Goal: Task Accomplishment & Management: Manage account settings

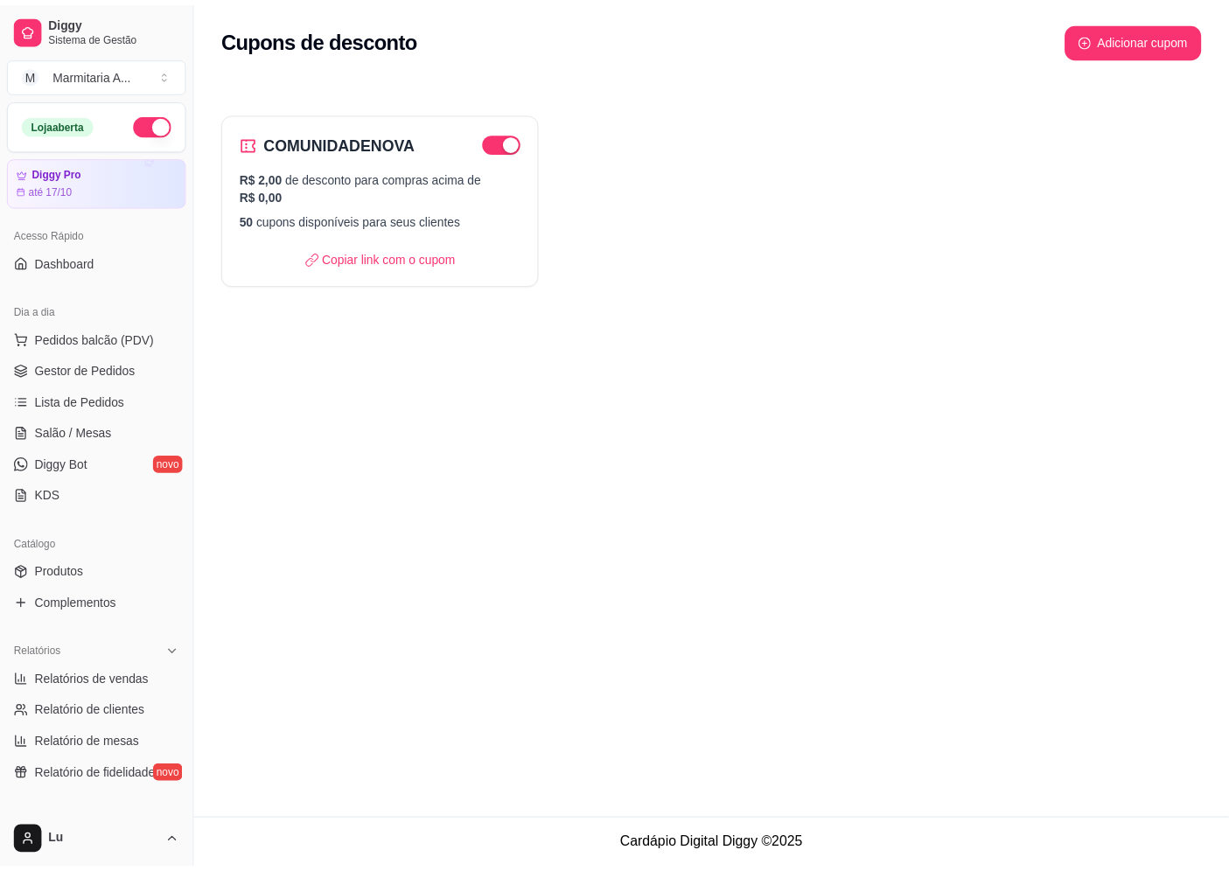
scroll to position [387, 0]
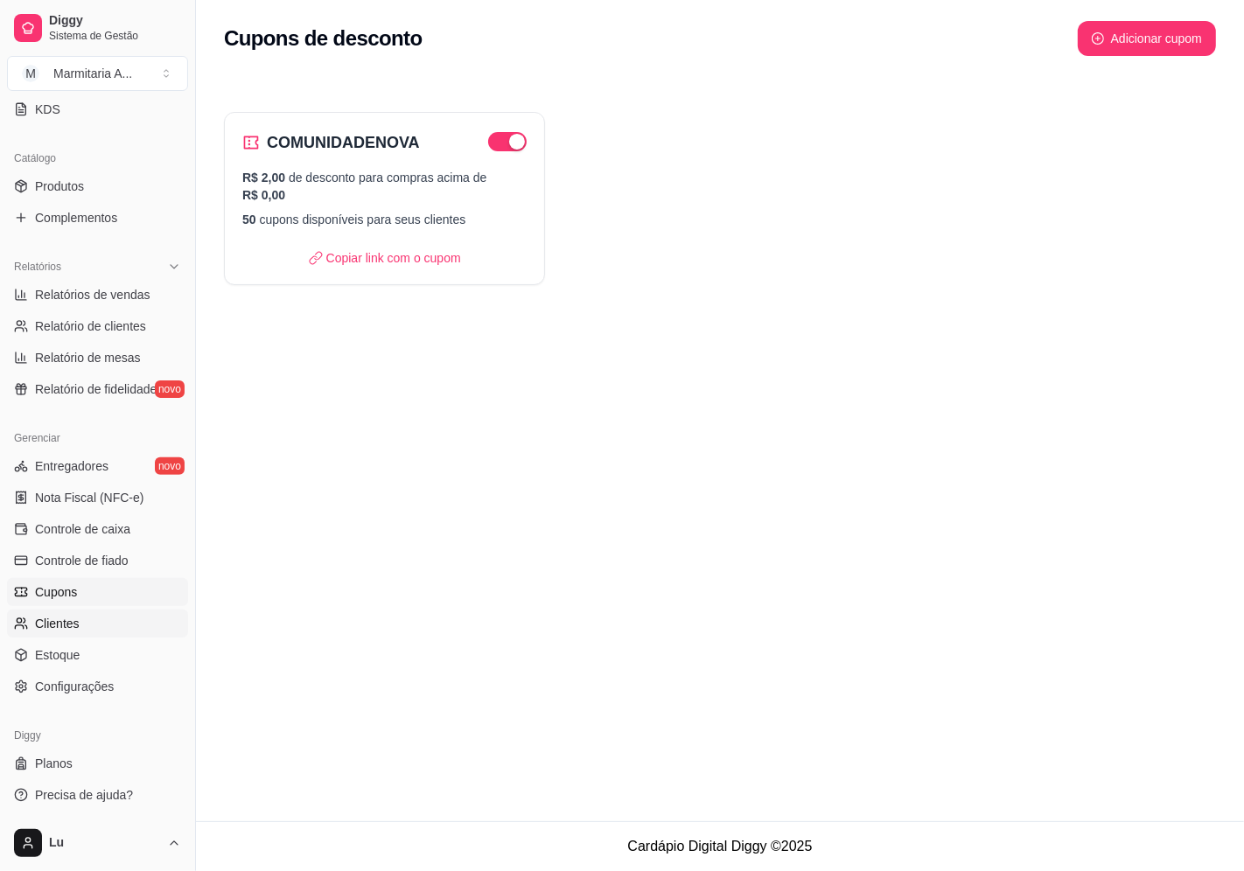
click at [80, 621] on link "Clientes" at bounding box center [97, 624] width 181 height 28
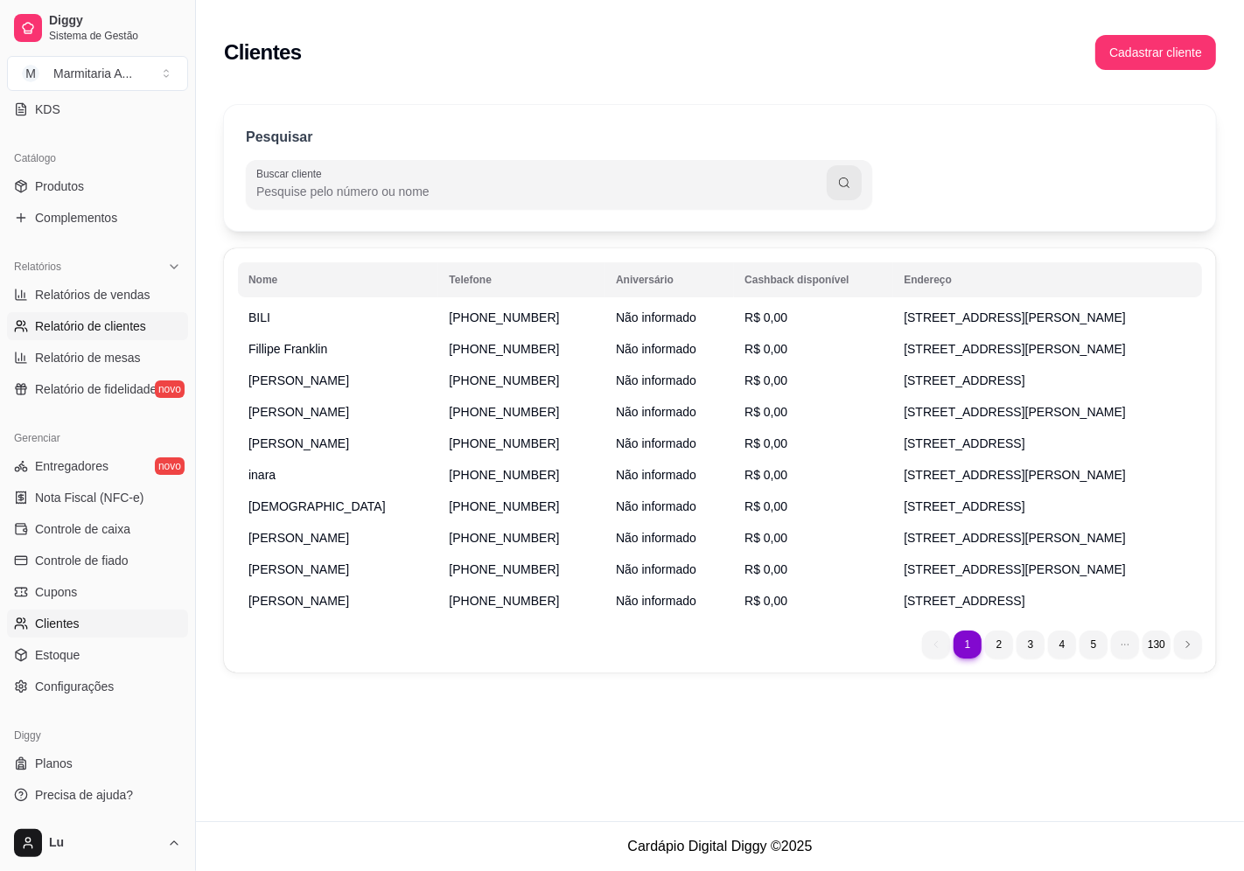
click at [80, 327] on span "Relatório de clientes" at bounding box center [90, 325] width 111 height 17
select select "30"
select select "HIGHEST_TOTAL_SPENT_WITH_ORDERS"
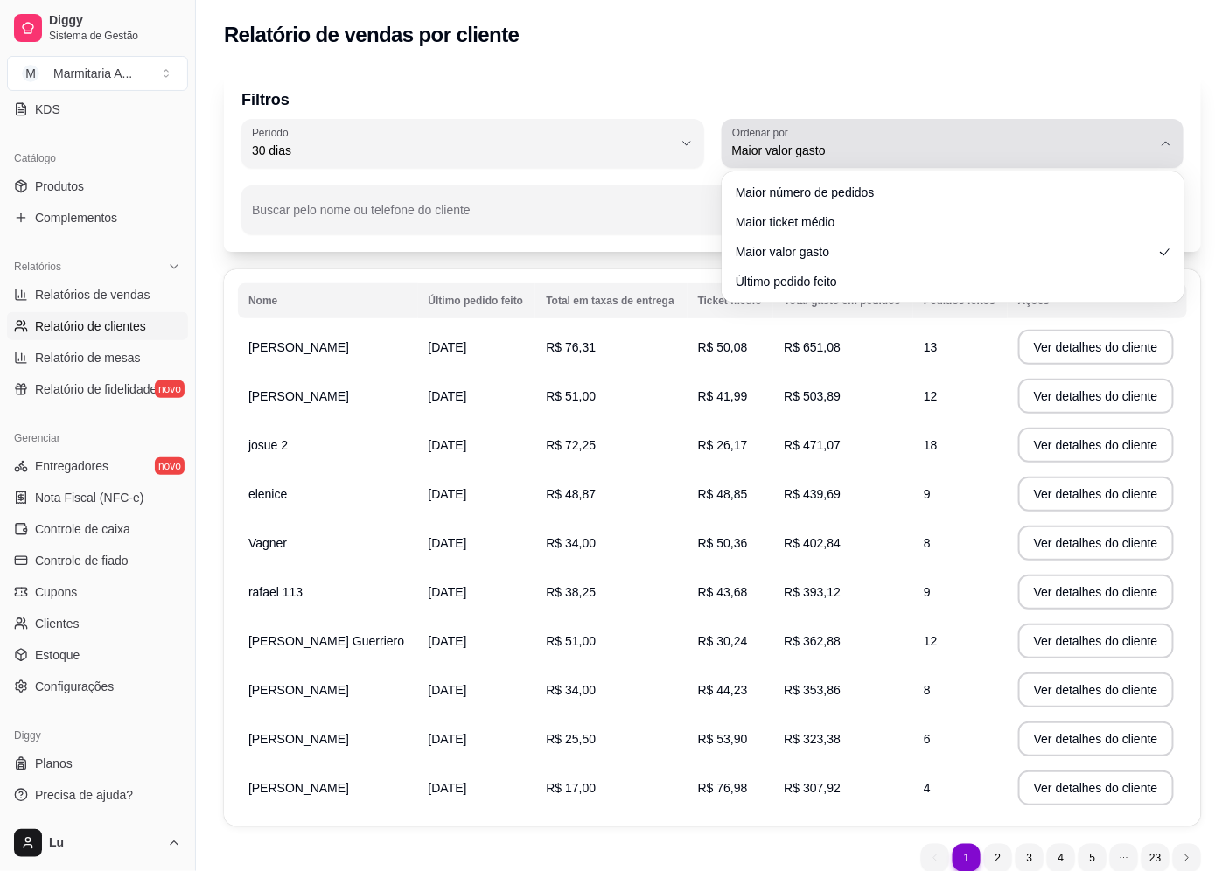
click at [872, 143] on span "Maior valor gasto" at bounding box center [942, 150] width 421 height 17
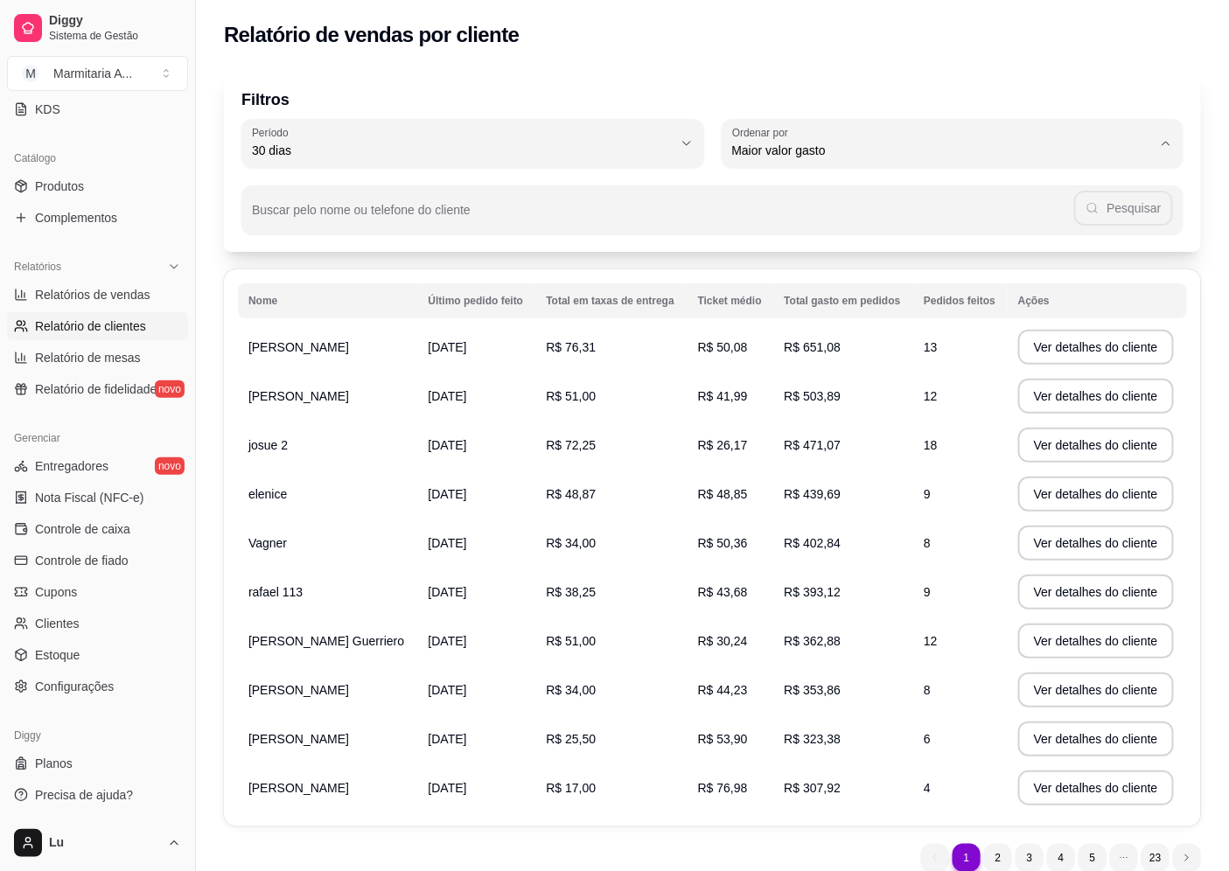
click at [828, 193] on span "Maior número de pedidos" at bounding box center [944, 191] width 401 height 17
type input "HIGHEST_ORDER_COUNT"
select select "HIGHEST_ORDER_COUNT"
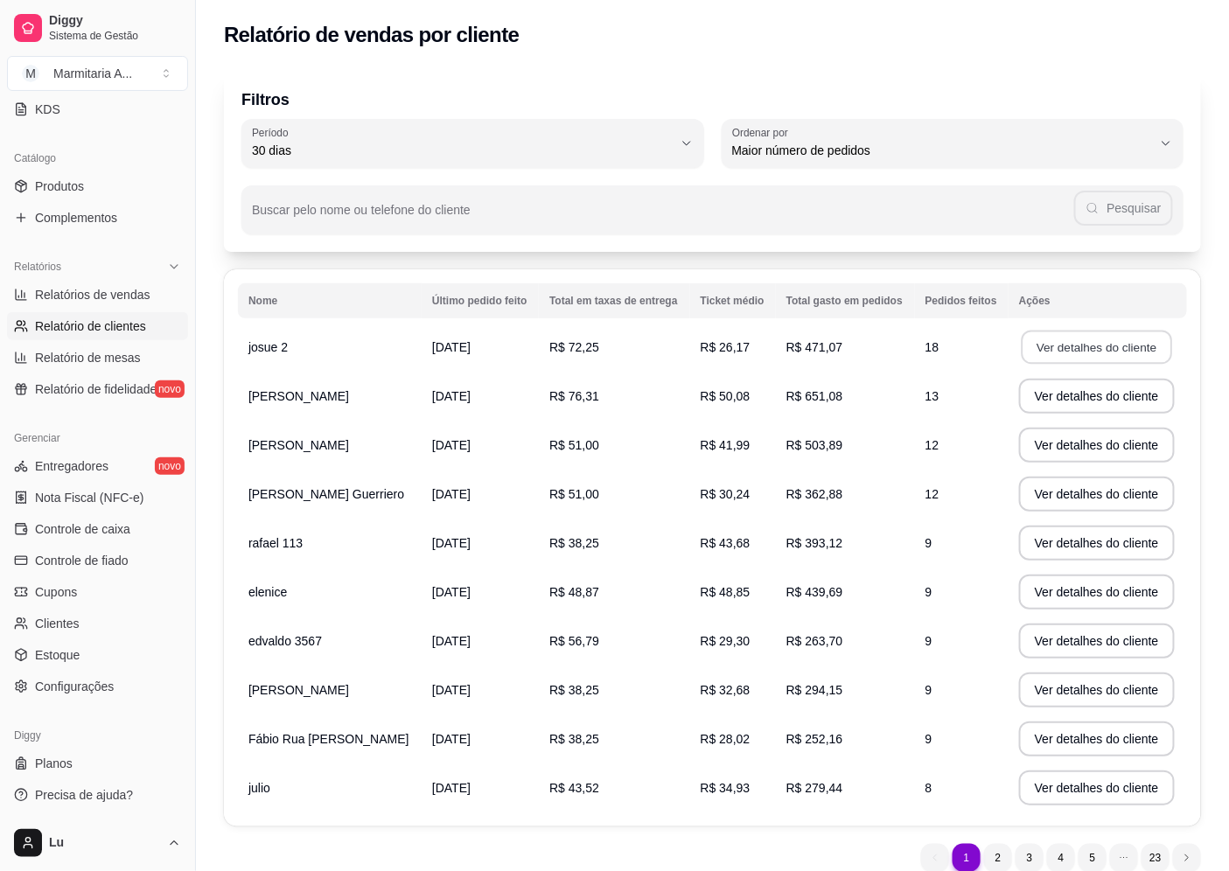
click at [1085, 348] on button "Ver detalhes do cliente" at bounding box center [1097, 348] width 150 height 34
click at [50, 591] on span "Cupons" at bounding box center [56, 591] width 42 height 17
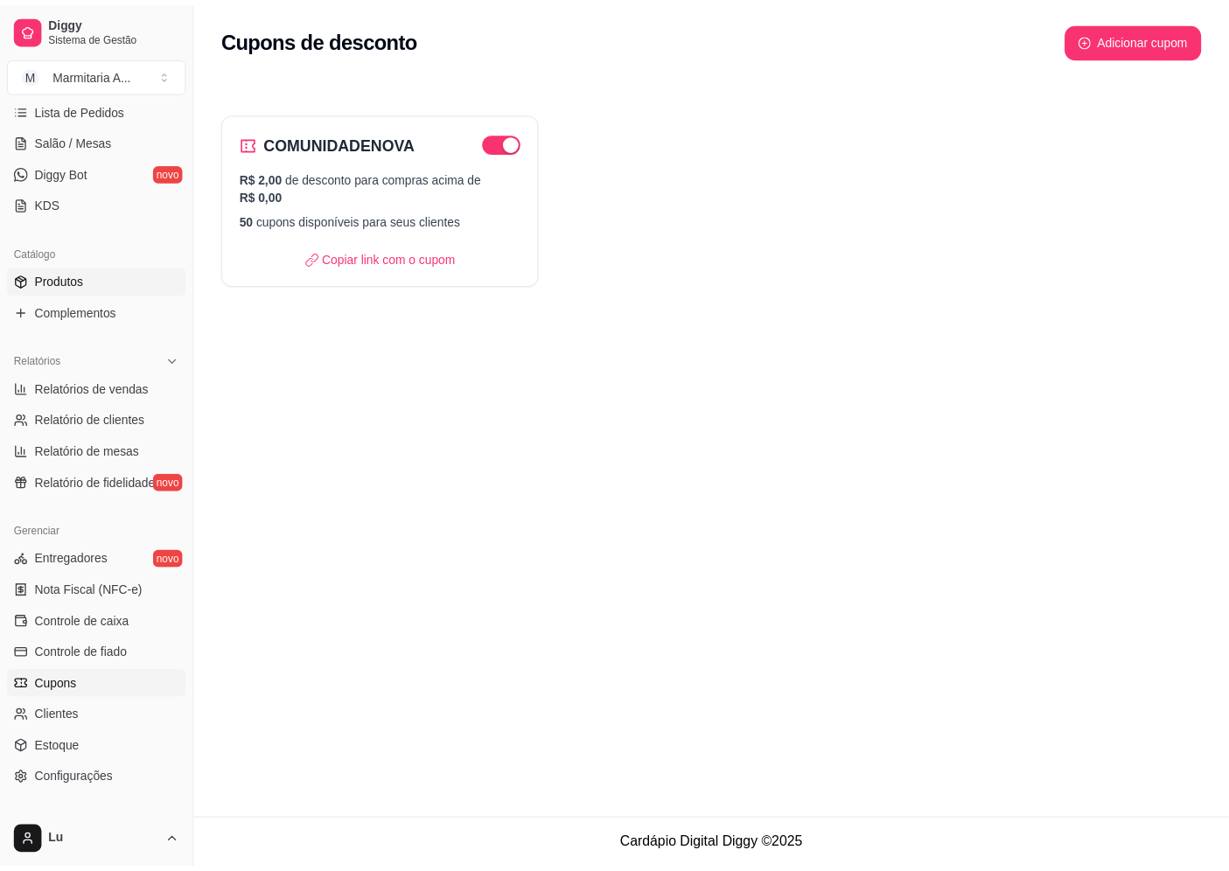
scroll to position [192, 0]
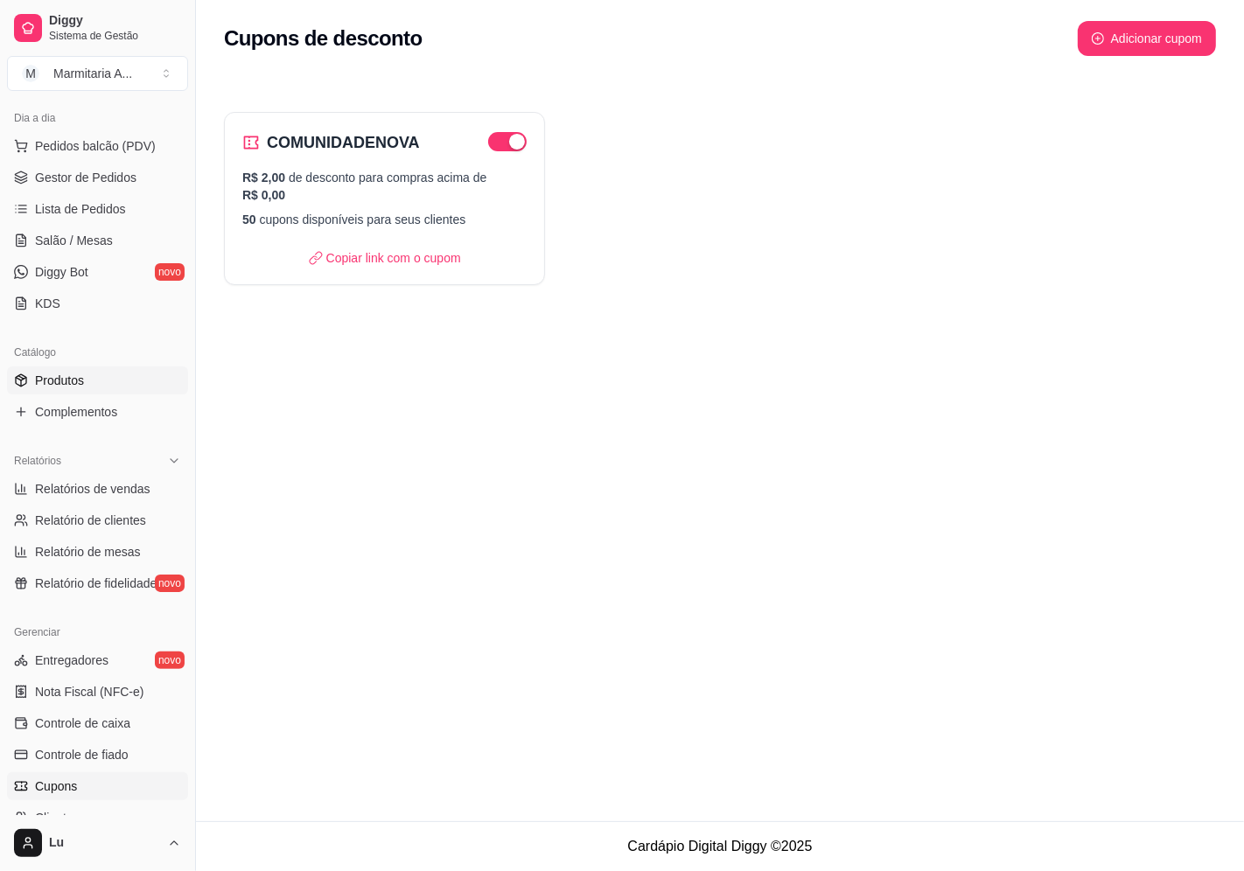
click at [105, 369] on link "Produtos" at bounding box center [97, 380] width 181 height 28
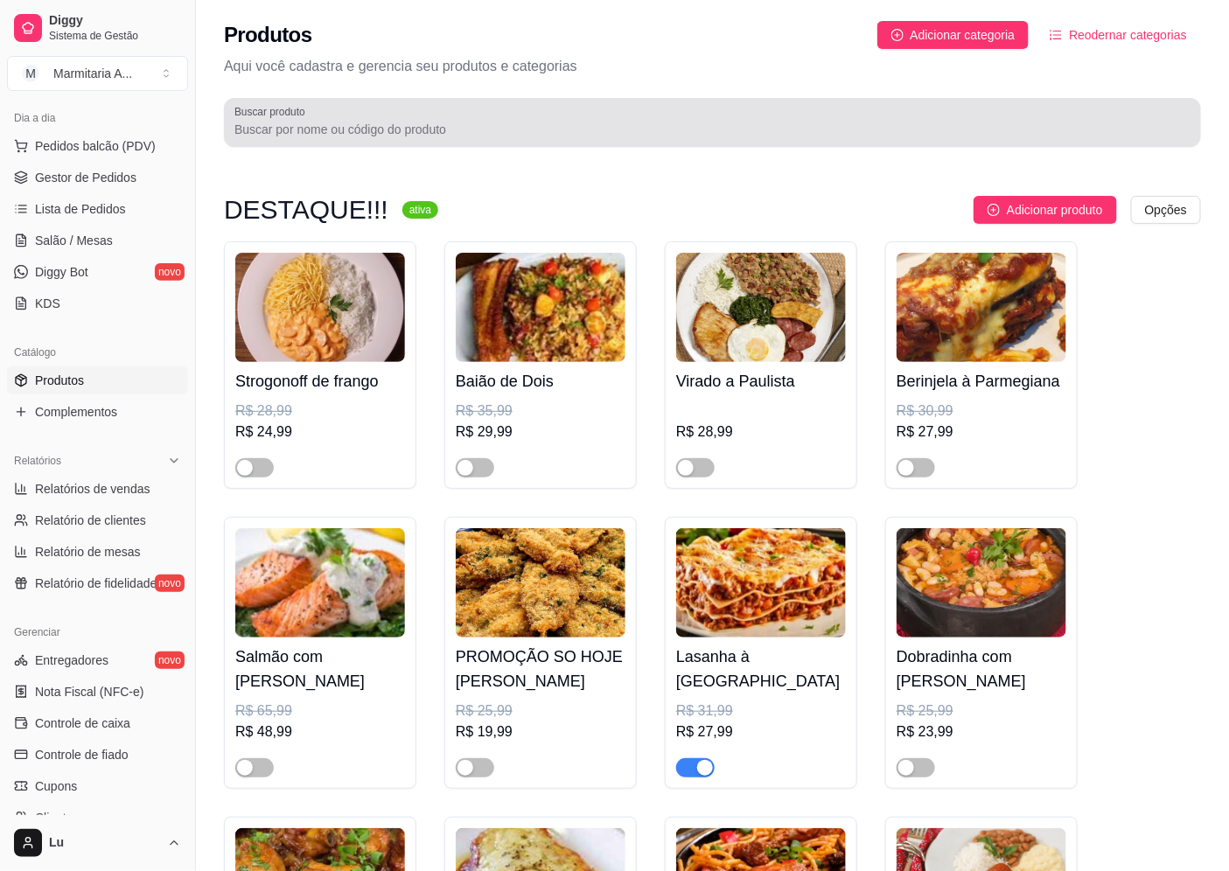
drag, startPoint x: 509, startPoint y: 117, endPoint x: 506, endPoint y: 129, distance: 11.9
click at [506, 129] on div at bounding box center [712, 122] width 956 height 35
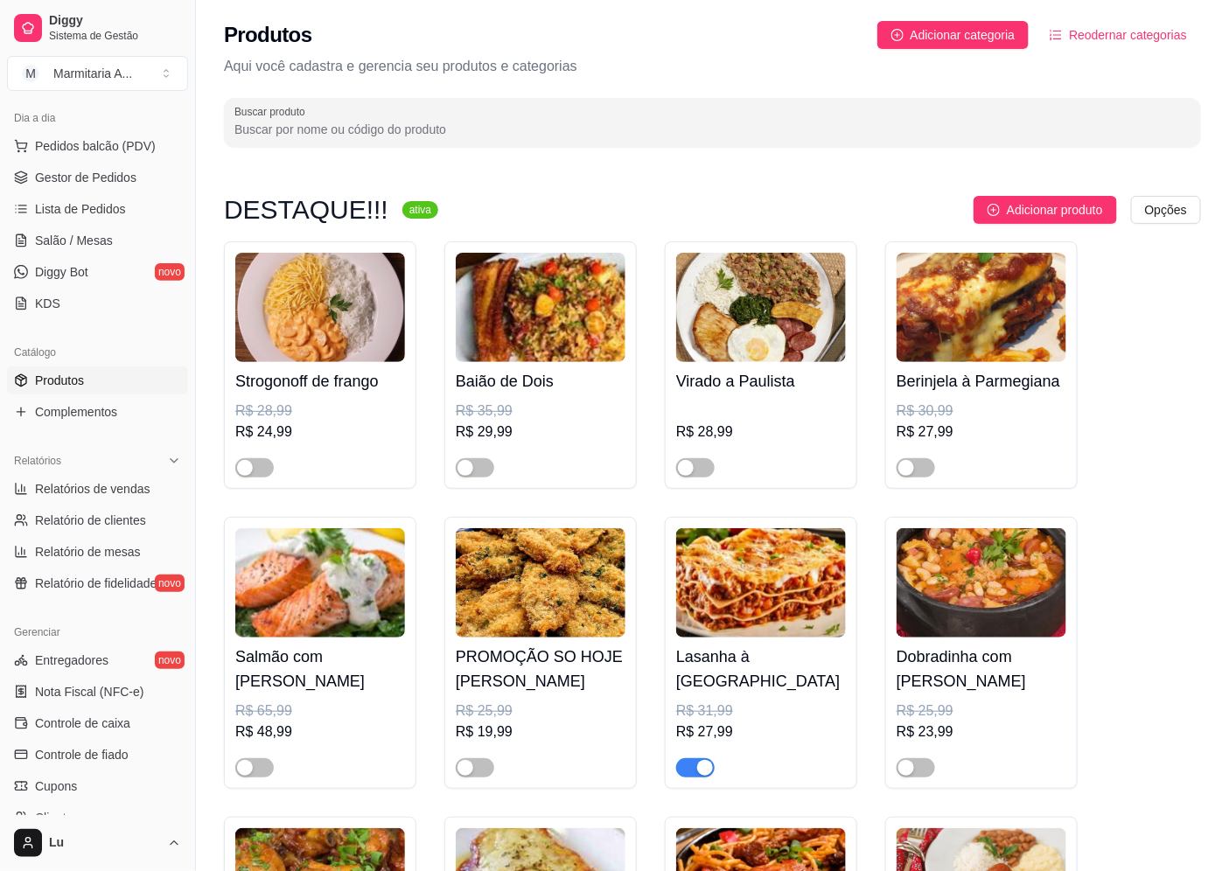
click at [506, 129] on input "Buscar produto" at bounding box center [712, 129] width 956 height 17
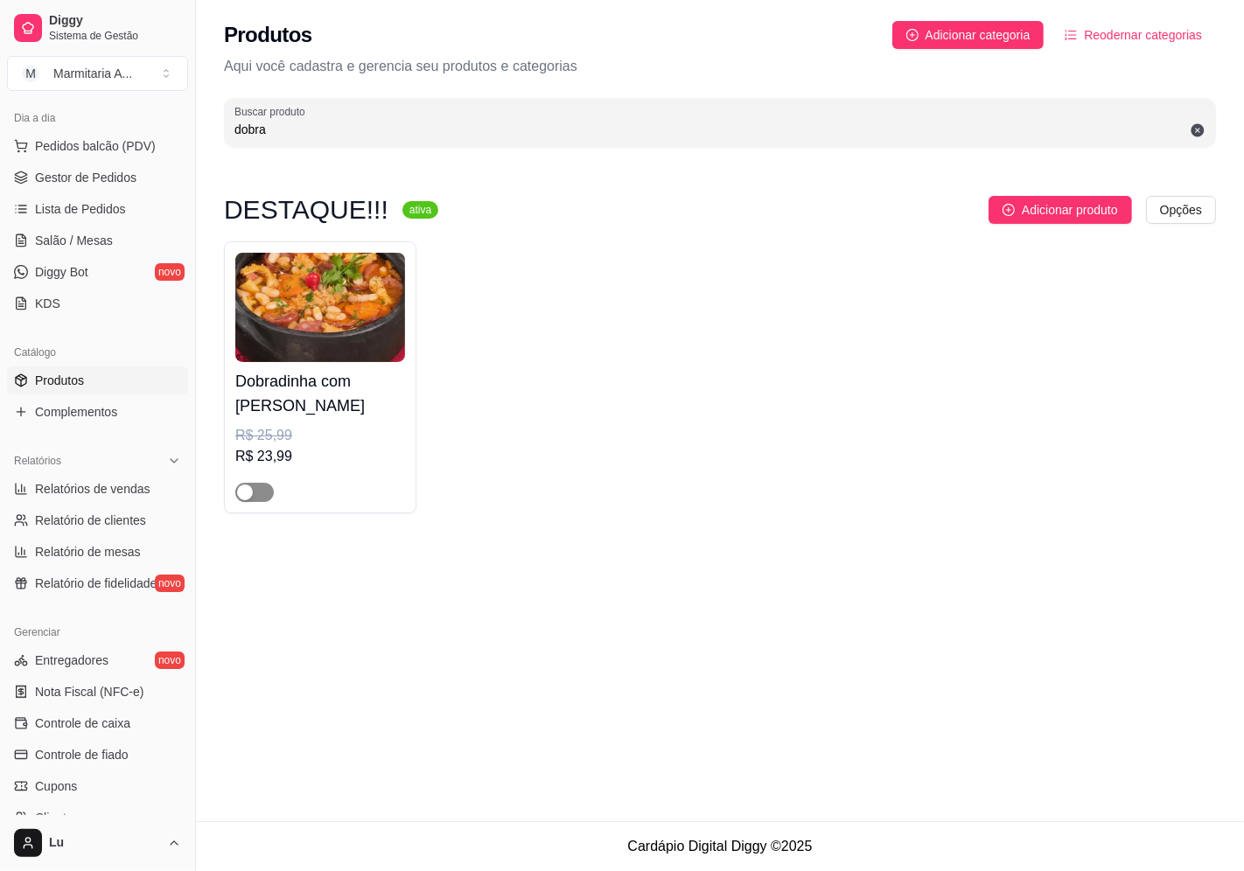
type input "dobra"
click at [263, 487] on span "button" at bounding box center [254, 492] width 38 height 19
click at [319, 403] on h4 "Dobradinha com [PERSON_NAME]" at bounding box center [320, 393] width 170 height 49
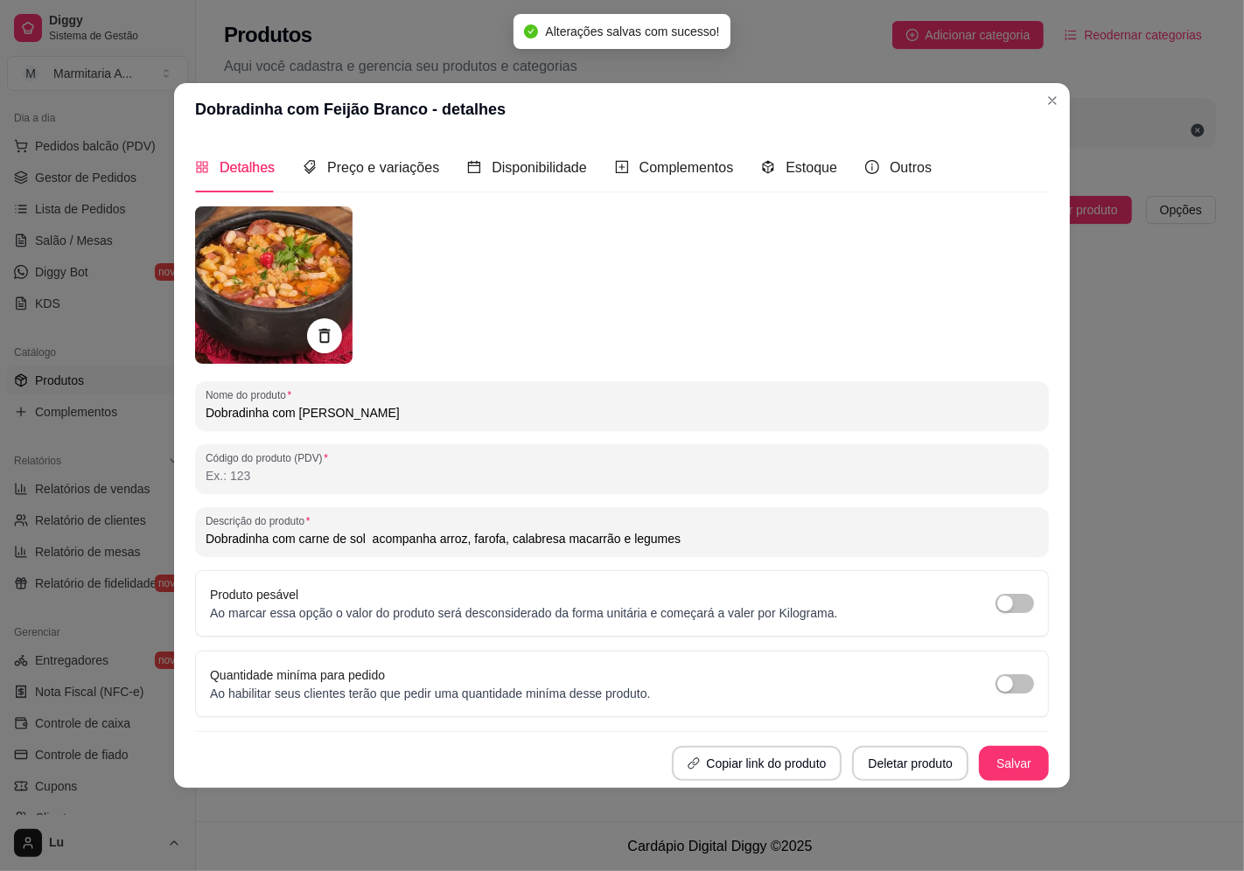
drag, startPoint x: 298, startPoint y: 412, endPoint x: 391, endPoint y: 415, distance: 92.8
click at [391, 415] on input "Dobradinha com [PERSON_NAME]" at bounding box center [622, 412] width 833 height 17
type input "Dobradinha com"
click at [322, 331] on icon at bounding box center [324, 336] width 20 height 20
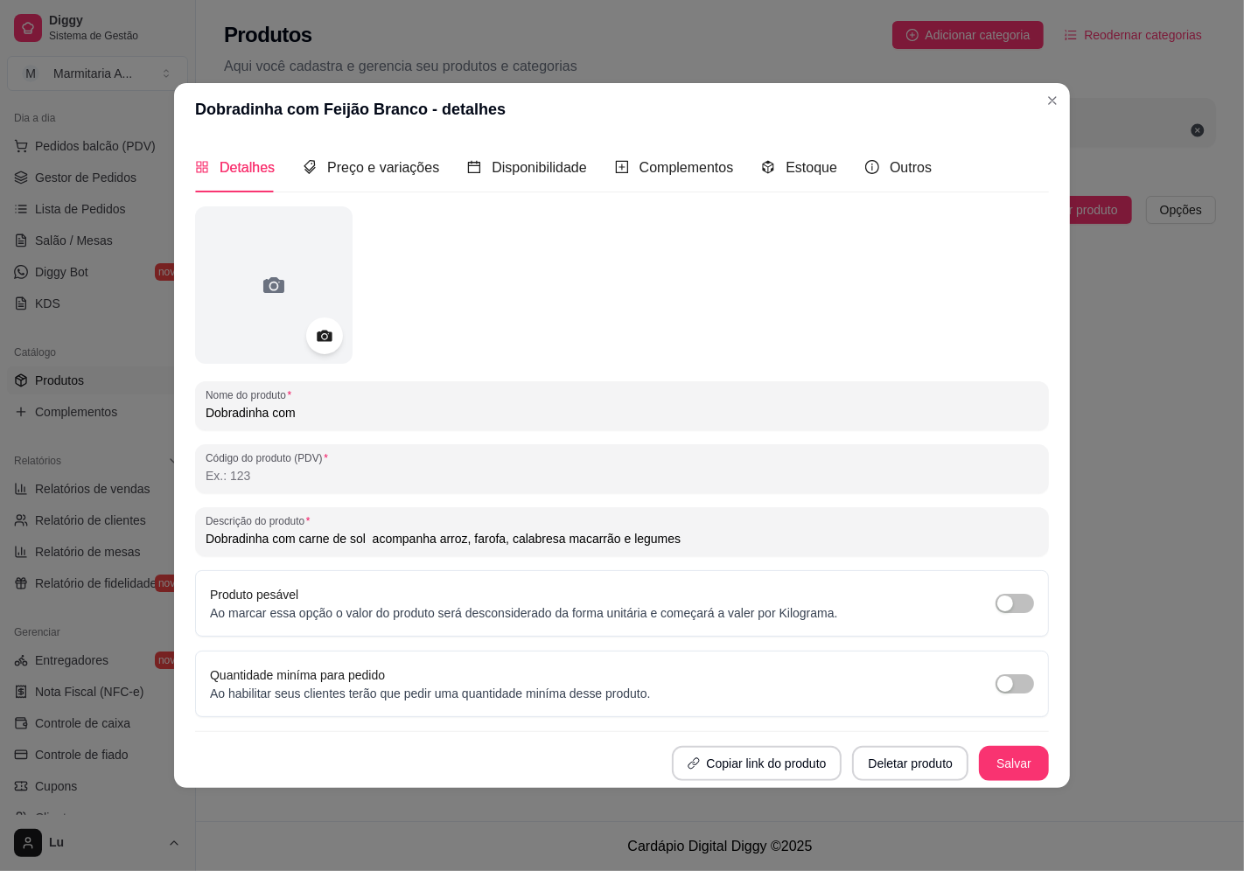
click at [316, 321] on div at bounding box center [324, 335] width 37 height 37
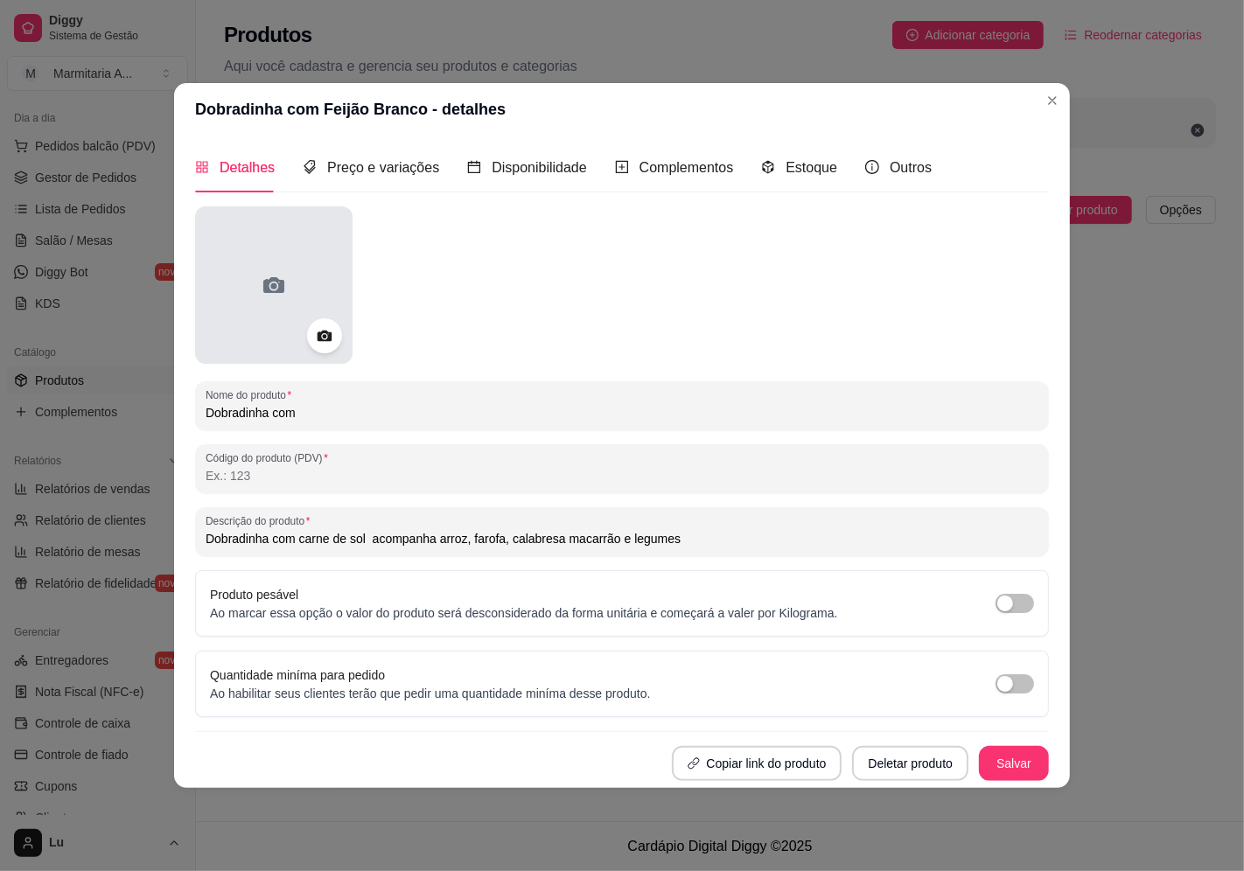
click at [298, 333] on div at bounding box center [273, 284] width 157 height 157
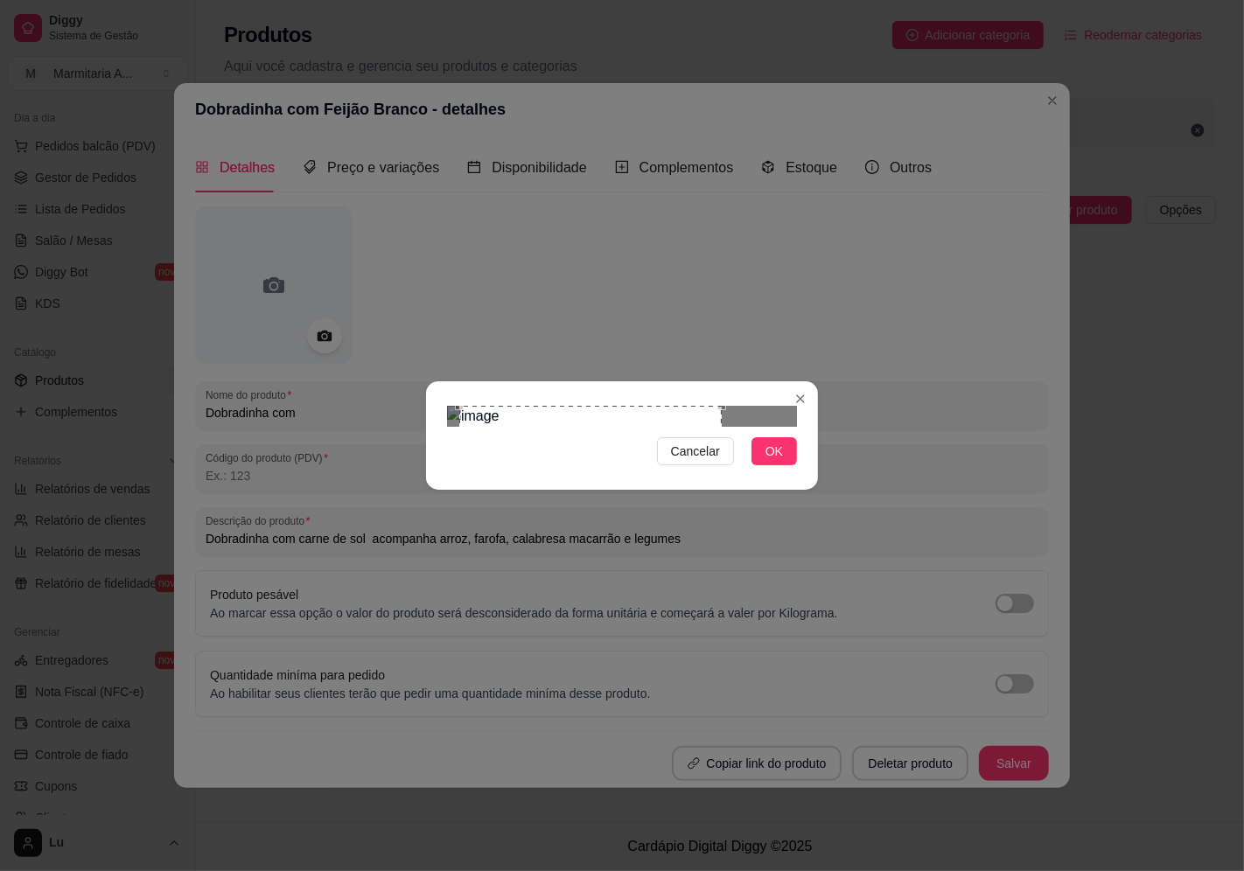
click at [651, 450] on div "Use the arrow keys to move the crop selection area" at bounding box center [590, 537] width 262 height 262
click at [677, 484] on div "Use the arrow keys to move the crop selection area" at bounding box center [578, 537] width 262 height 262
click at [701, 535] on div "Use the arrow keys to move the crop selection area" at bounding box center [578, 537] width 262 height 262
drag, startPoint x: 704, startPoint y: 548, endPoint x: 684, endPoint y: 518, distance: 36.6
click at [684, 472] on div "Cancelar OK" at bounding box center [622, 435] width 392 height 73
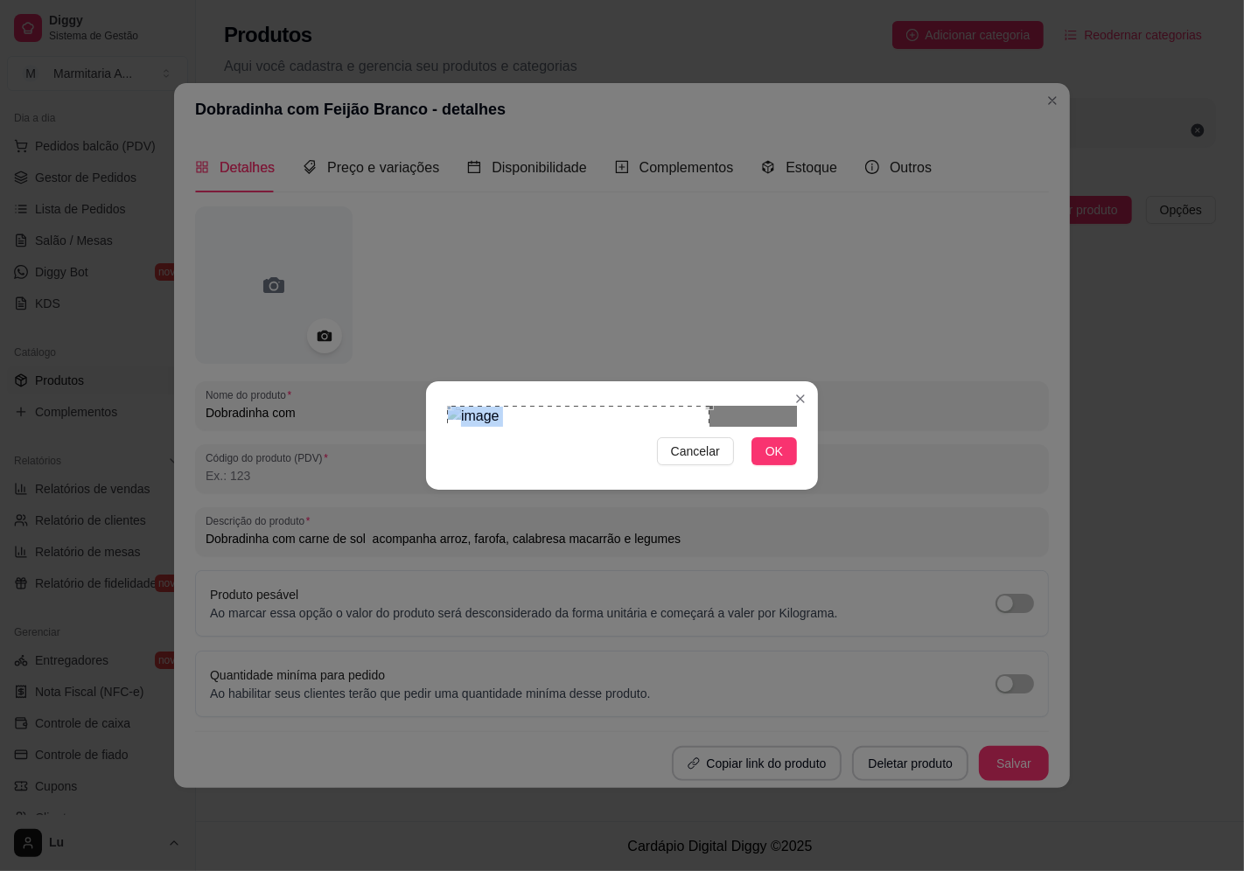
click at [693, 526] on div "Use the arrow keys to move the crop selection area" at bounding box center [578, 537] width 262 height 262
click at [657, 461] on div "Use the arrow keys to move the crop selection area" at bounding box center [578, 537] width 262 height 262
click at [659, 461] on div "Use the arrow keys to move the crop selection area" at bounding box center [578, 537] width 262 height 262
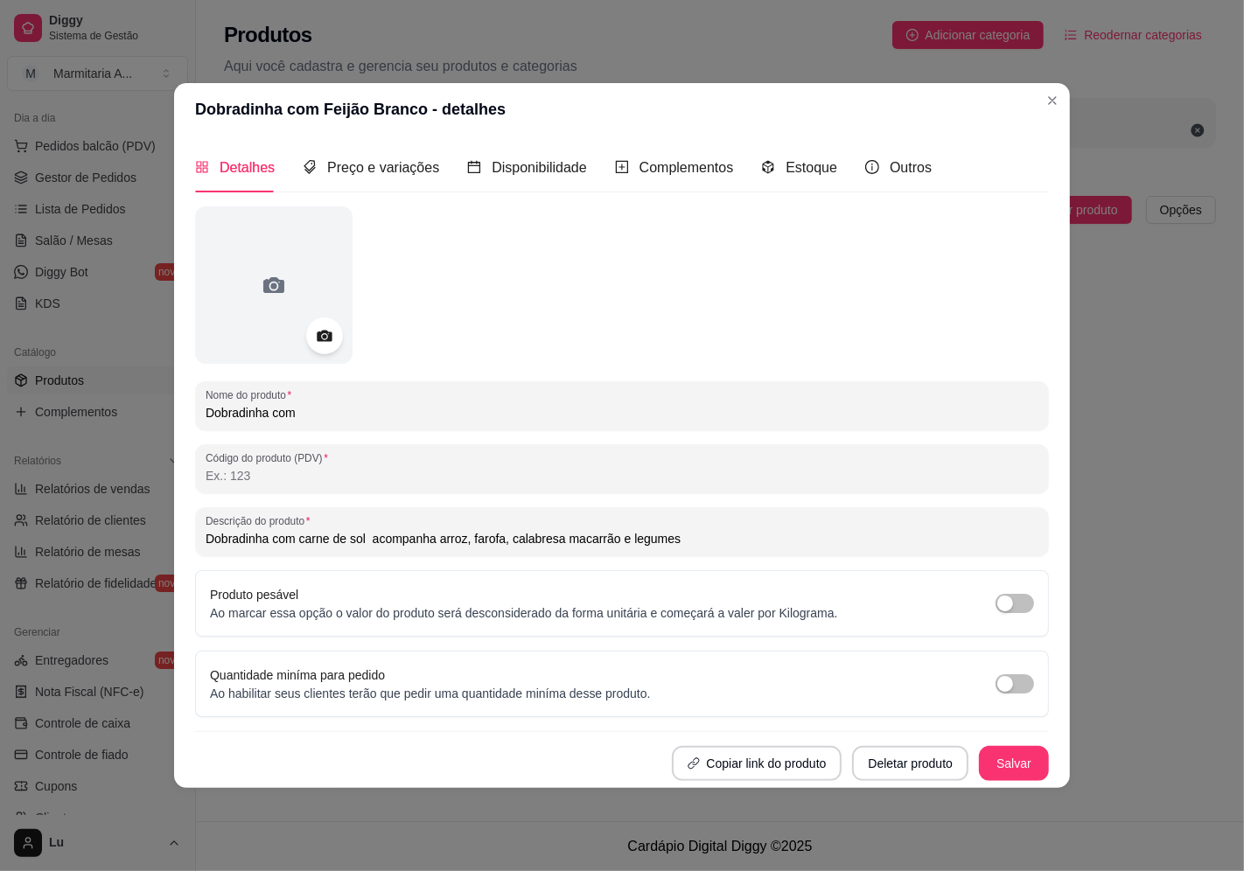
click at [332, 344] on icon at bounding box center [324, 336] width 20 height 20
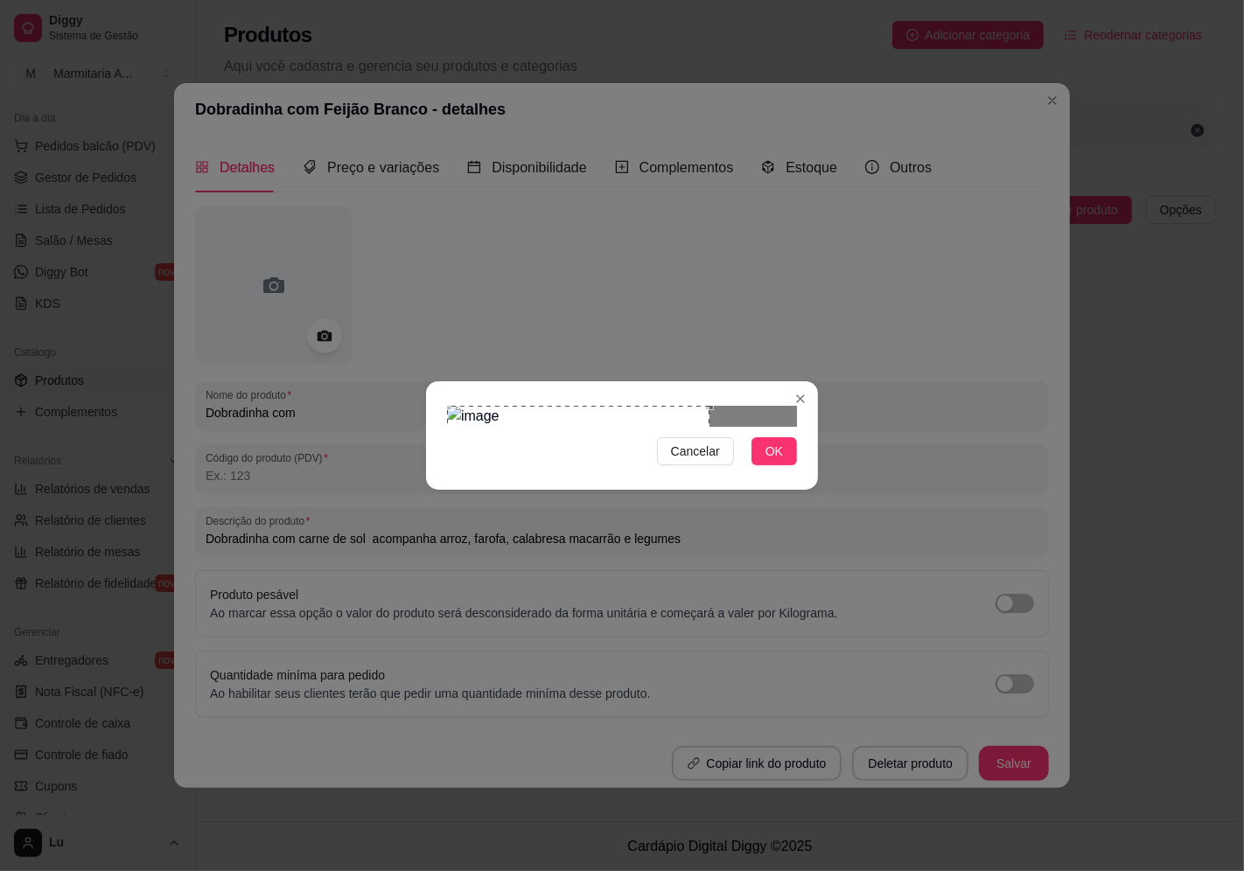
click at [479, 491] on div "Use the arrow keys to move the crop selection area" at bounding box center [578, 537] width 262 height 262
click at [663, 499] on div "Use the arrow keys to move the crop selection area" at bounding box center [578, 537] width 262 height 262
click at [670, 437] on div "Use the arrow keys to move the crop selection area" at bounding box center [562, 552] width 231 height 231
click at [586, 408] on div "Use the arrow keys to move the crop selection area" at bounding box center [576, 520] width 228 height 228
drag, startPoint x: 776, startPoint y: 562, endPoint x: 785, endPoint y: 563, distance: 8.8
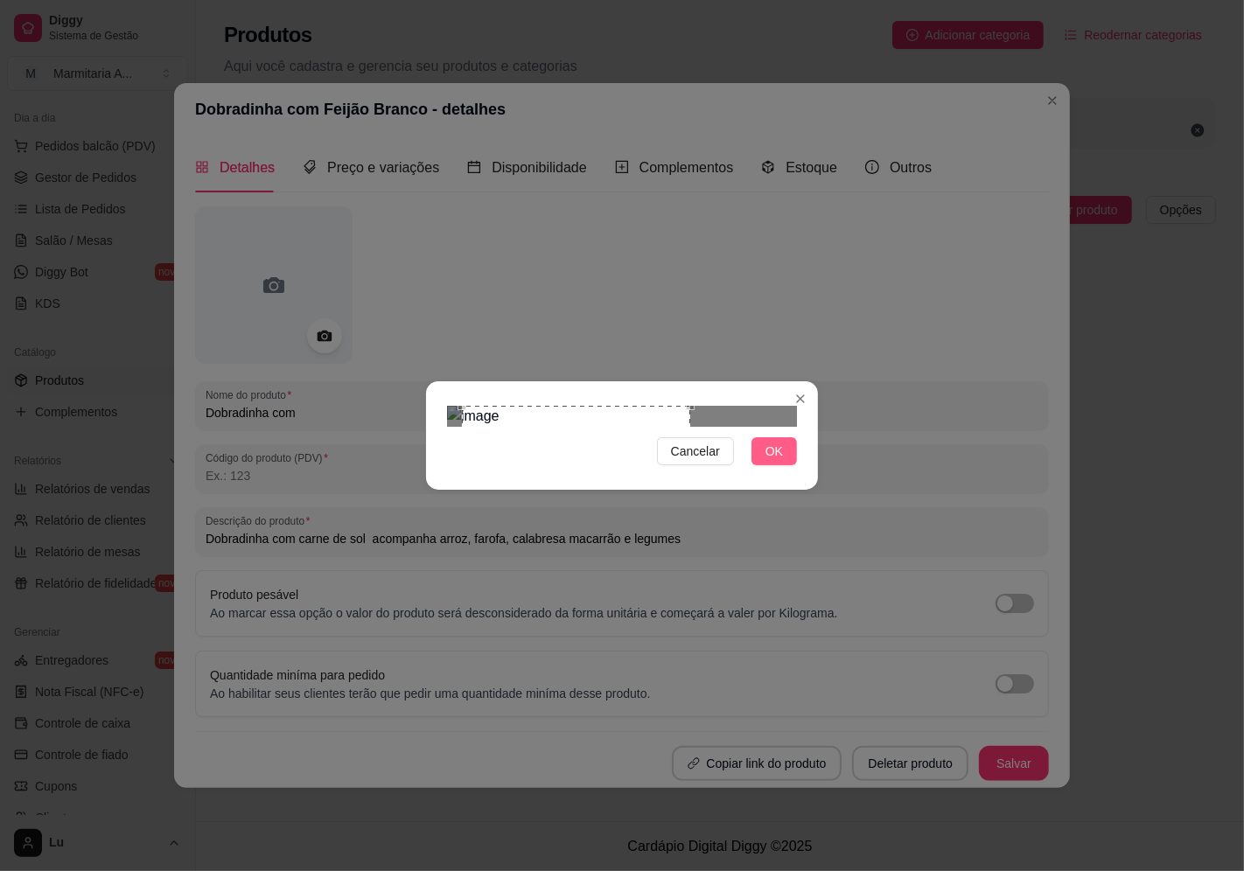
click at [776, 461] on span "OK" at bounding box center [773, 451] width 17 height 19
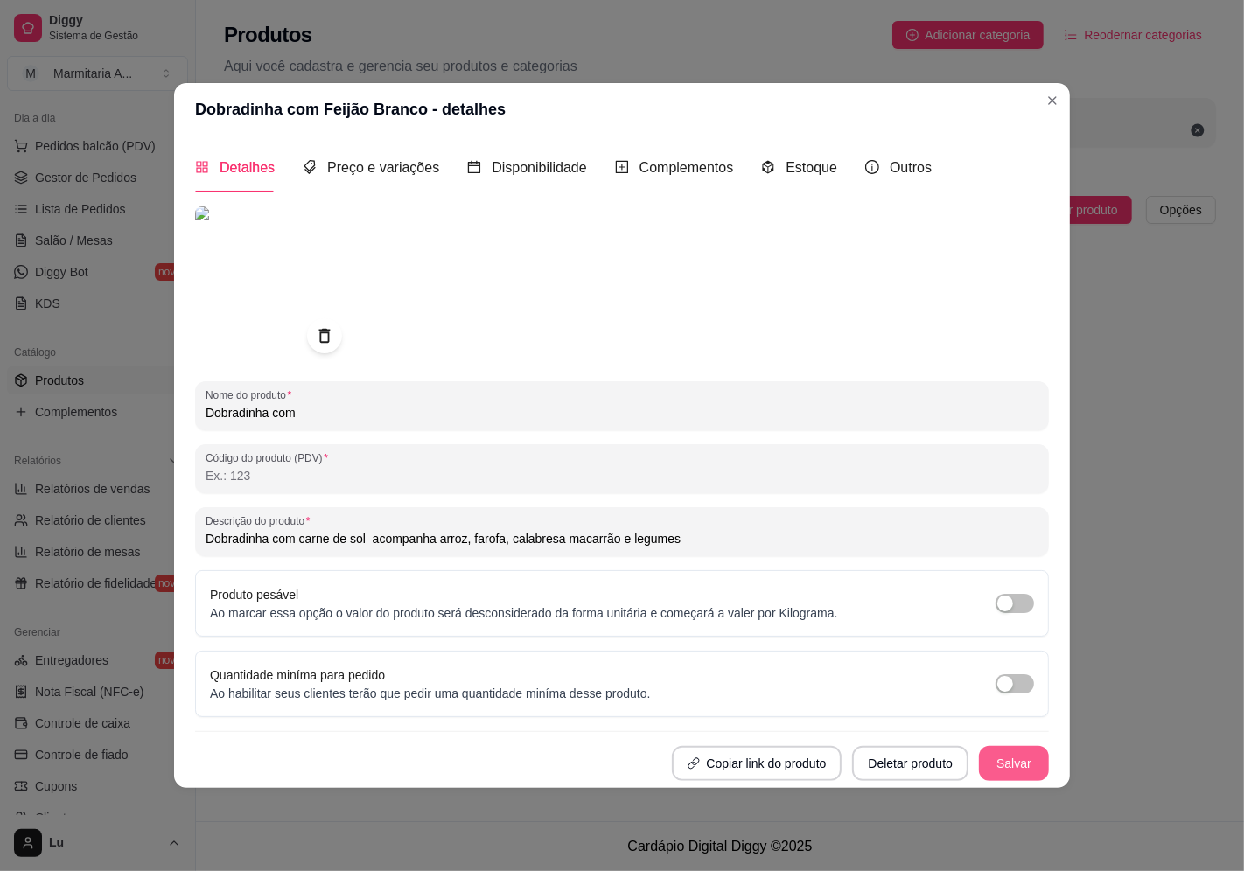
click at [1033, 771] on button "Salvar" at bounding box center [1014, 763] width 70 height 35
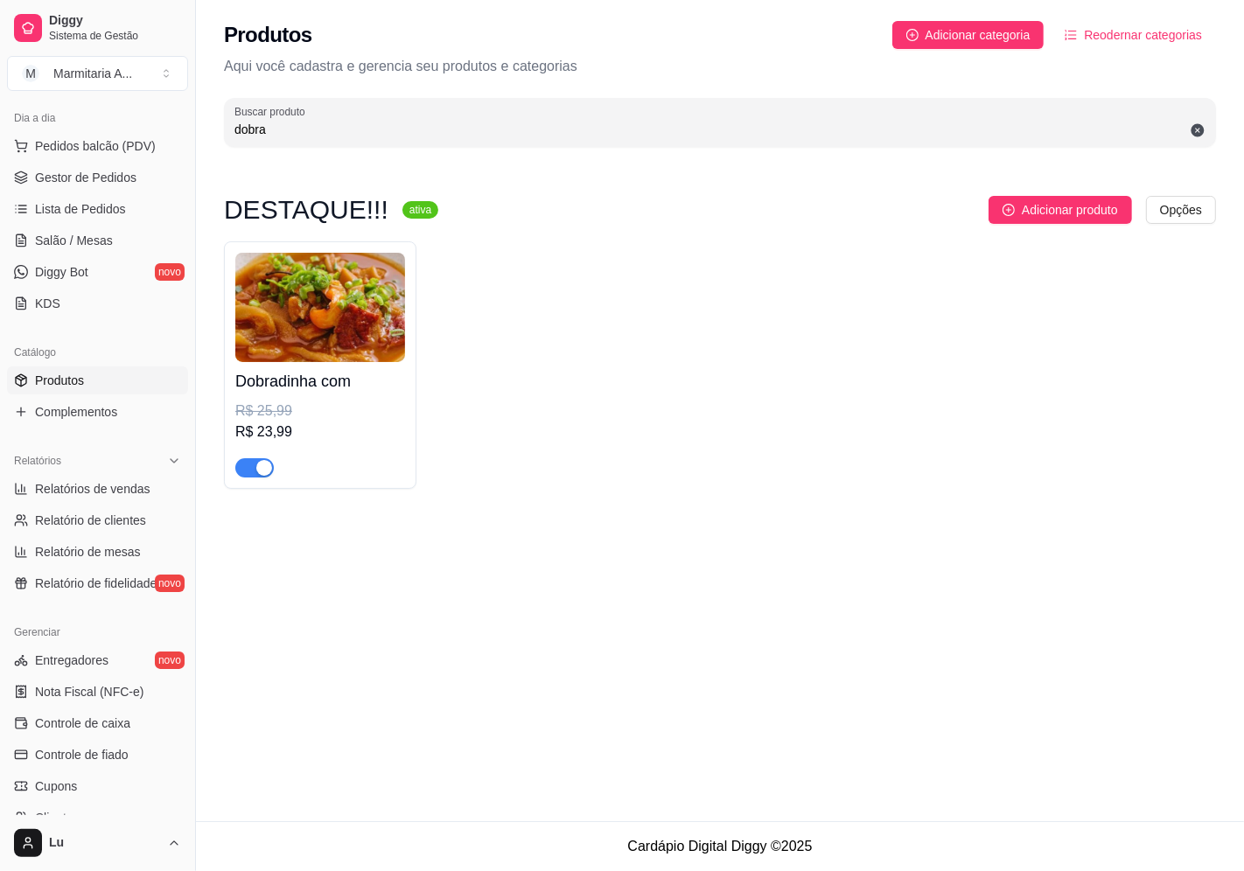
click at [329, 417] on div "R$ 25,99" at bounding box center [320, 411] width 170 height 21
click at [332, 342] on img at bounding box center [320, 307] width 170 height 109
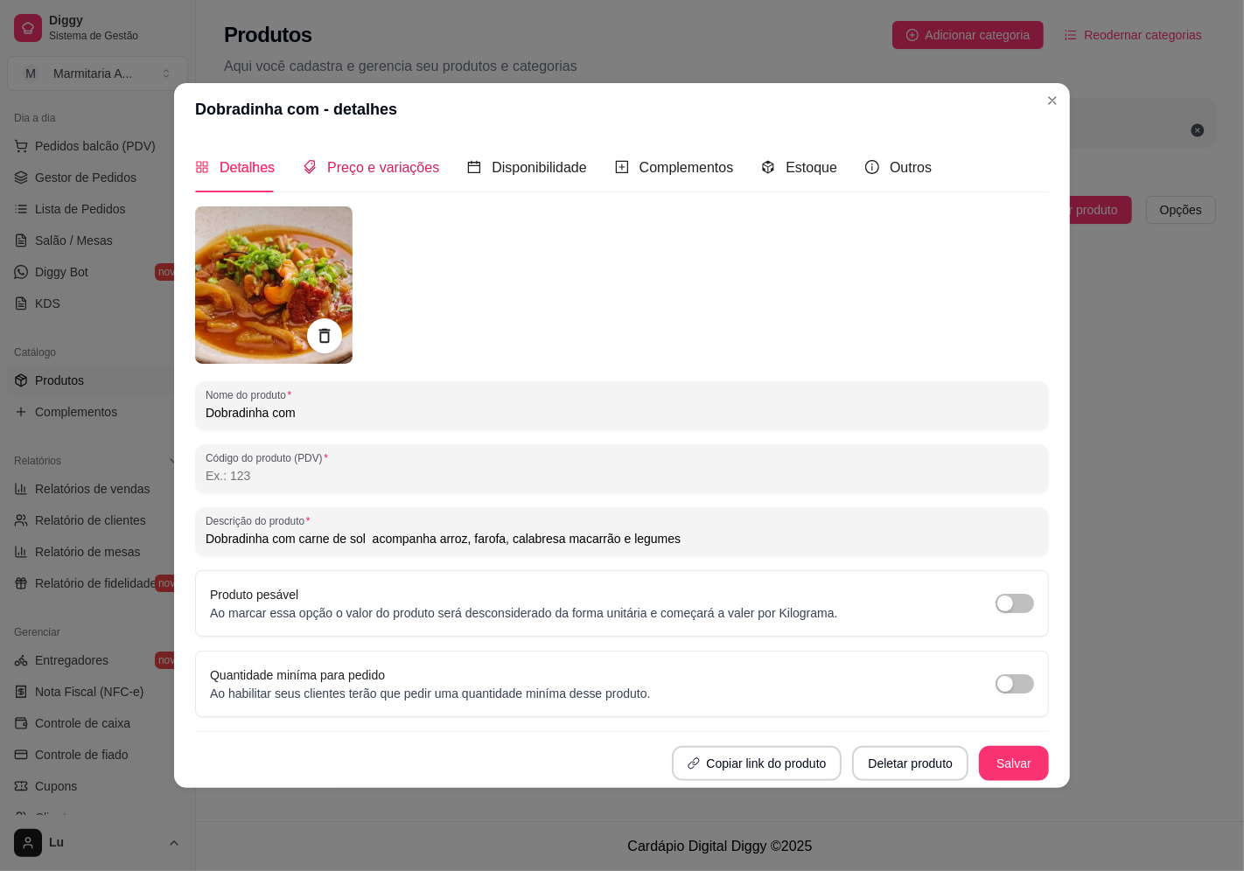
click at [334, 166] on span "Preço e variações" at bounding box center [383, 167] width 112 height 15
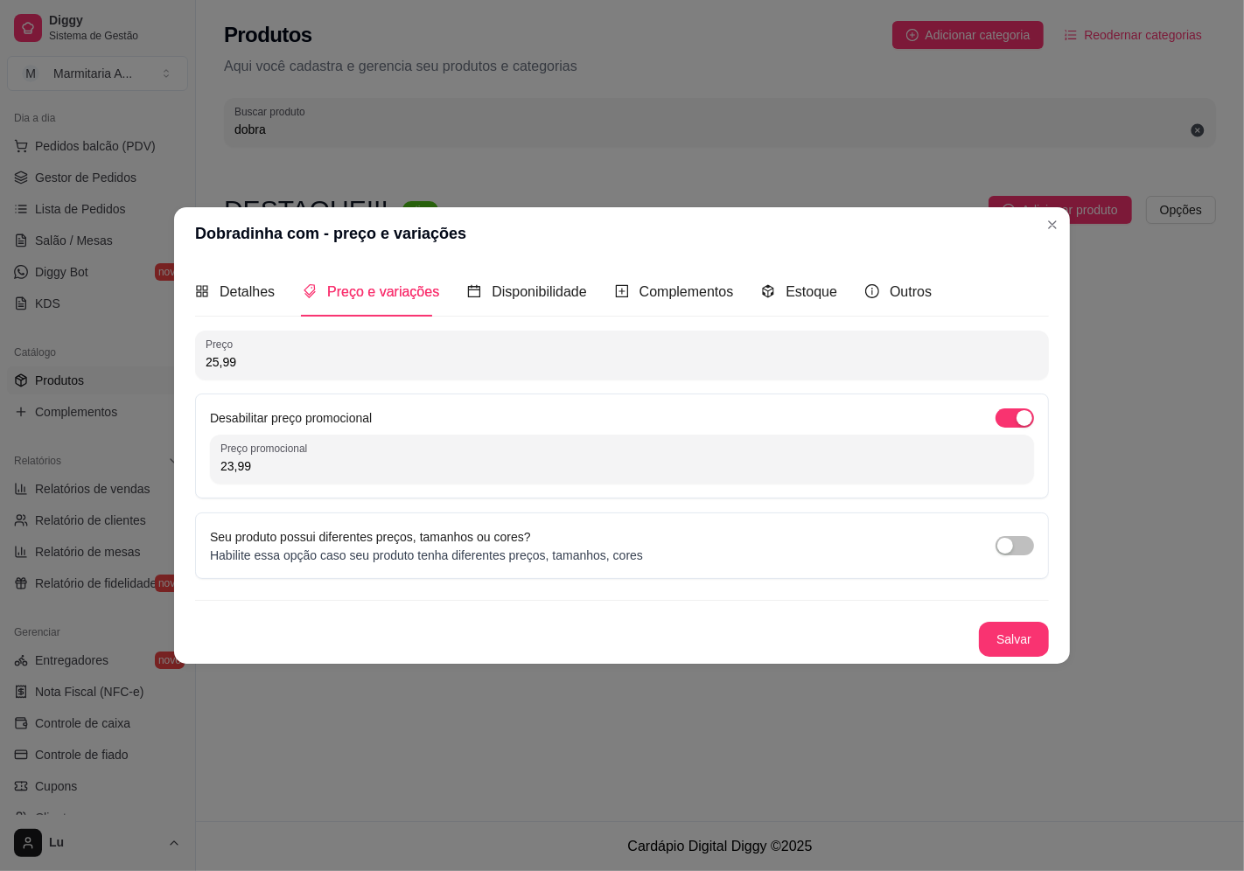
drag, startPoint x: 289, startPoint y: 472, endPoint x: 55, endPoint y: 394, distance: 246.4
click at [32, 472] on div "Dobradinha com - preço e variações Detalhes Preço e variações Disponibilidade C…" at bounding box center [622, 435] width 1244 height 871
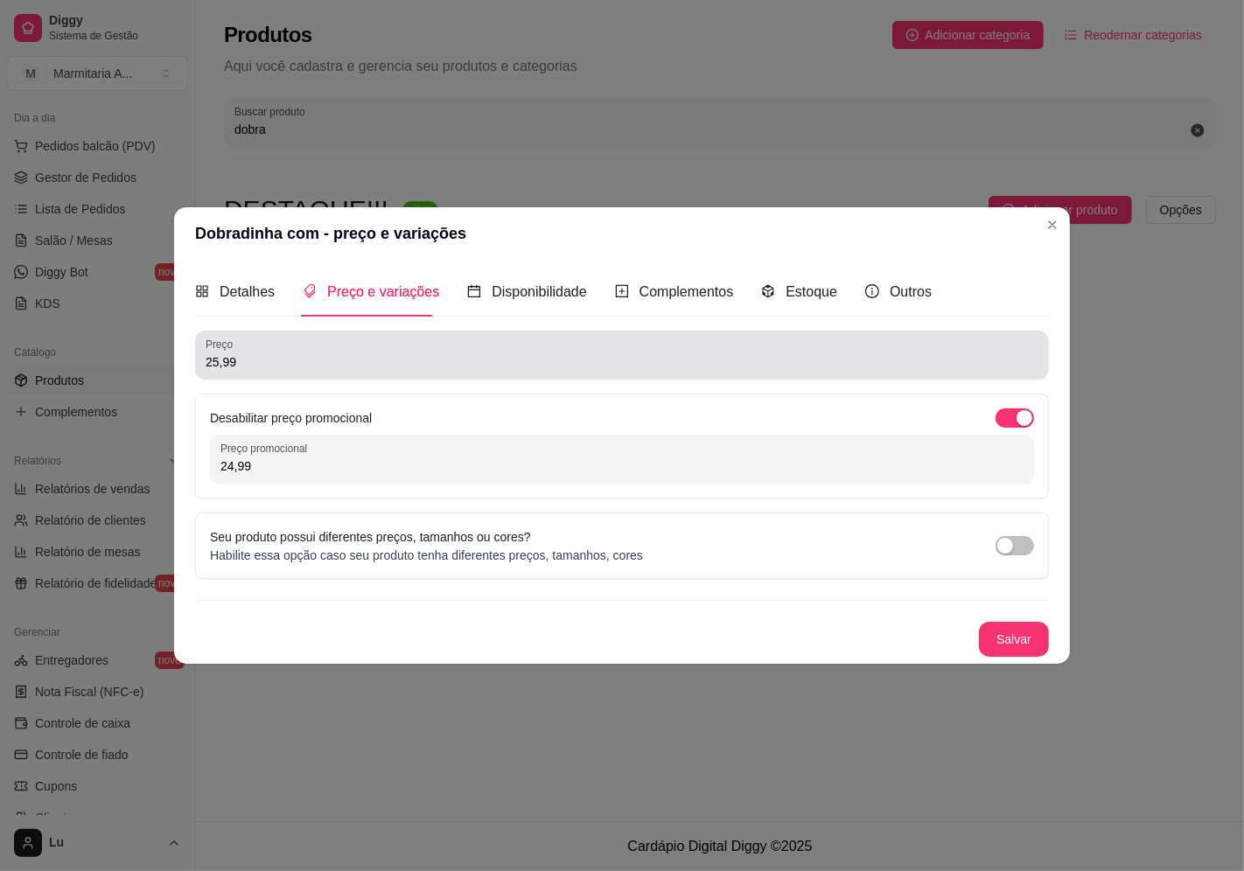
type input "24,99"
drag, startPoint x: 255, startPoint y: 362, endPoint x: 10, endPoint y: 350, distance: 246.1
click at [10, 350] on div "Dobradinha com - preço e variações Detalhes Preço e variações Disponibilidade C…" at bounding box center [622, 435] width 1244 height 871
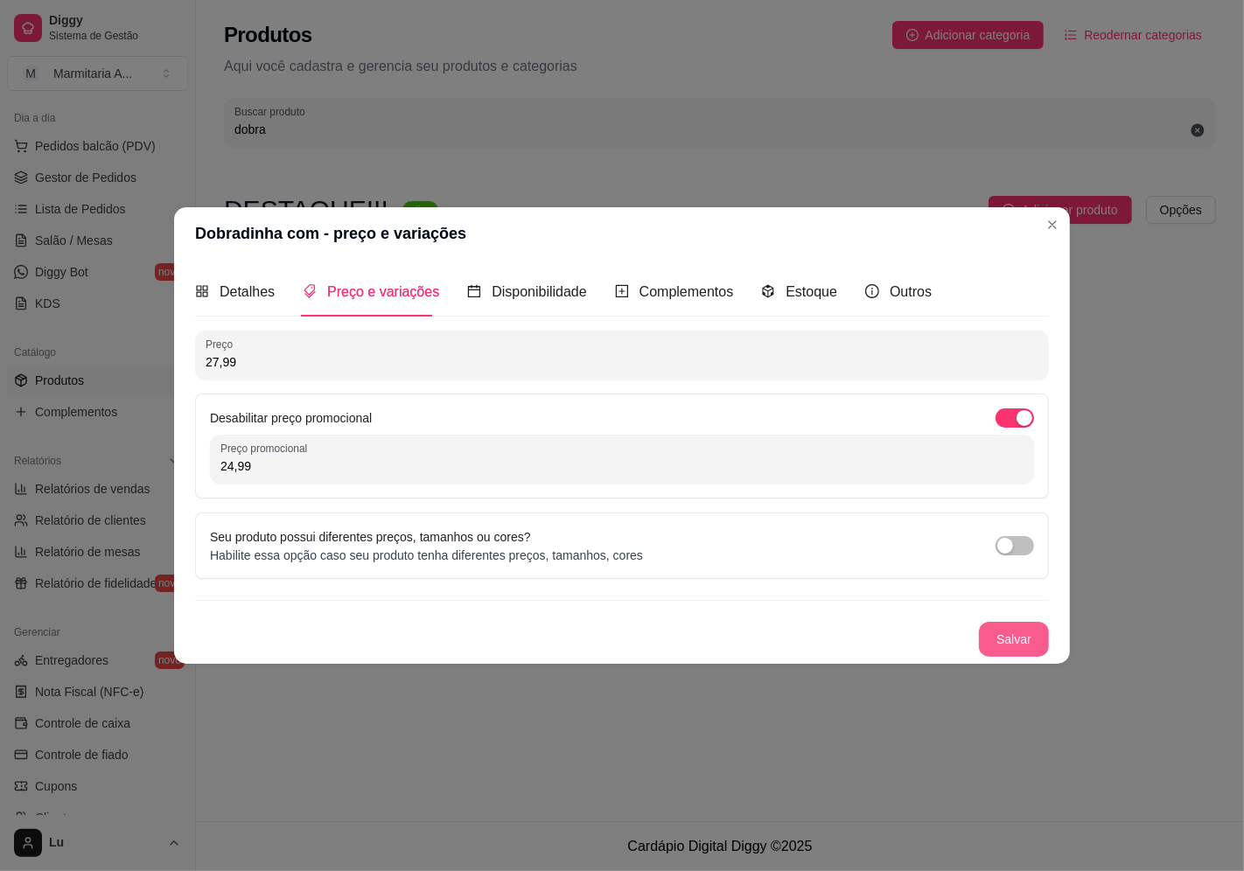
type input "27,99"
click at [1011, 648] on button "Salvar" at bounding box center [1014, 639] width 70 height 35
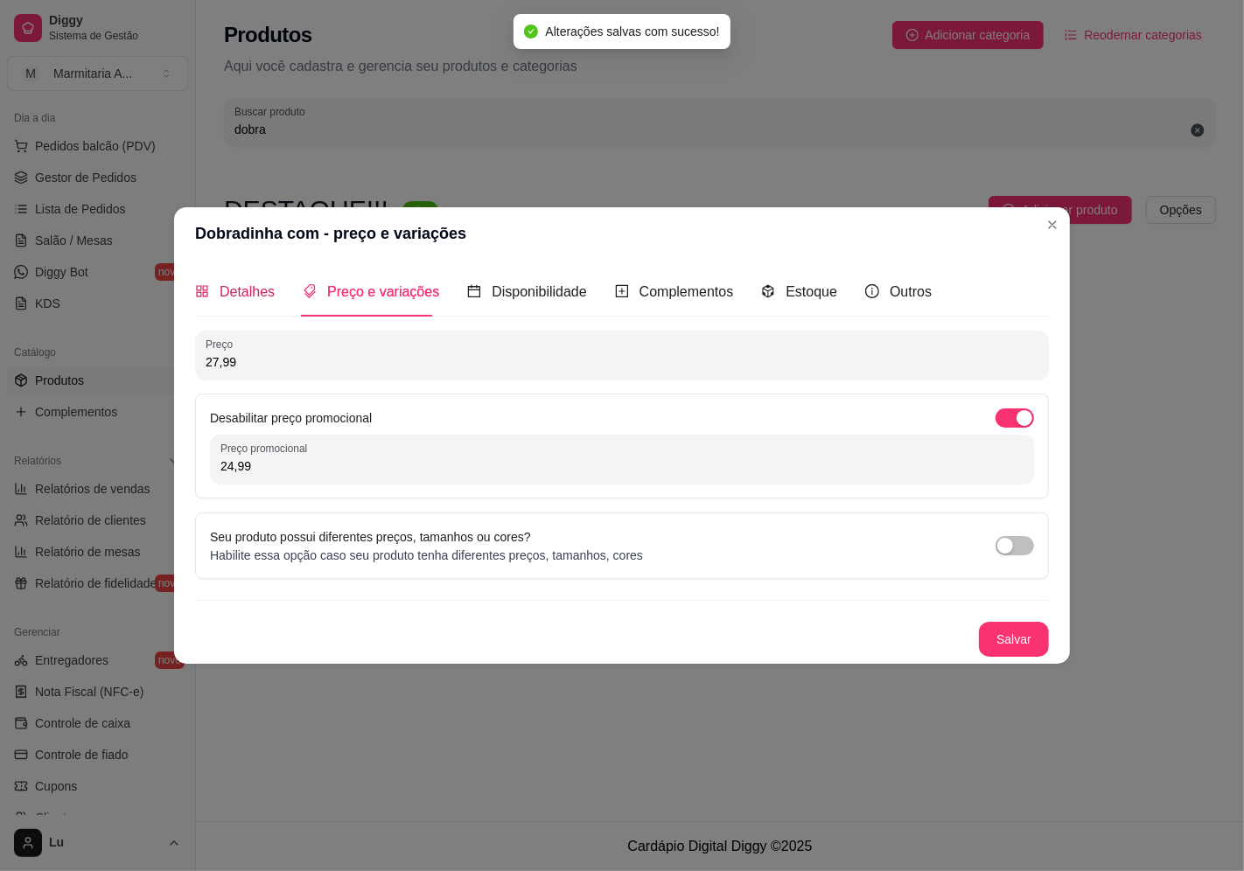
click at [258, 291] on span "Detalhes" at bounding box center [247, 291] width 55 height 15
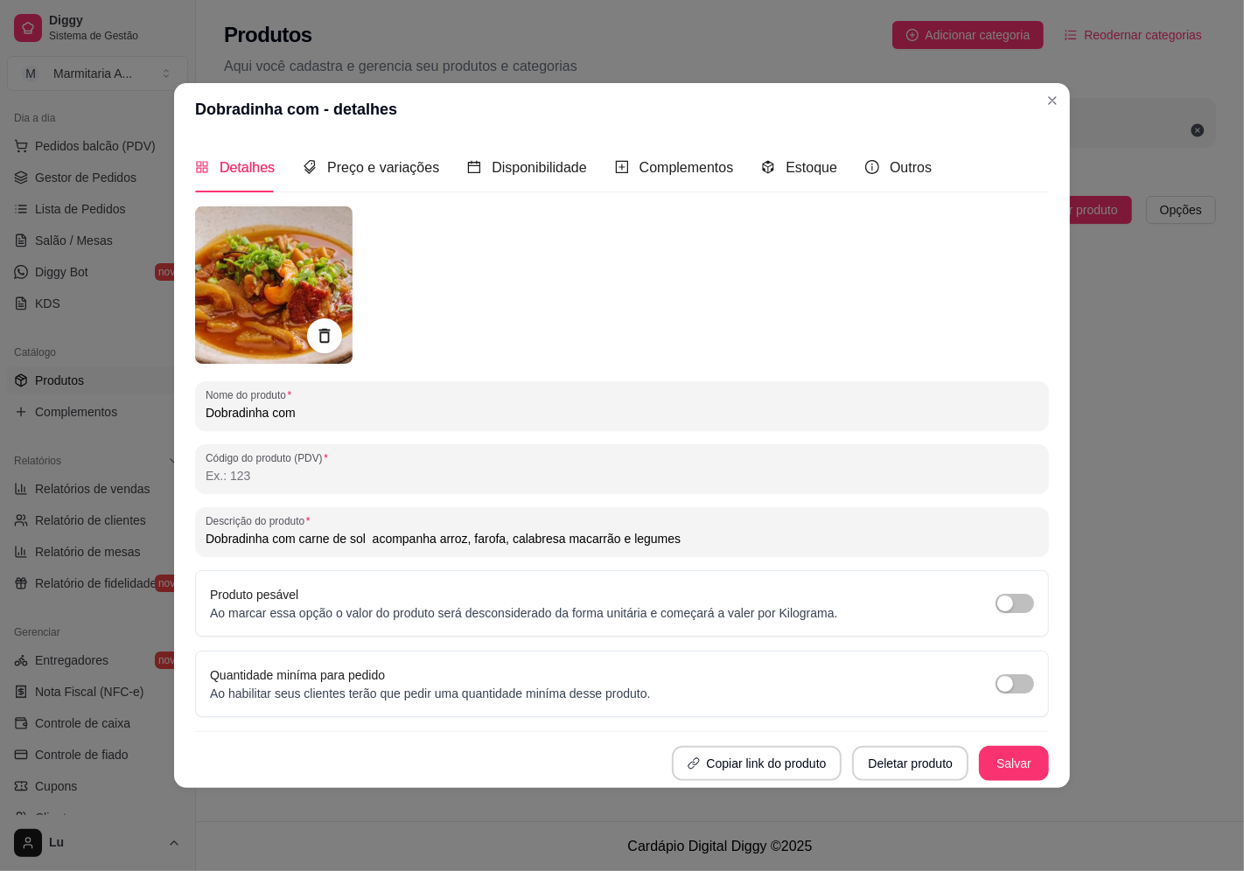
drag, startPoint x: 338, startPoint y: 405, endPoint x: 0, endPoint y: 380, distance: 338.5
click at [0, 380] on div "Dobradinha com - detalhes Detalhes Preço e variações Disponibilidade Complement…" at bounding box center [622, 435] width 1244 height 871
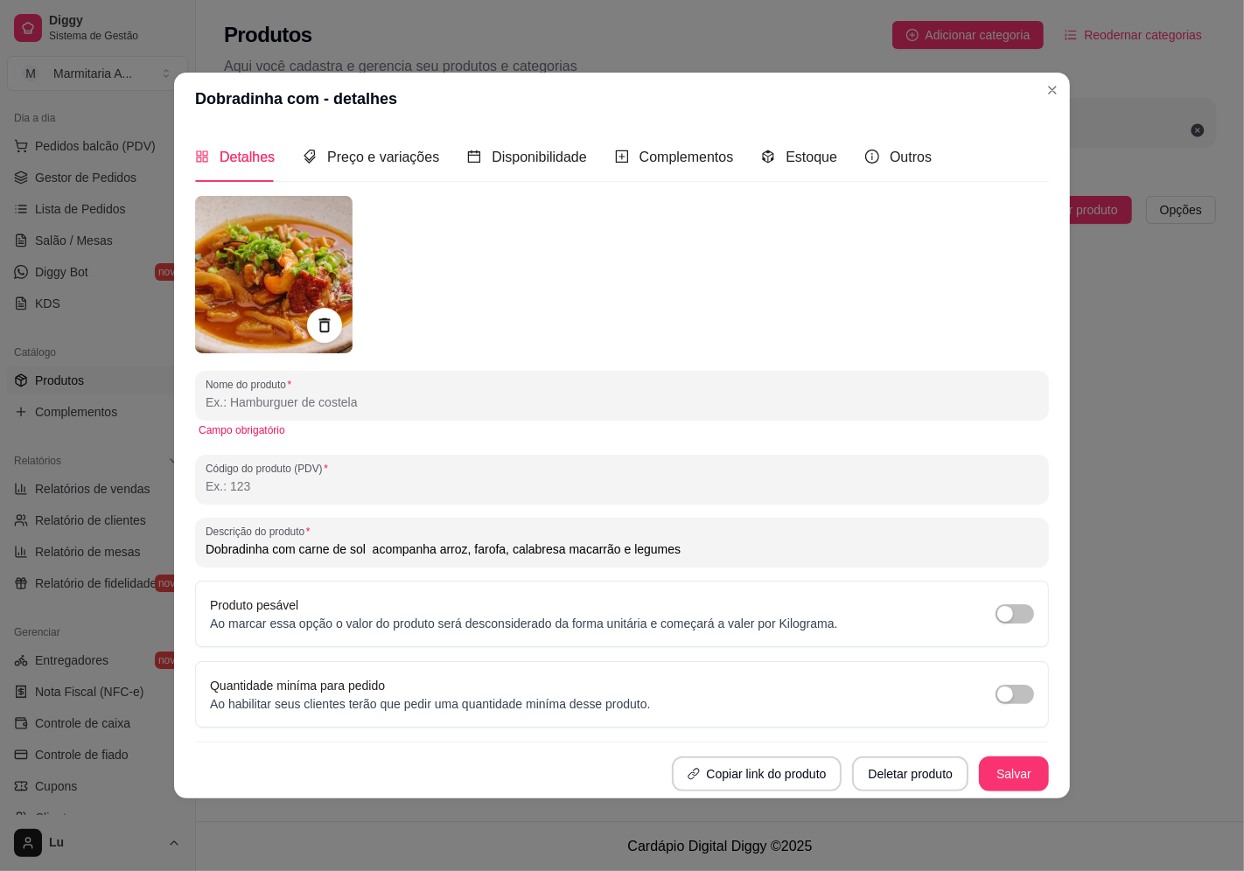
paste input "dobradinha com carne de sol e mocotó"
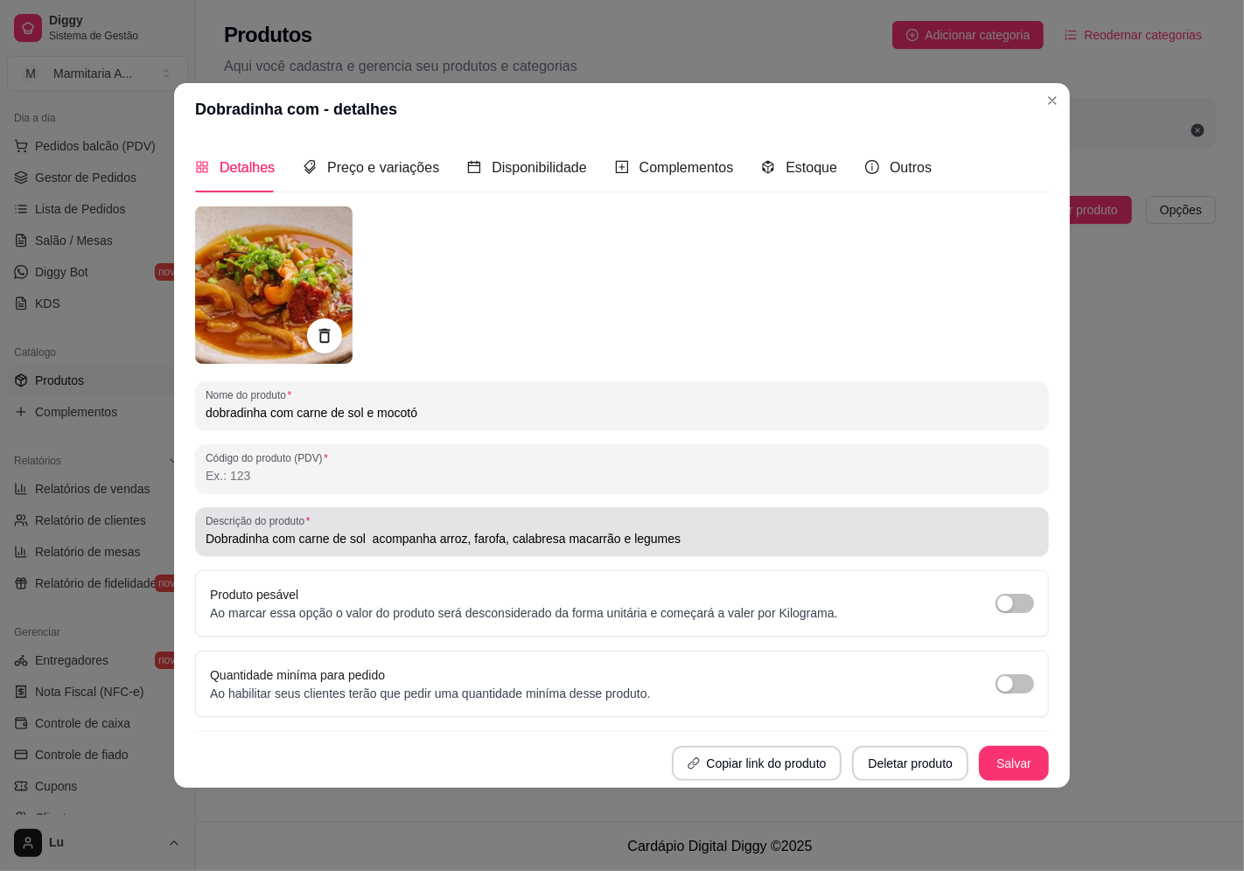
type input "dobradinha com carne de sol e mocotó"
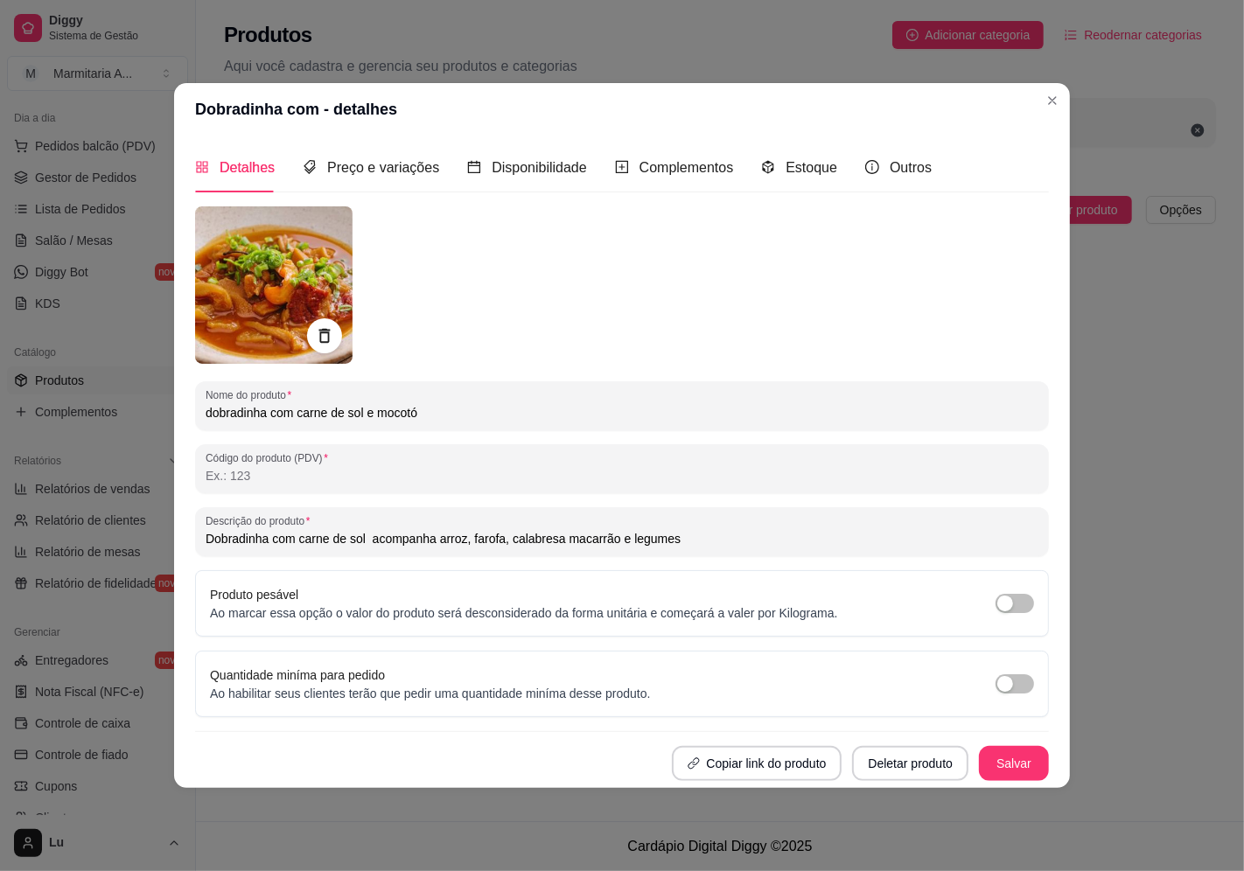
drag, startPoint x: 363, startPoint y: 537, endPoint x: 0, endPoint y: 471, distance: 369.0
click at [0, 471] on div "Dobradinha com - detalhes Detalhes Preço e variações Disponibilidade Complement…" at bounding box center [622, 435] width 1244 height 871
paste input "dobradinha com carne de sol e mocotó"
drag, startPoint x: 619, startPoint y: 537, endPoint x: 561, endPoint y: 551, distance: 59.4
click at [561, 551] on div "Descrição do produto dobradinha com carne de sol e mocotó acompanha arroz, faro…" at bounding box center [622, 531] width 854 height 49
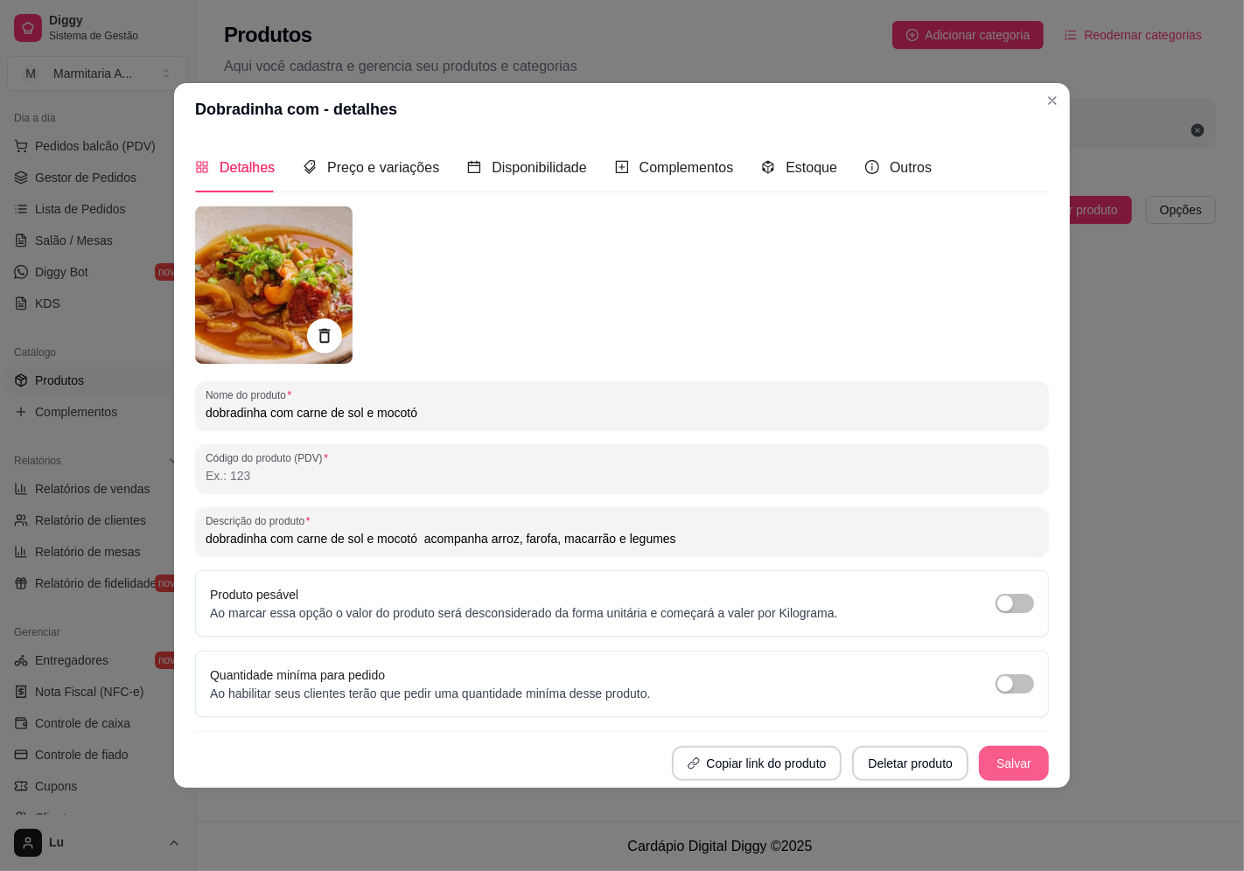
type input "dobradinha com carne de sol e mocotó acompanha arroz, farofa, macarrão e legumes"
click at [1015, 765] on button "Salvar" at bounding box center [1014, 764] width 68 height 34
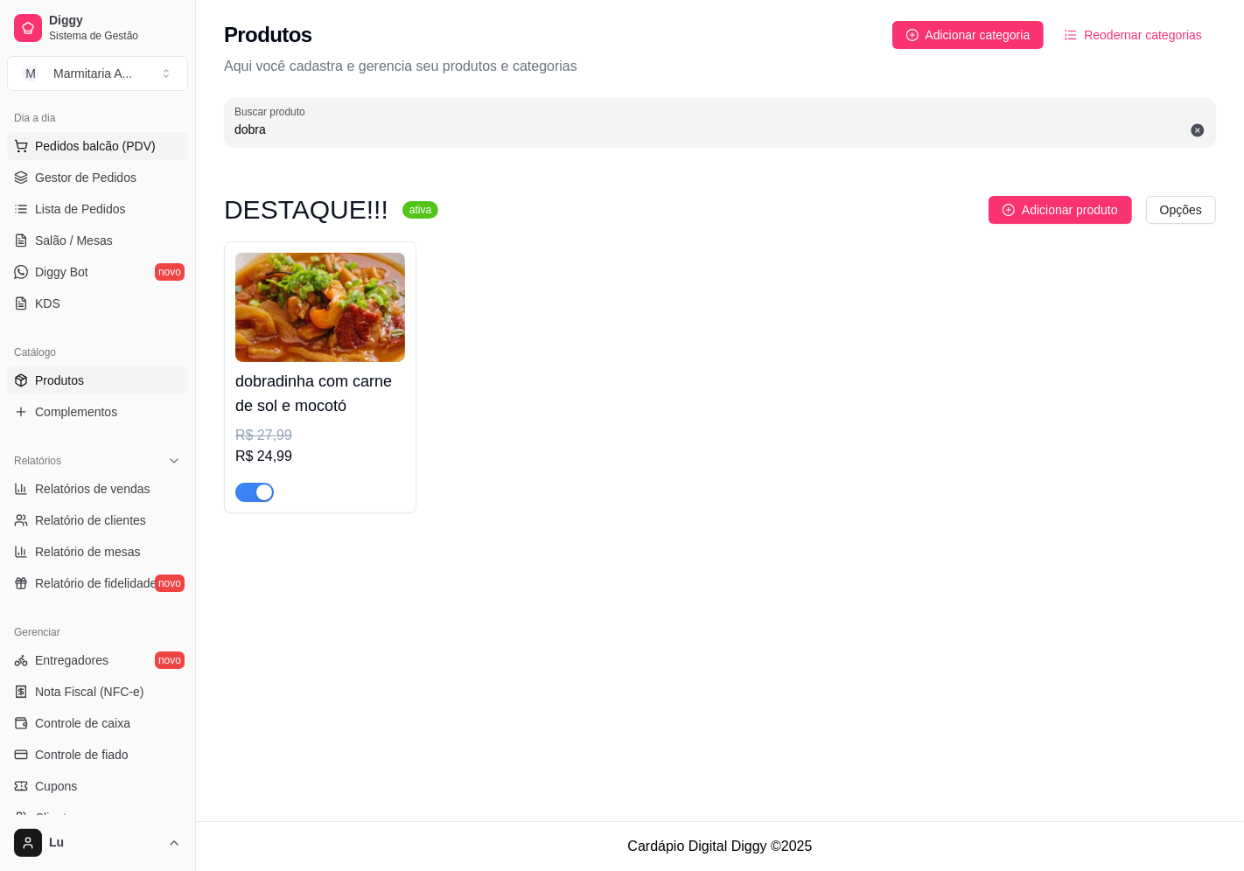
drag, startPoint x: 292, startPoint y: 134, endPoint x: 169, endPoint y: 138, distance: 123.4
click at [169, 138] on div "Diggy Sistema de Gestão M Marmitaria A ... Loja aberta Diggy Pro até 17/10 Aces…" at bounding box center [622, 435] width 1244 height 871
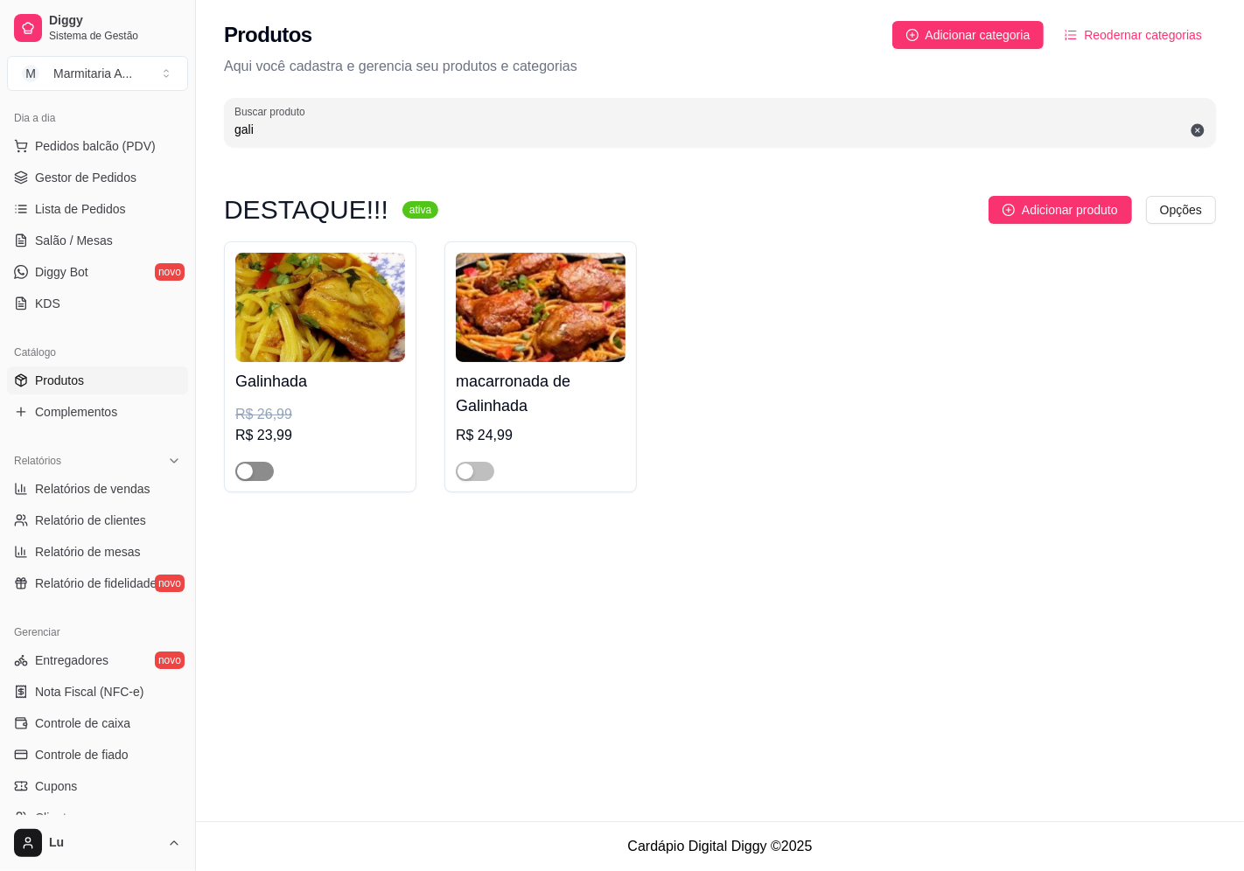
type input "gali"
click at [249, 469] on div "button" at bounding box center [245, 472] width 16 height 16
drag, startPoint x: 282, startPoint y: 126, endPoint x: 198, endPoint y: 134, distance: 85.2
click at [198, 134] on div "Diggy Sistema de Gestão M Marmitaria A ... Loja aberta Diggy Pro até 17/10 Aces…" at bounding box center [622, 435] width 1244 height 871
click at [343, 275] on img at bounding box center [320, 307] width 170 height 109
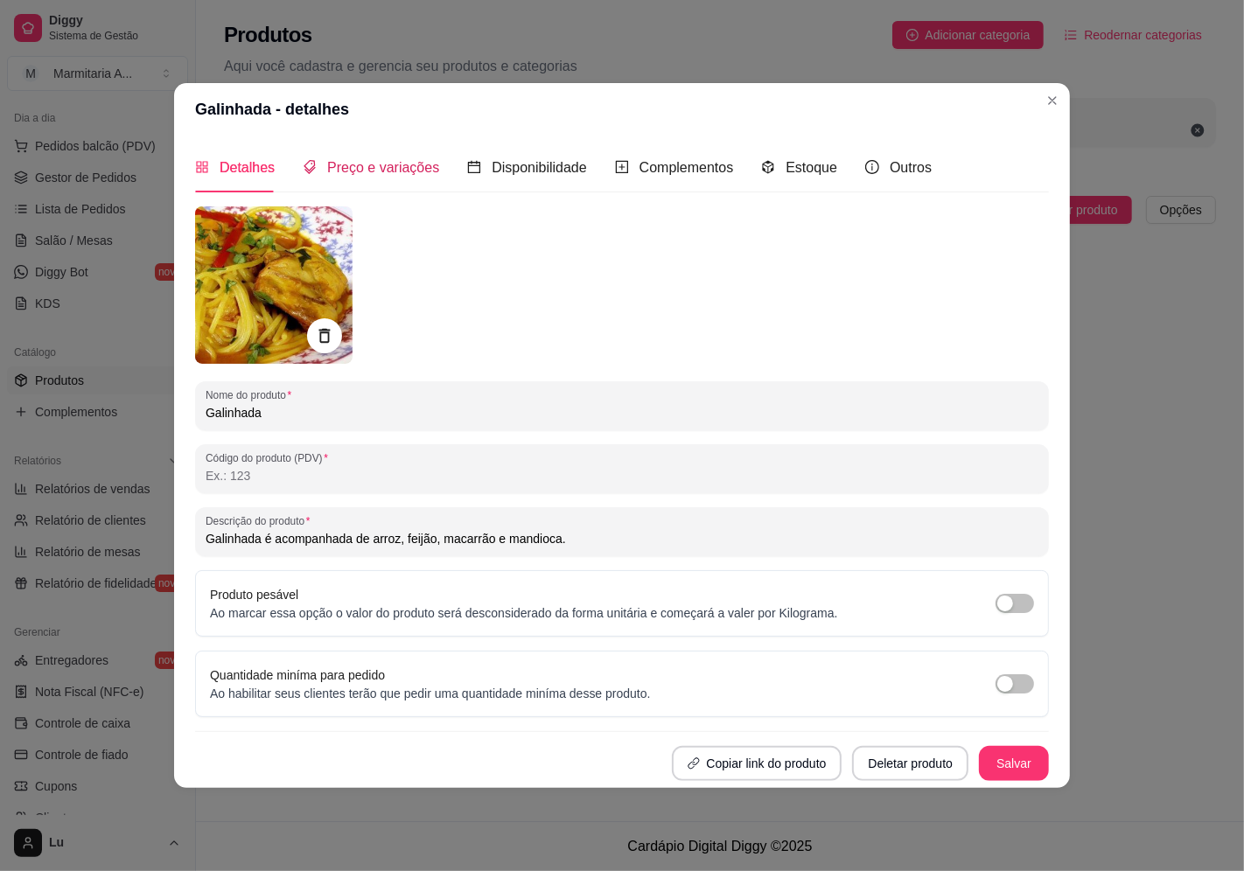
click at [354, 160] on span "Preço e variações" at bounding box center [383, 167] width 112 height 15
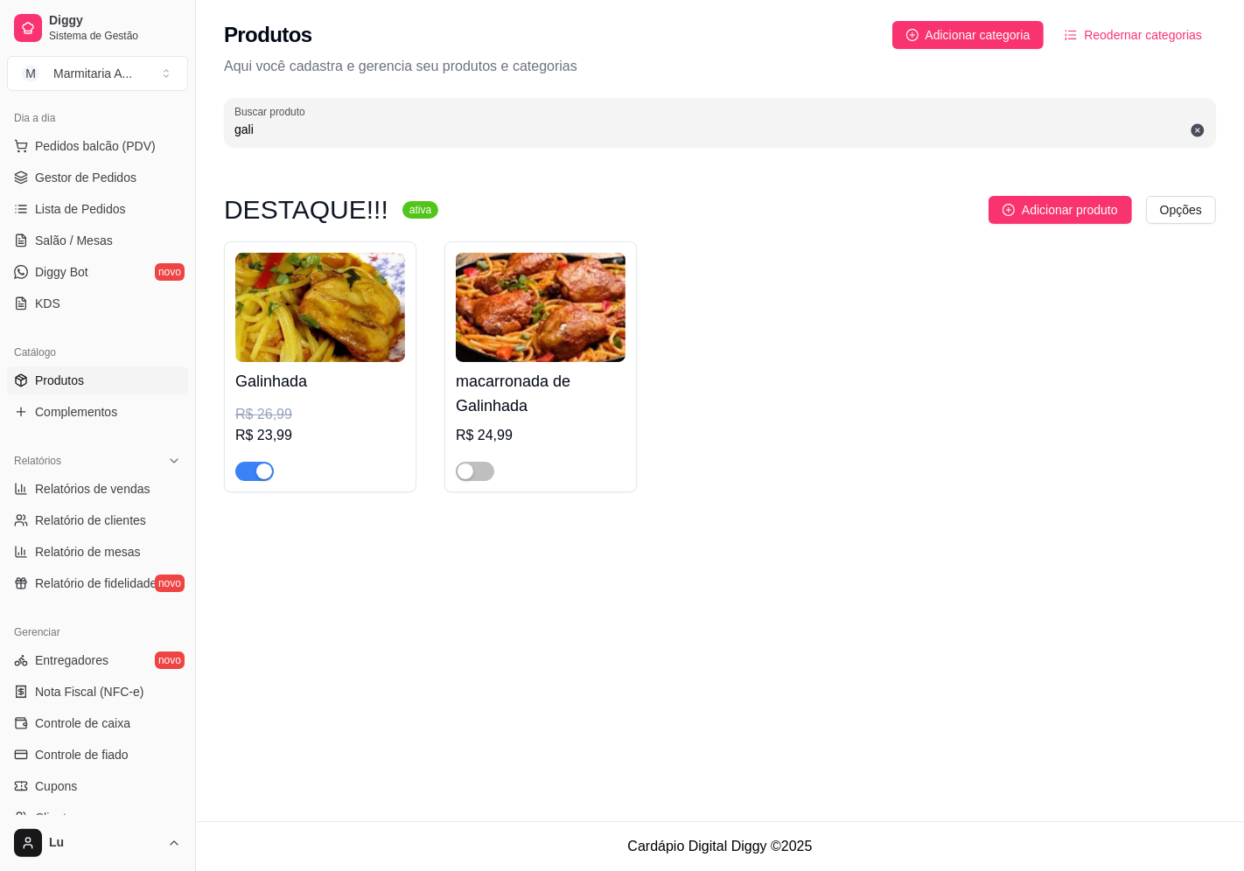
drag, startPoint x: 265, startPoint y: 120, endPoint x: 216, endPoint y: 89, distance: 57.8
click at [214, 126] on div "Produtos Adicionar categoria Reodernar categorias Aqui você cadastra e gerencia…" at bounding box center [720, 78] width 1048 height 157
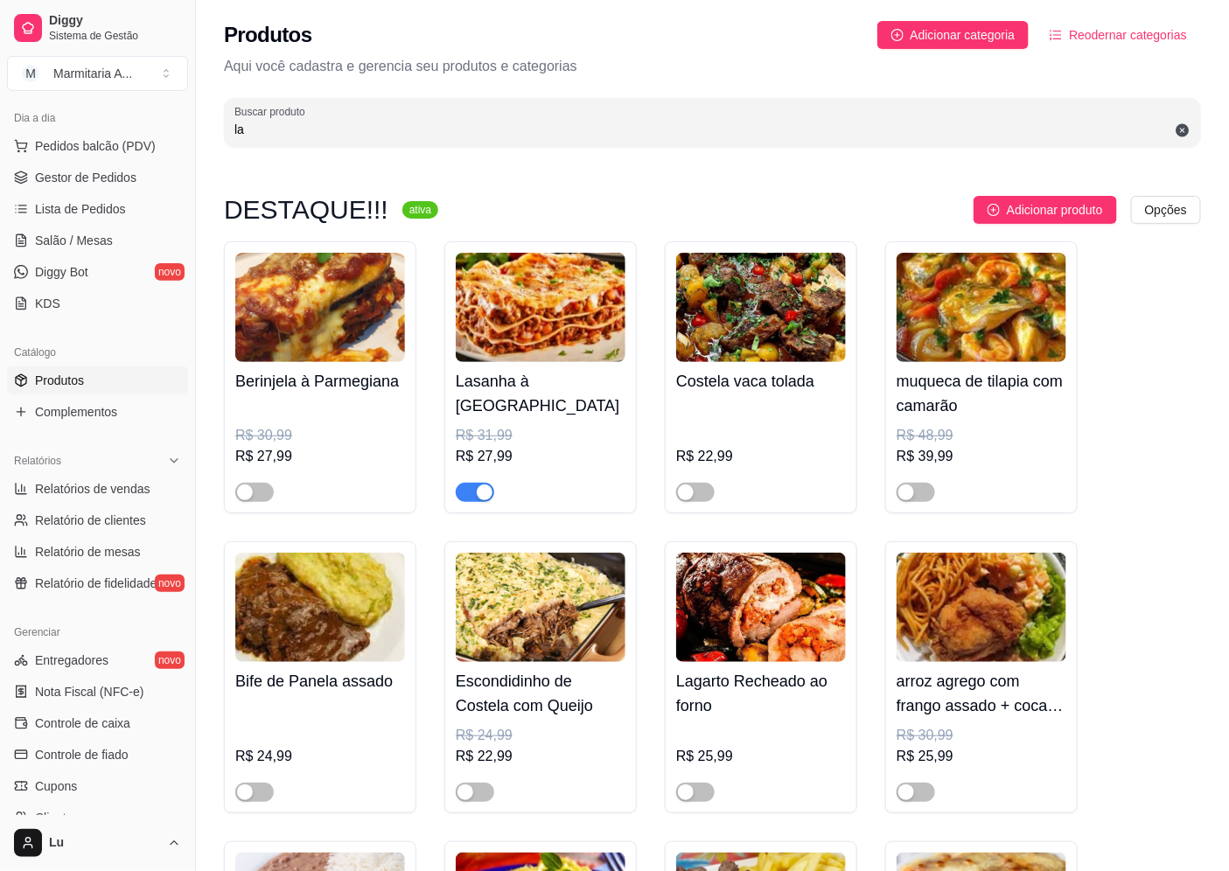
type input "l"
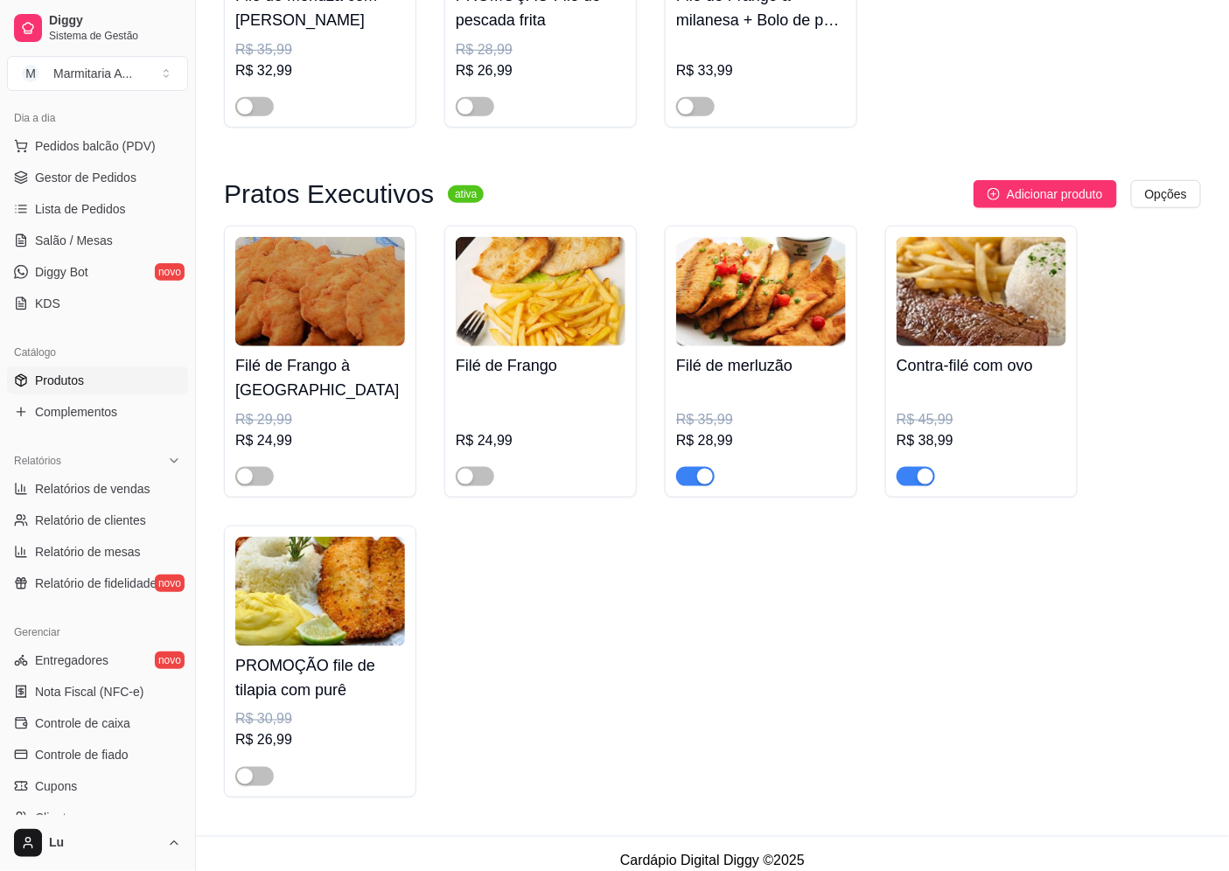
scroll to position [388, 0]
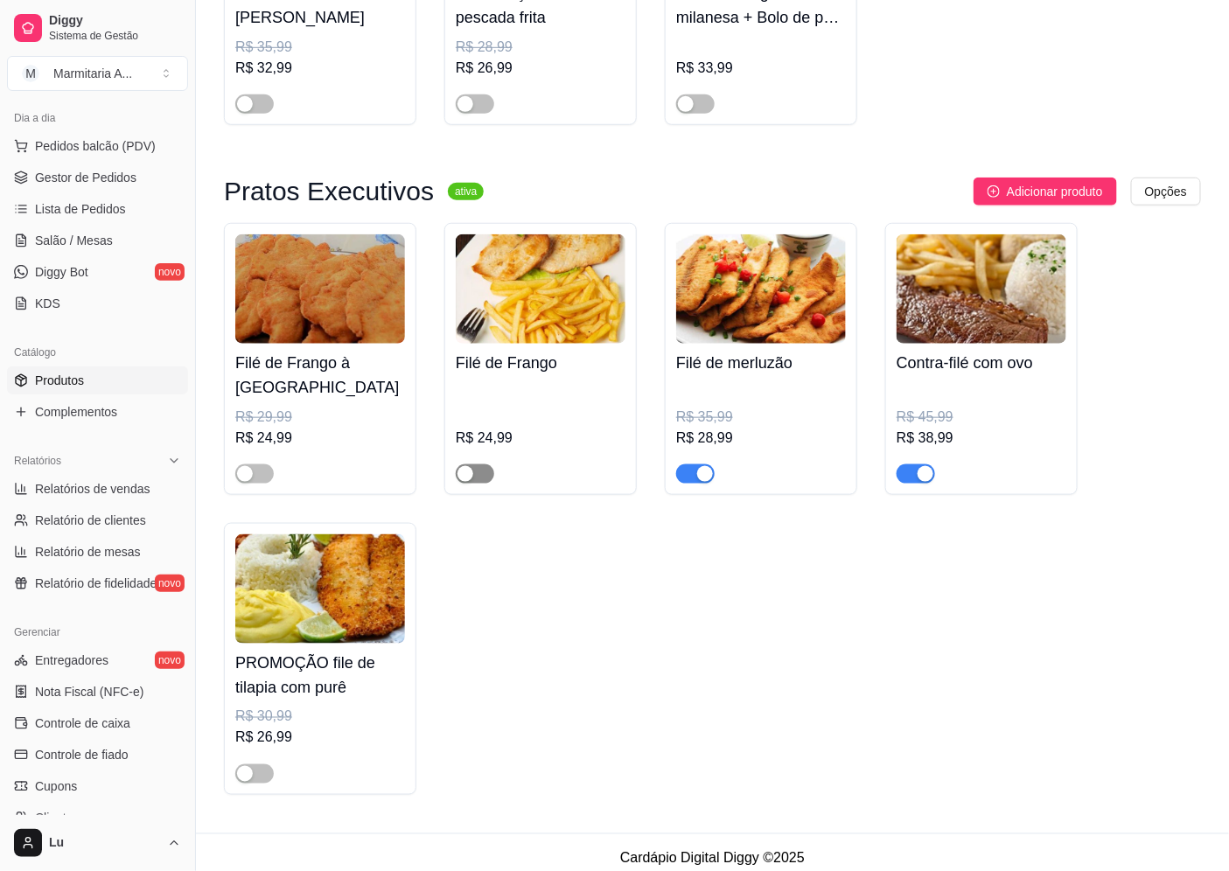
type input "fil"
click at [478, 471] on span "button" at bounding box center [475, 473] width 38 height 19
click at [243, 470] on div "button" at bounding box center [245, 474] width 16 height 16
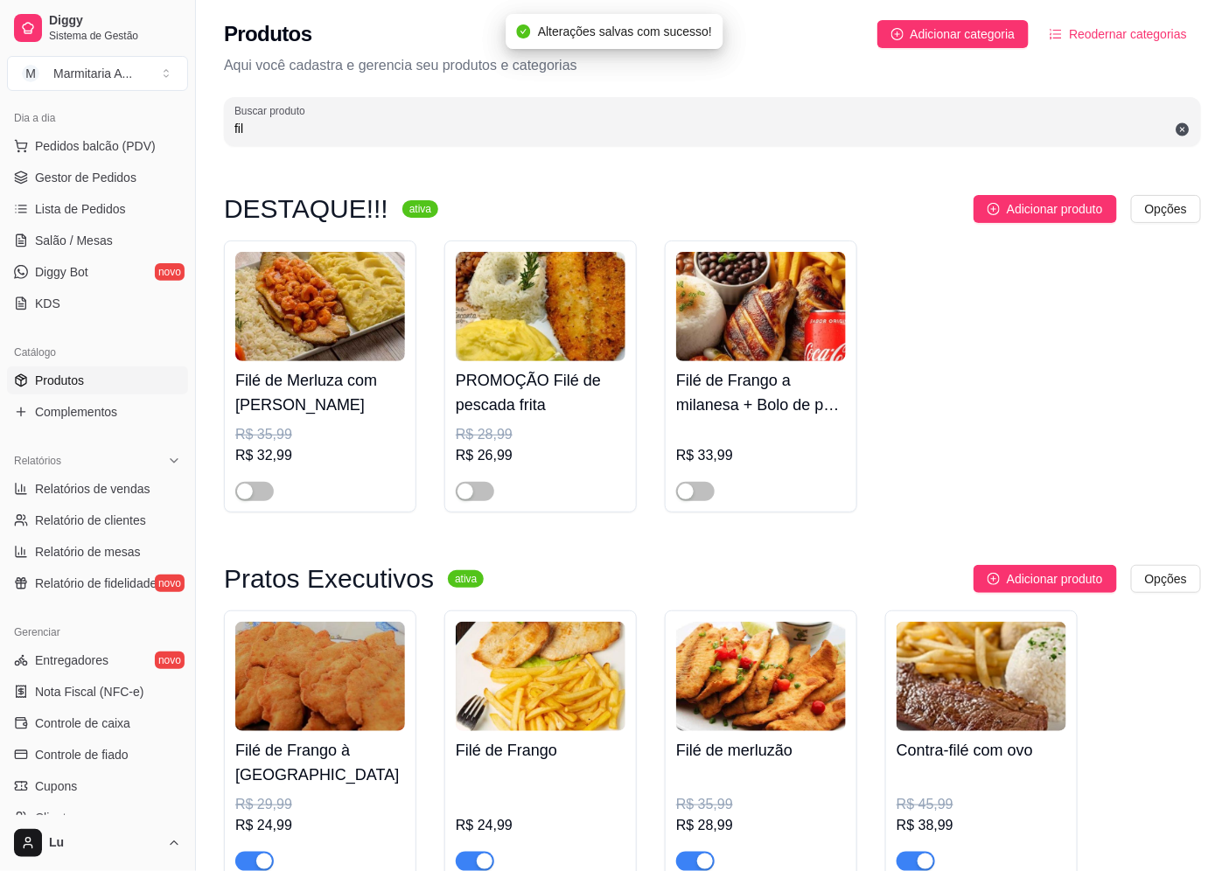
scroll to position [0, 0]
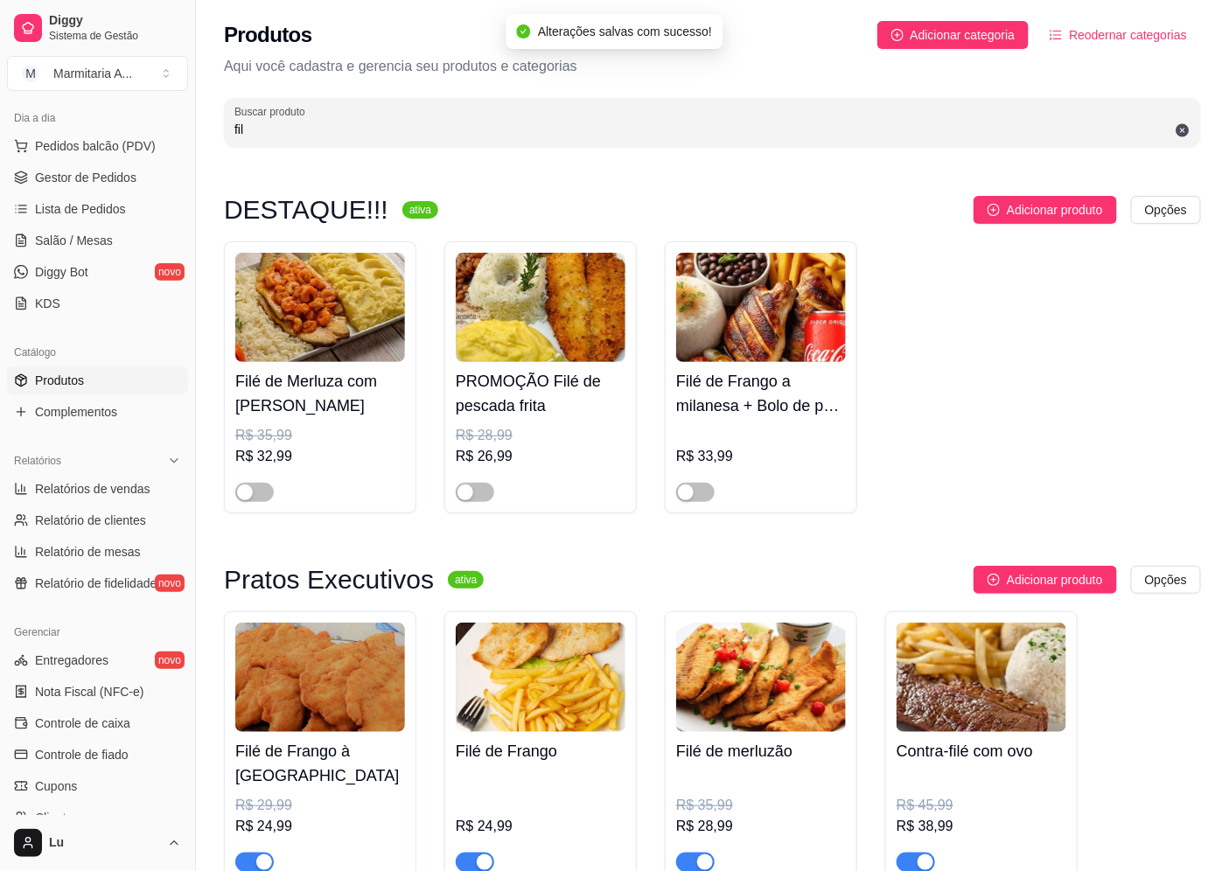
drag, startPoint x: 269, startPoint y: 123, endPoint x: 151, endPoint y: 108, distance: 119.1
click at [164, 120] on div "Diggy Sistema de Gestão M Marmitaria A ... Loja aberta Diggy Pro até 17/10 Aces…" at bounding box center [614, 636] width 1229 height 1272
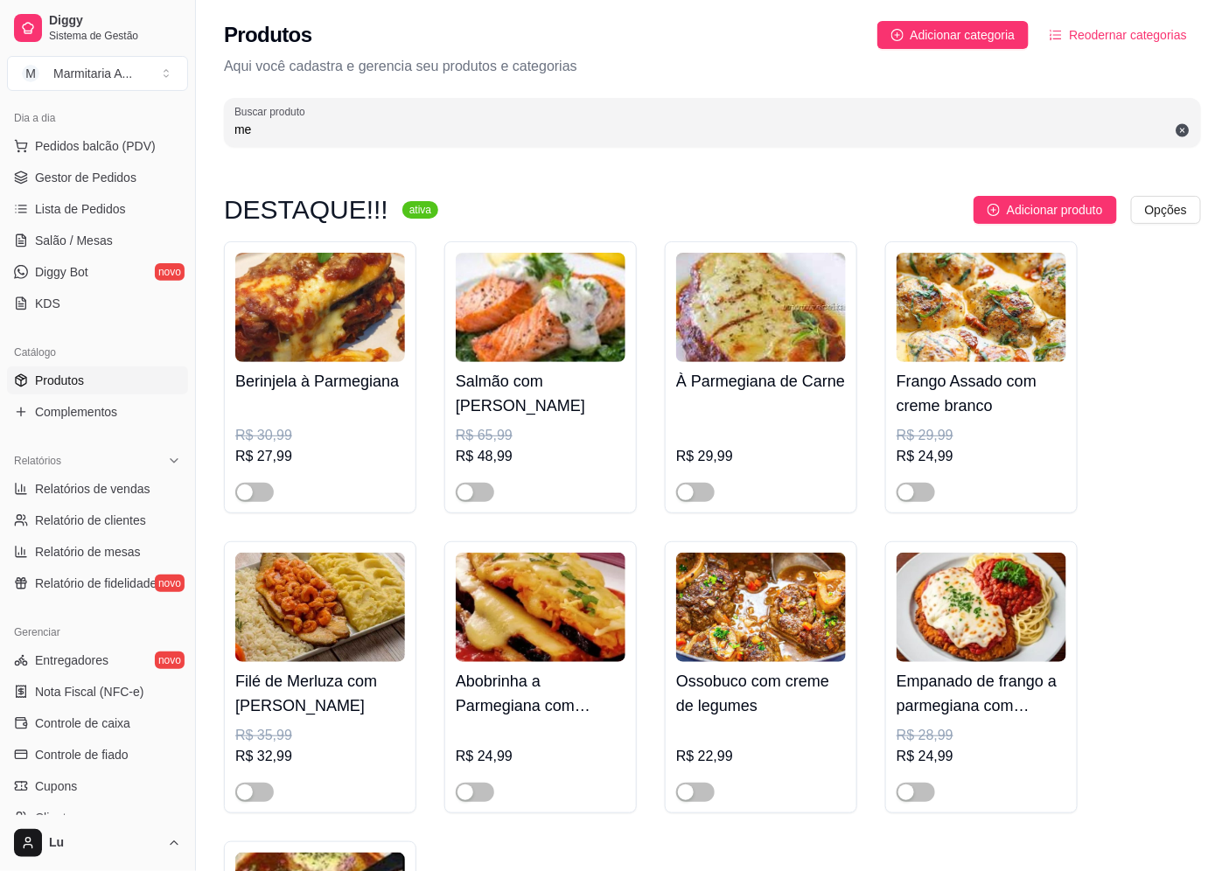
type input "m"
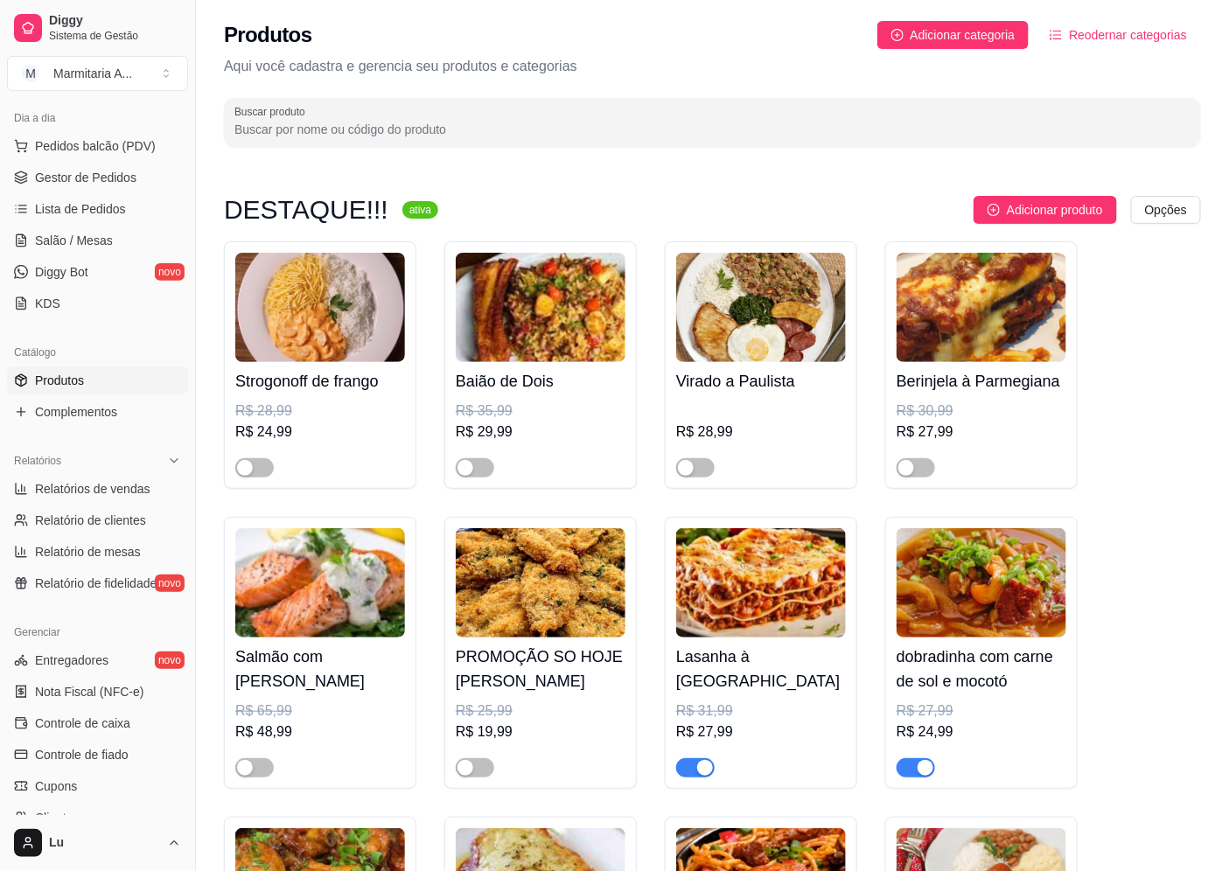
type input "f"
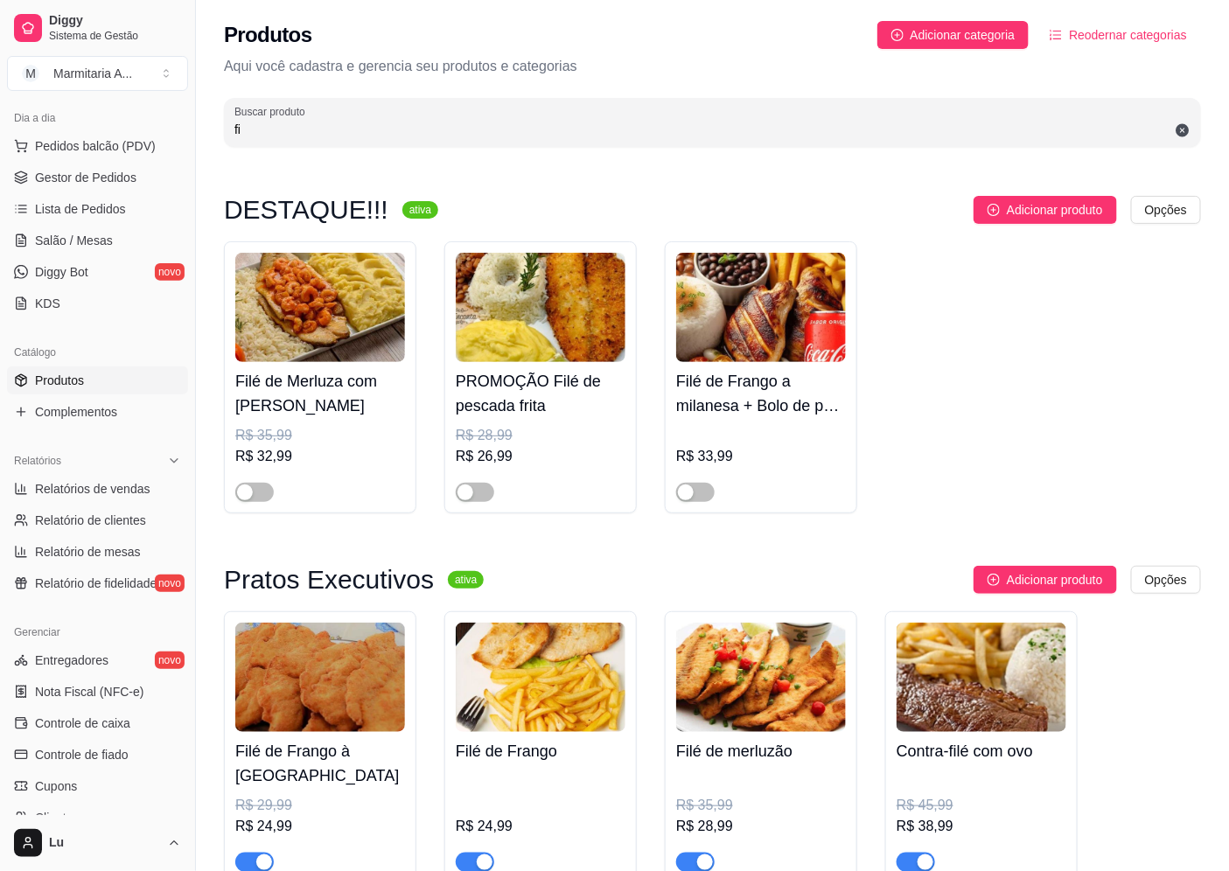
type input "fil"
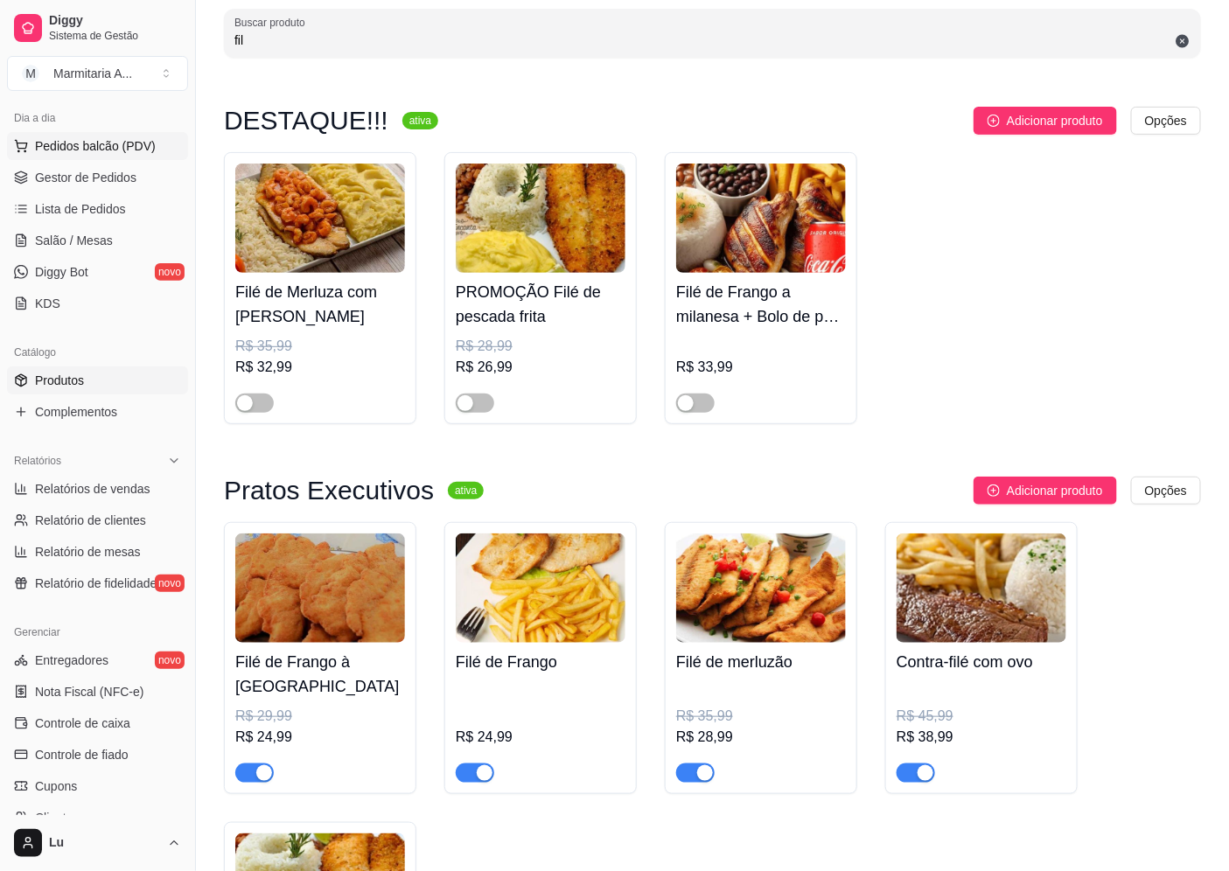
scroll to position [97, 0]
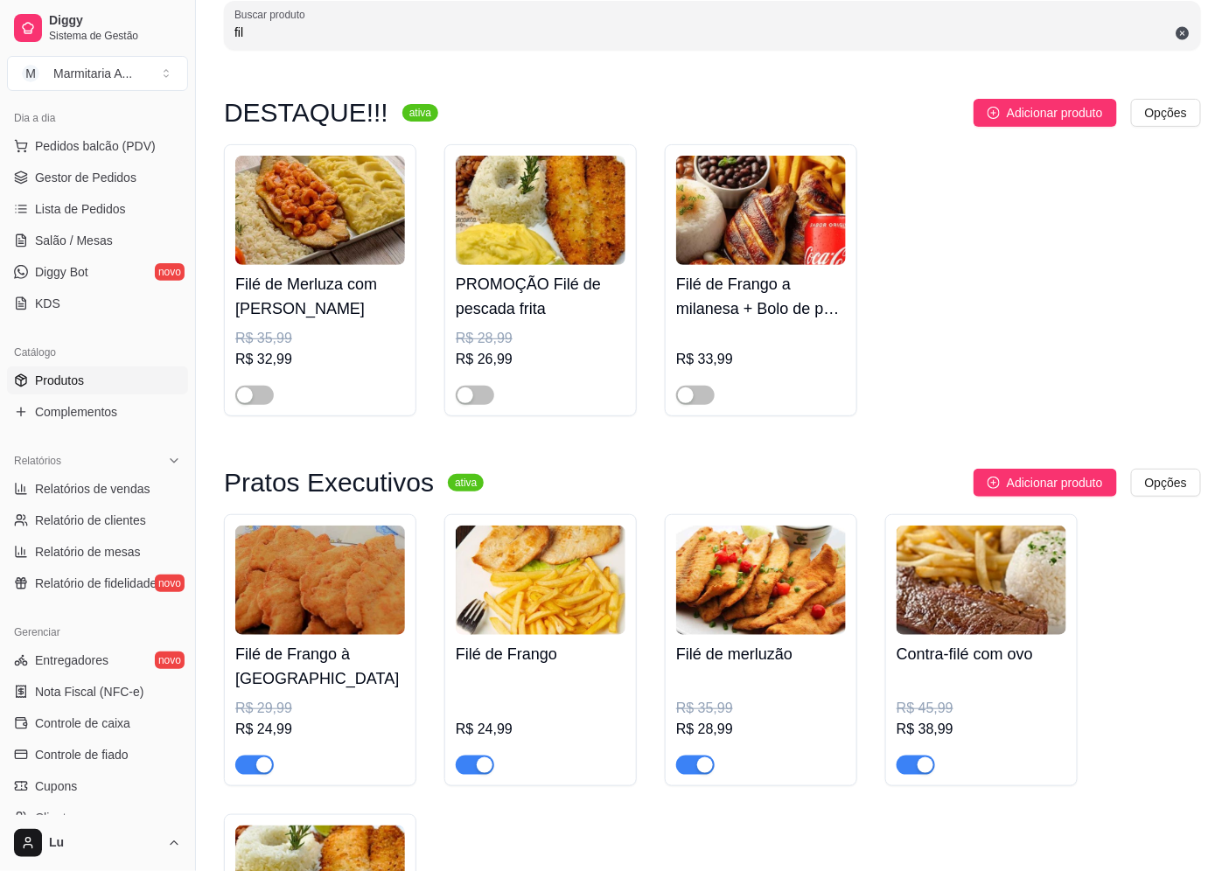
click at [328, 617] on img at bounding box center [320, 580] width 170 height 109
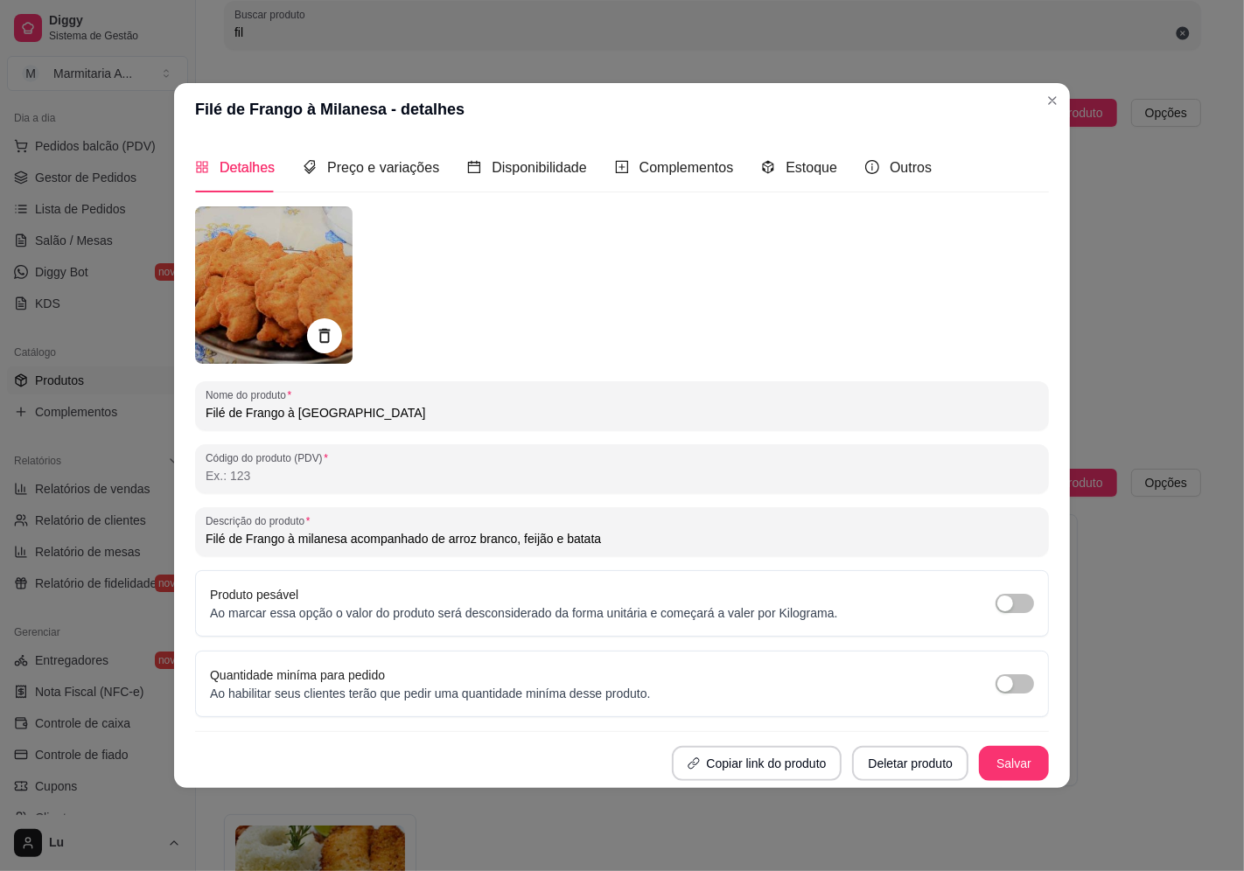
drag, startPoint x: 328, startPoint y: 617, endPoint x: 319, endPoint y: 146, distance: 470.6
click at [319, 146] on div "Preço e variações" at bounding box center [371, 168] width 136 height 50
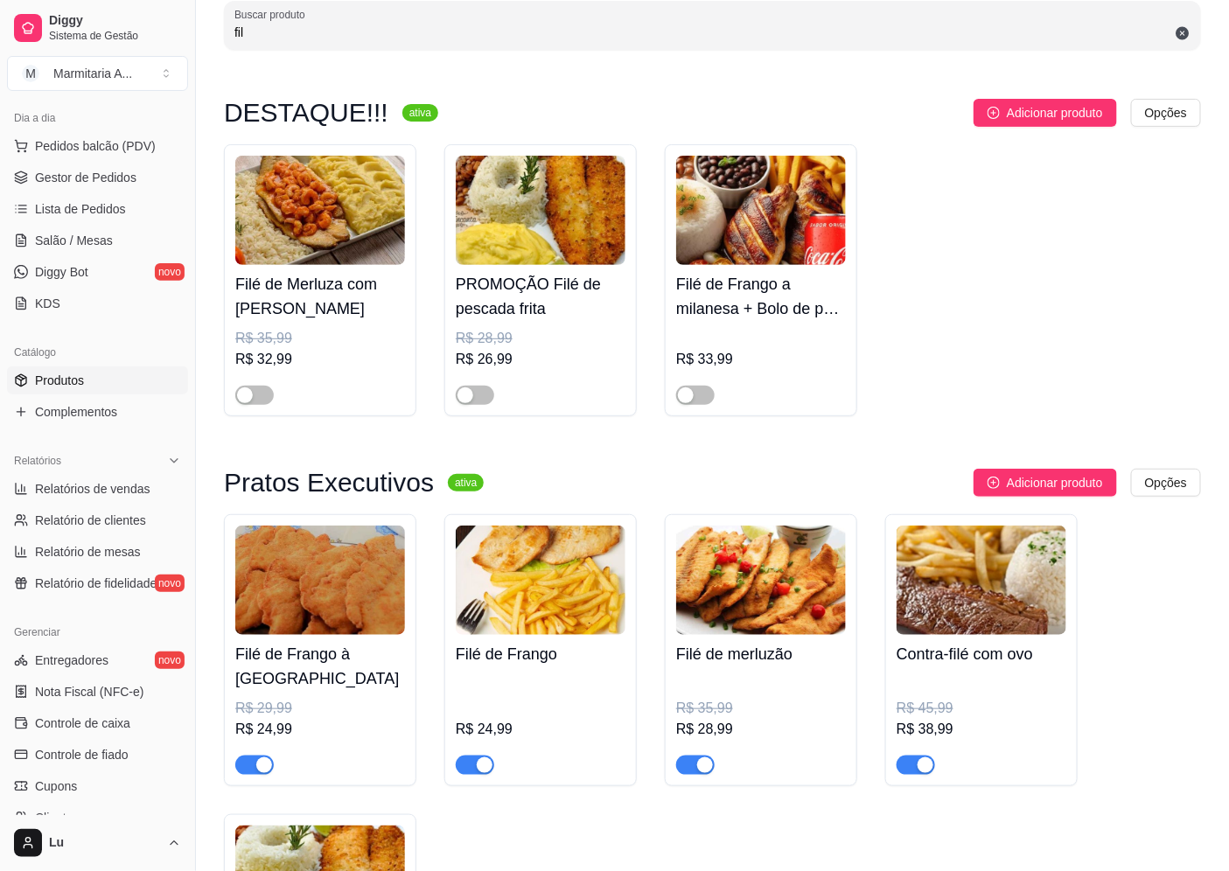
click at [333, 686] on h4 "Filé de Frango à [GEOGRAPHIC_DATA]" at bounding box center [320, 666] width 170 height 49
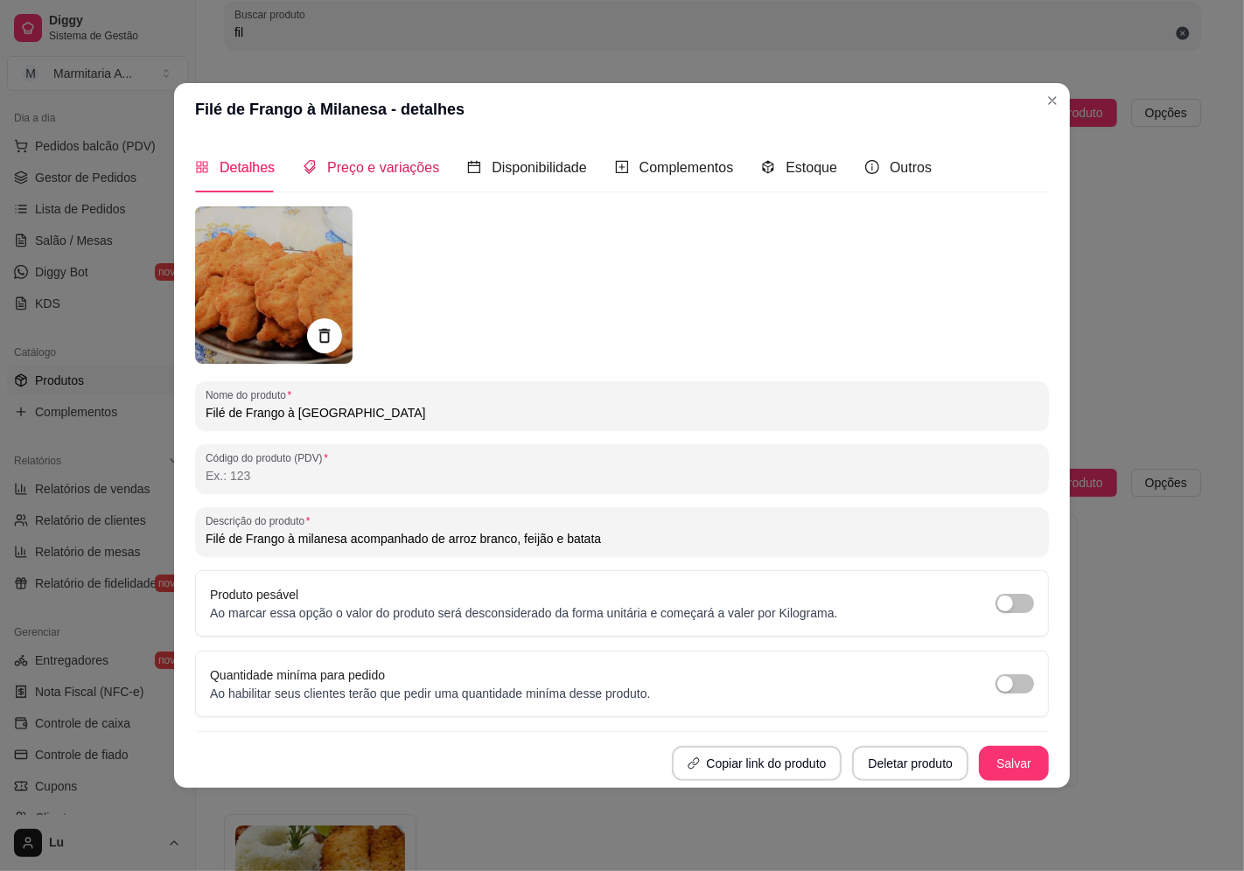
click at [389, 168] on span "Preço e variações" at bounding box center [383, 167] width 112 height 15
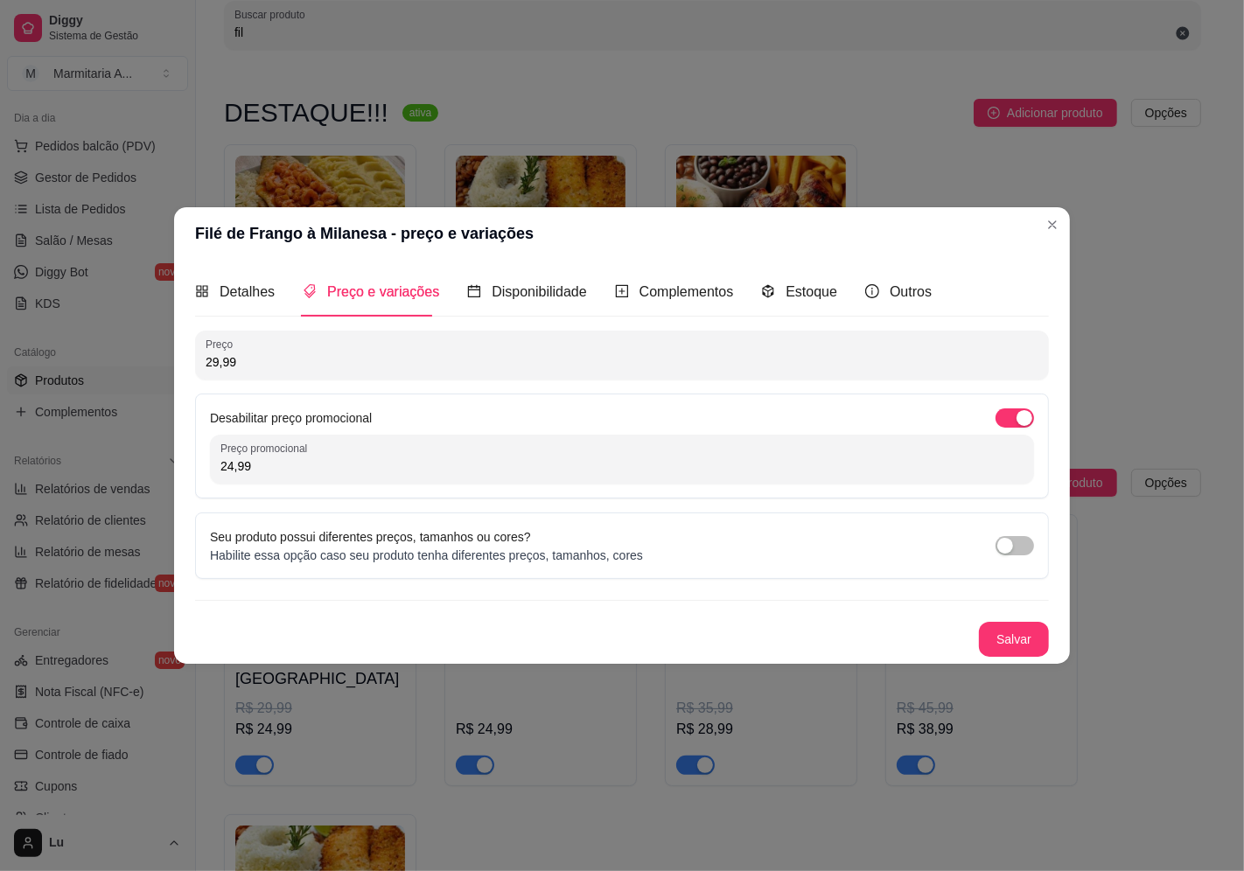
drag, startPoint x: 282, startPoint y: 464, endPoint x: 143, endPoint y: 485, distance: 140.6
click at [143, 485] on div "Filé de Frango à Milanesa - preço e variações Detalhes Preço e variações Dispon…" at bounding box center [622, 435] width 1244 height 871
type input "25,99"
click at [1009, 642] on button "Salvar" at bounding box center [1014, 639] width 70 height 35
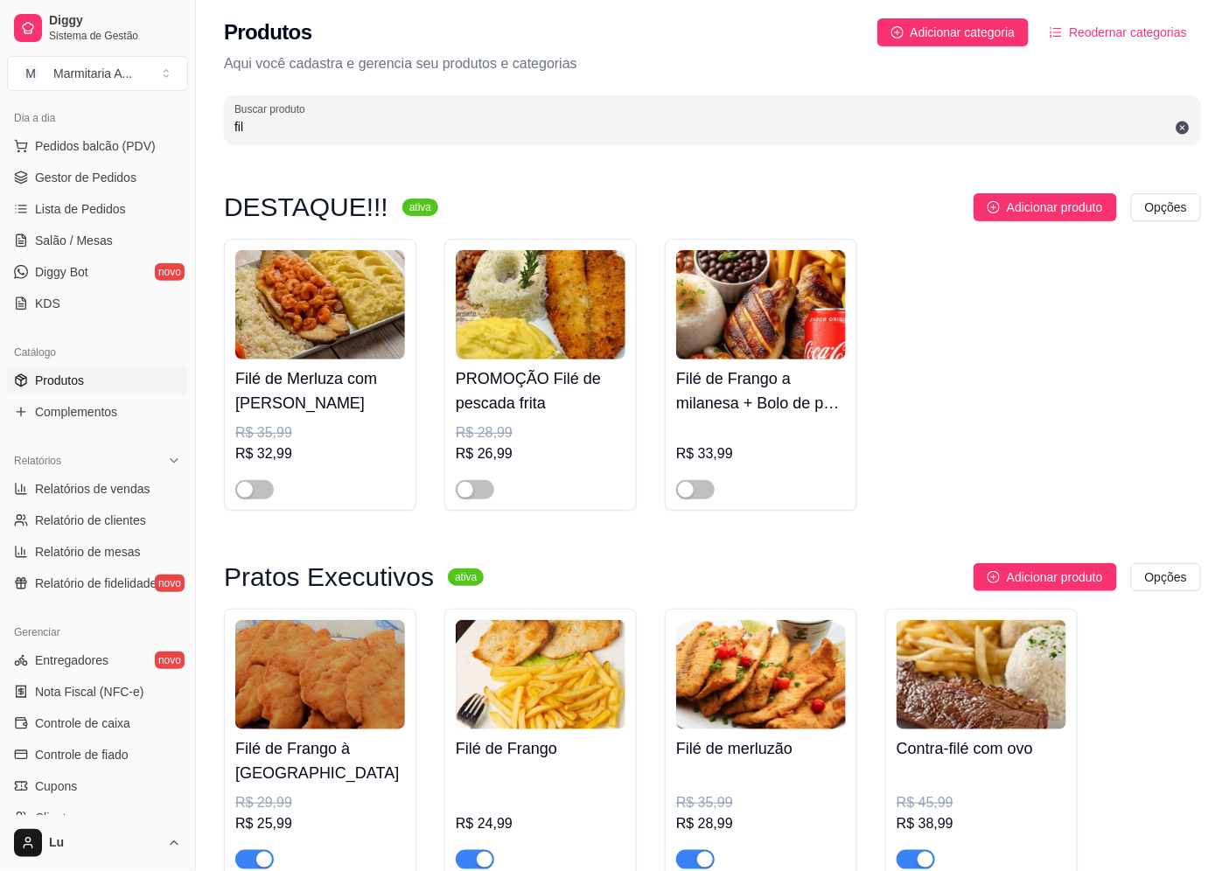
scroll to position [0, 0]
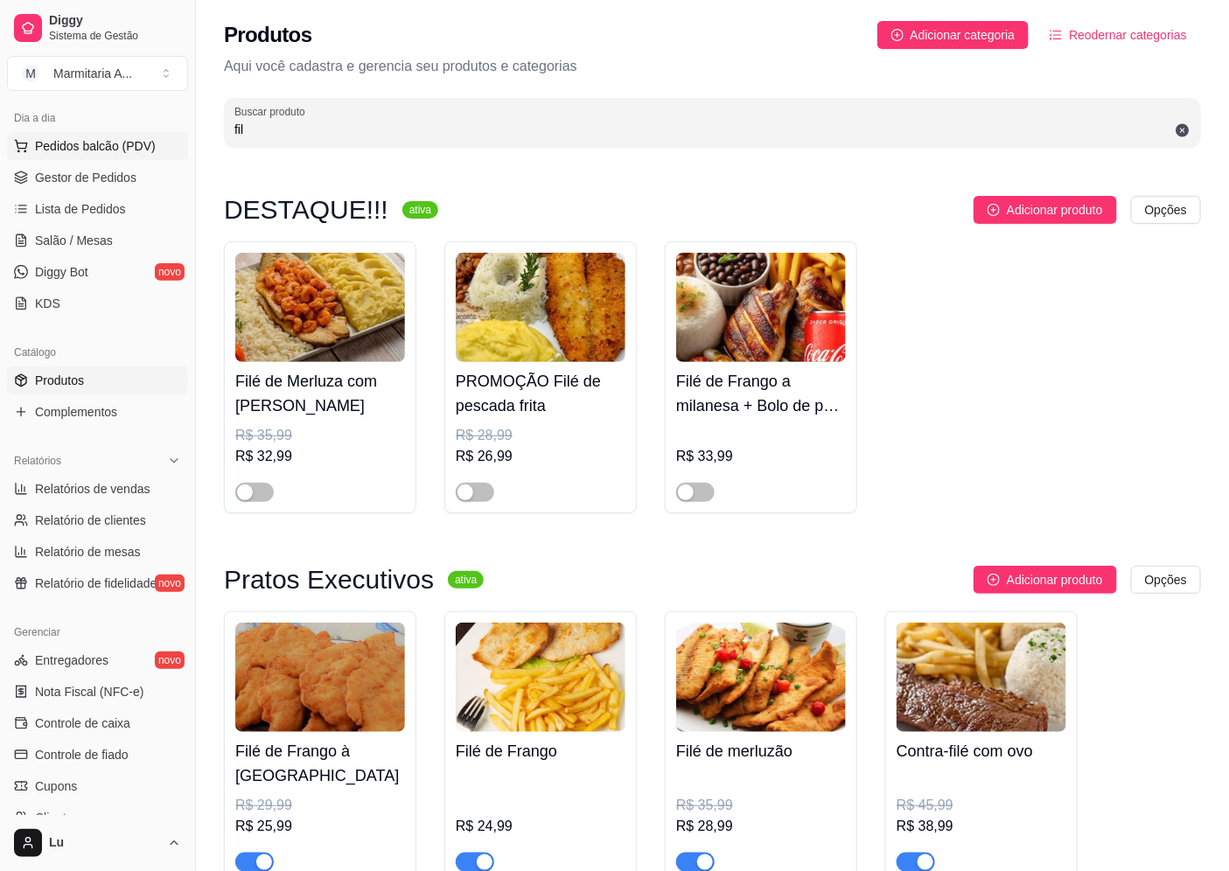
drag, startPoint x: 278, startPoint y: 134, endPoint x: 19, endPoint y: 134, distance: 258.9
click at [19, 134] on div "Diggy Sistema de Gestão M Marmitaria A ... Loja aberta Diggy Pro até 17/10 Aces…" at bounding box center [614, 636] width 1229 height 1272
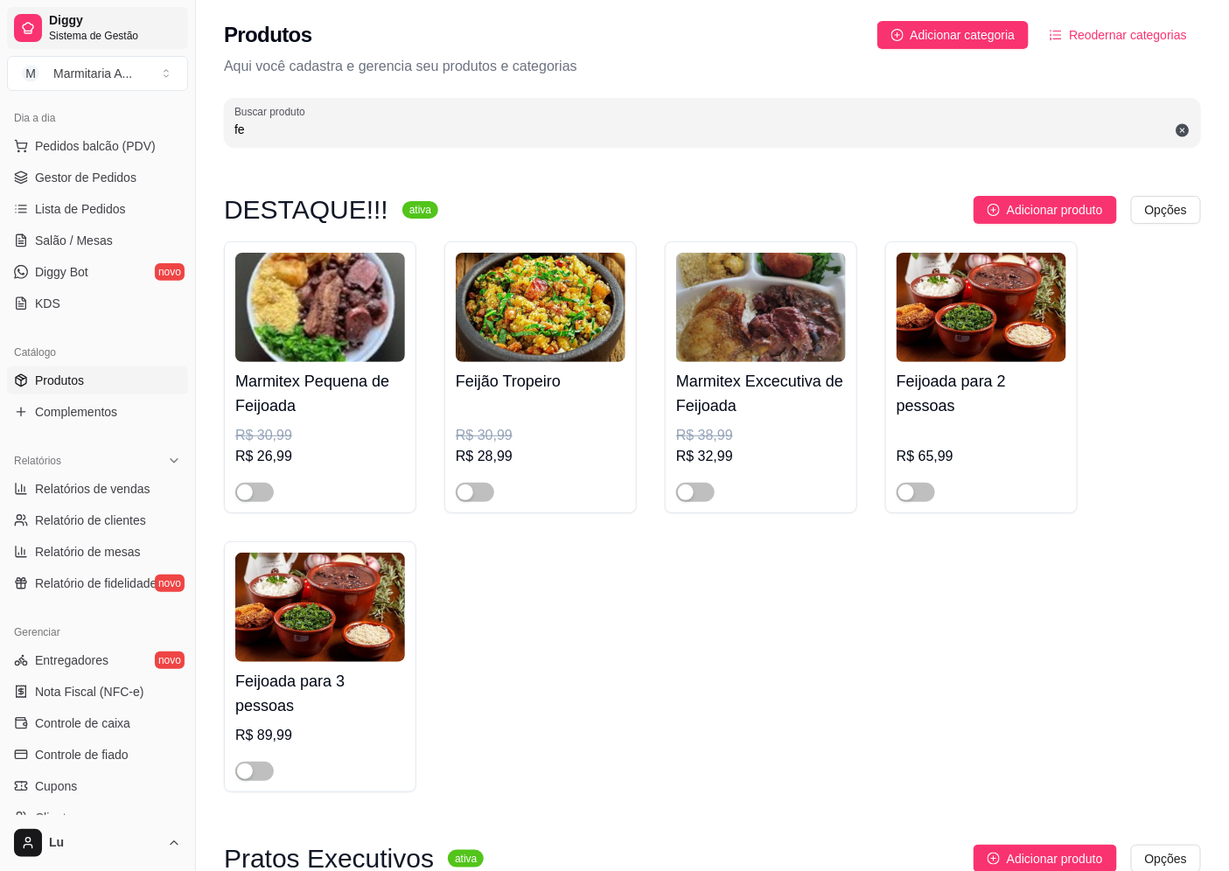
type input "f"
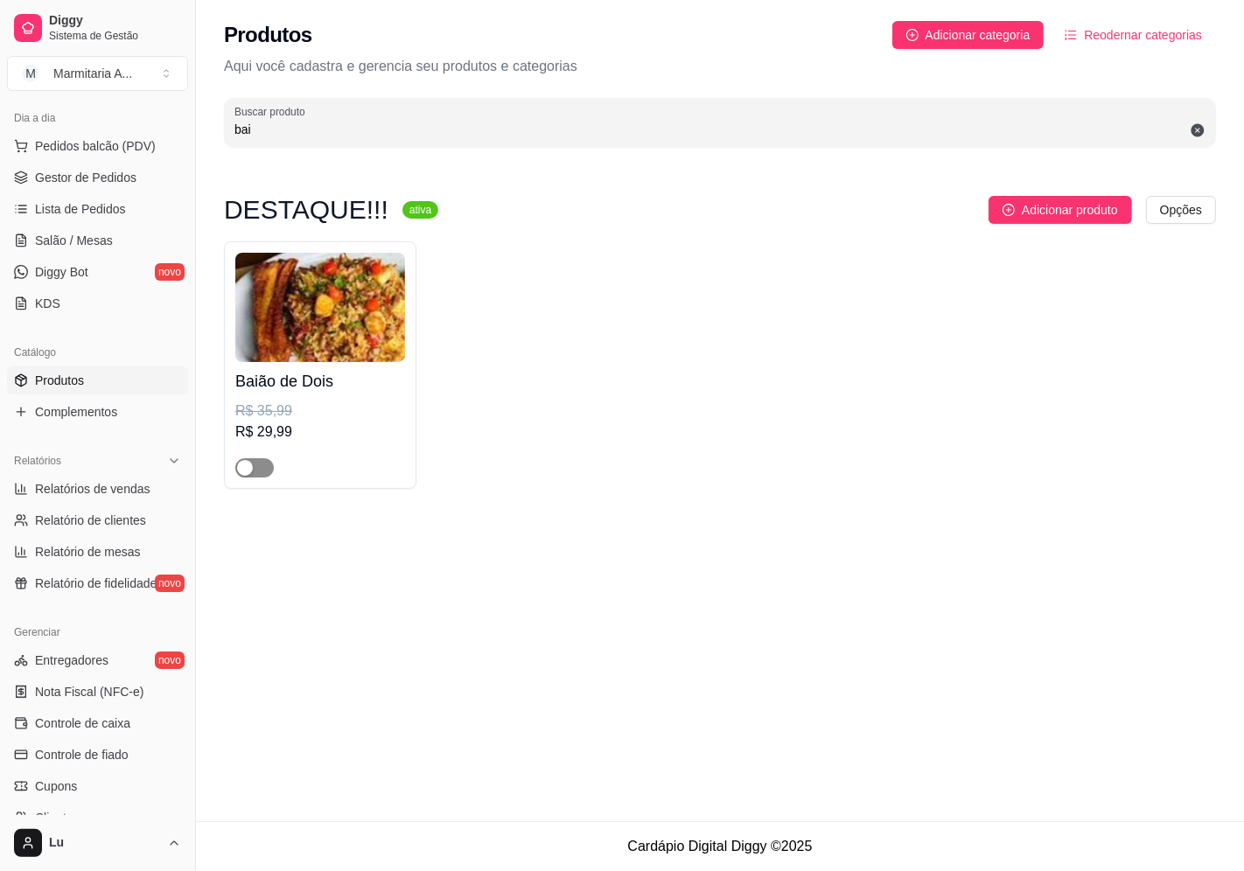
type input "bai"
click at [247, 468] on div "button" at bounding box center [245, 468] width 16 height 16
click at [290, 388] on h4 "Baião de Dois" at bounding box center [320, 381] width 170 height 24
click at [352, 441] on div "R$ 29,99" at bounding box center [320, 432] width 170 height 21
drag, startPoint x: 281, startPoint y: 127, endPoint x: 119, endPoint y: 66, distance: 173.0
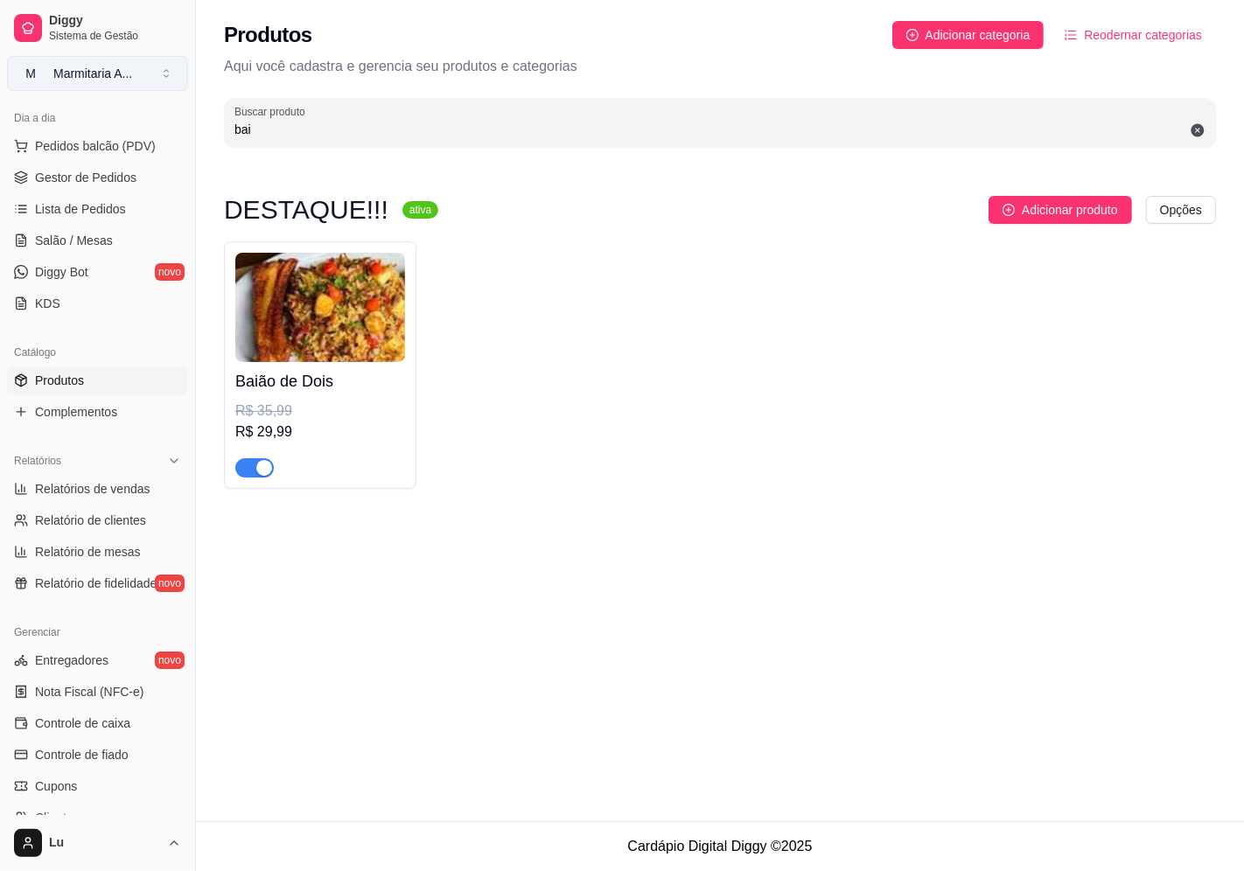
click at [68, 140] on div "Diggy Sistema de Gestão M Marmitaria A ... Loja aberta Diggy Pro até 17/10 Aces…" at bounding box center [622, 435] width 1244 height 871
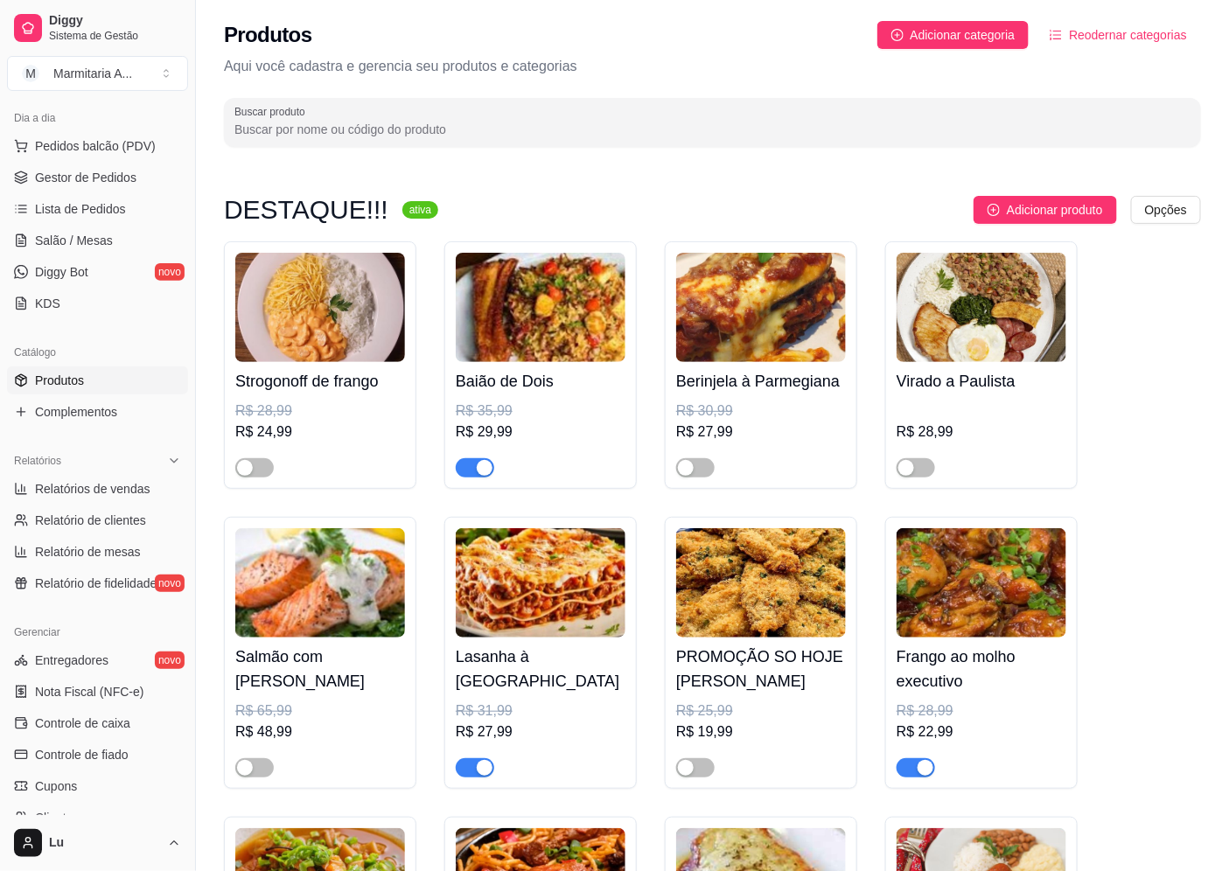
click at [406, 118] on div at bounding box center [712, 122] width 956 height 35
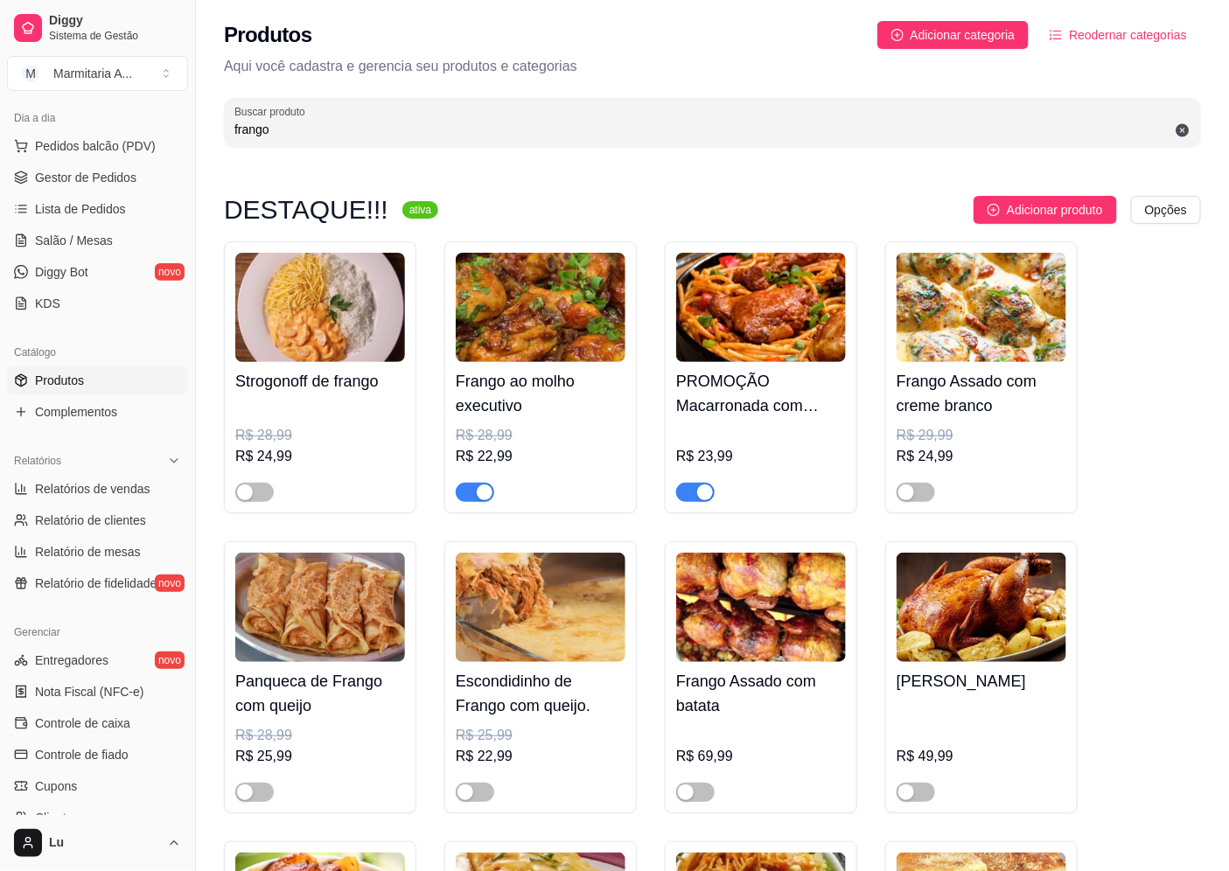
click at [698, 490] on div "button" at bounding box center [705, 493] width 16 height 16
click at [487, 491] on div "button" at bounding box center [485, 493] width 16 height 16
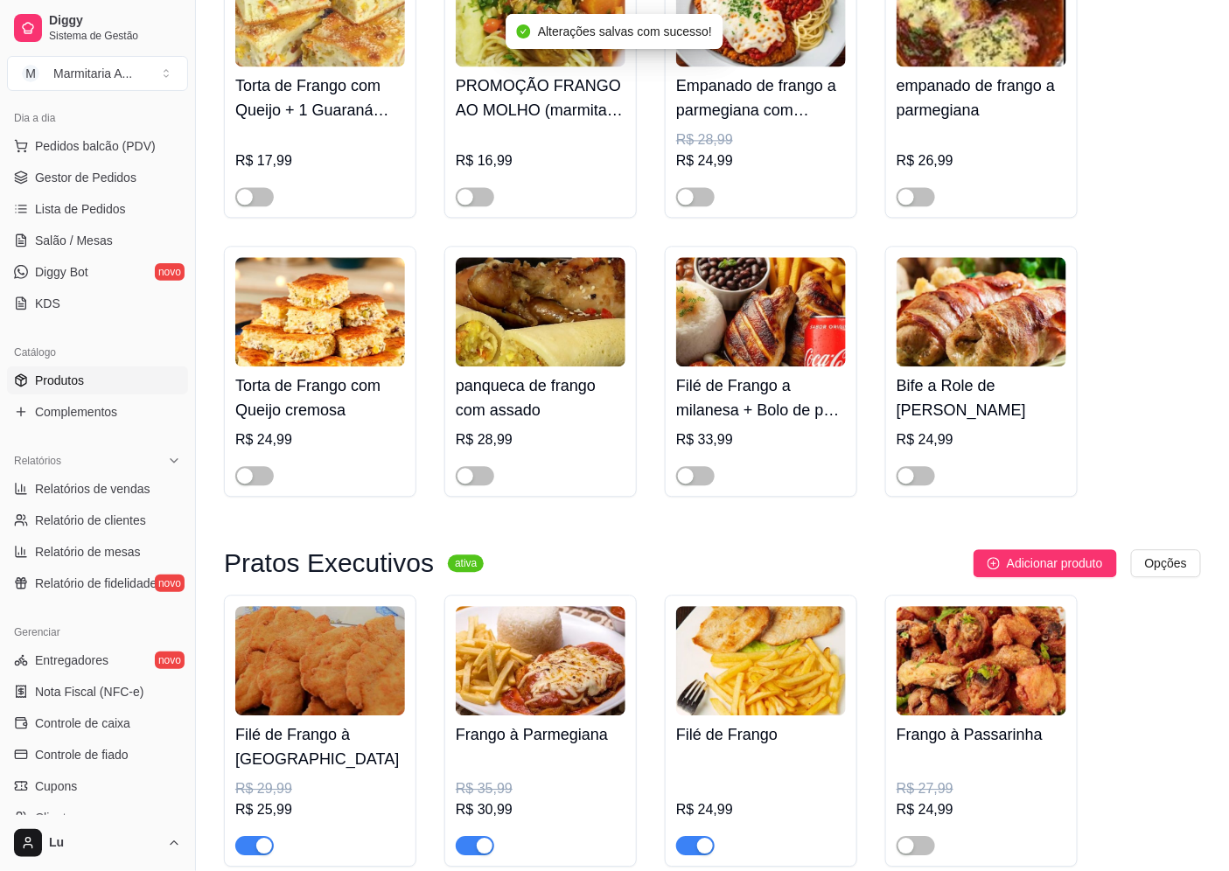
scroll to position [1360, 0]
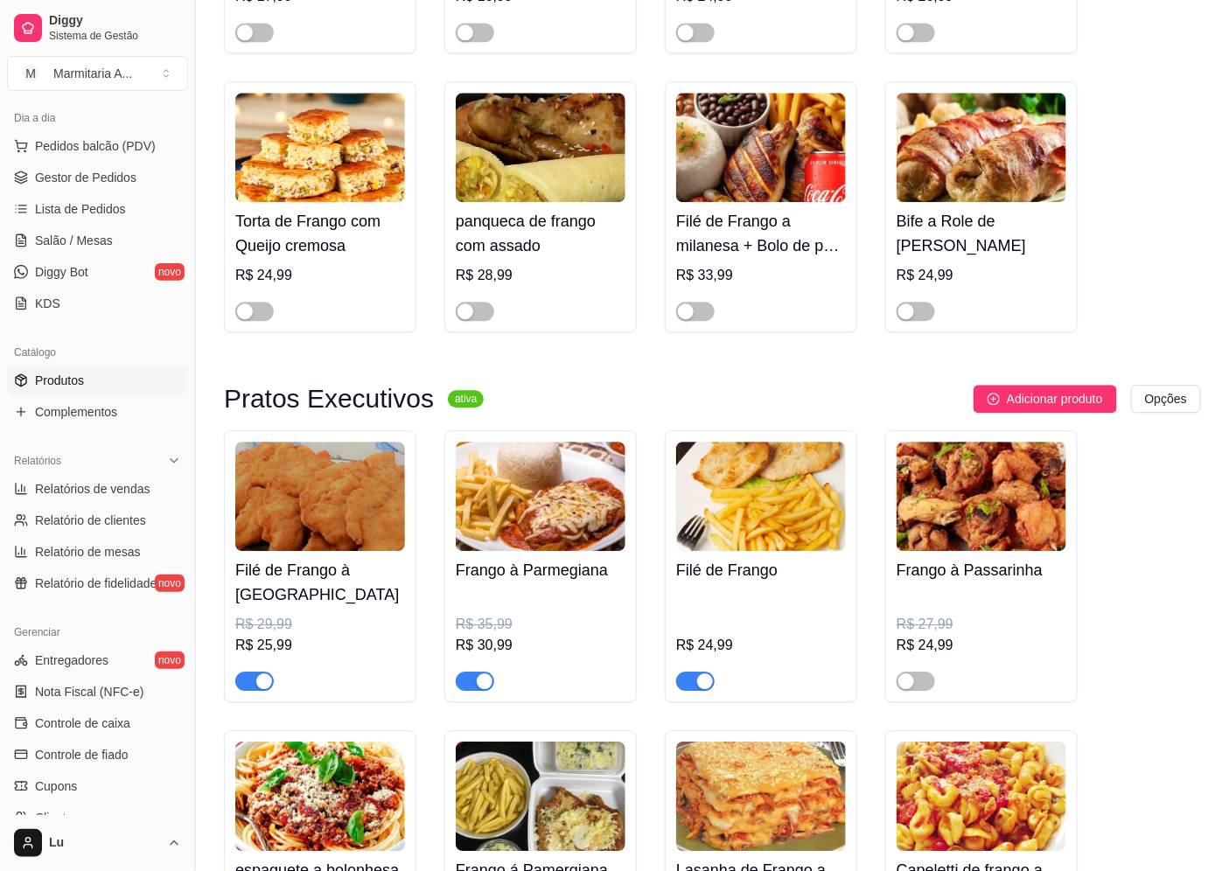
click at [483, 688] on div "button" at bounding box center [485, 681] width 16 height 16
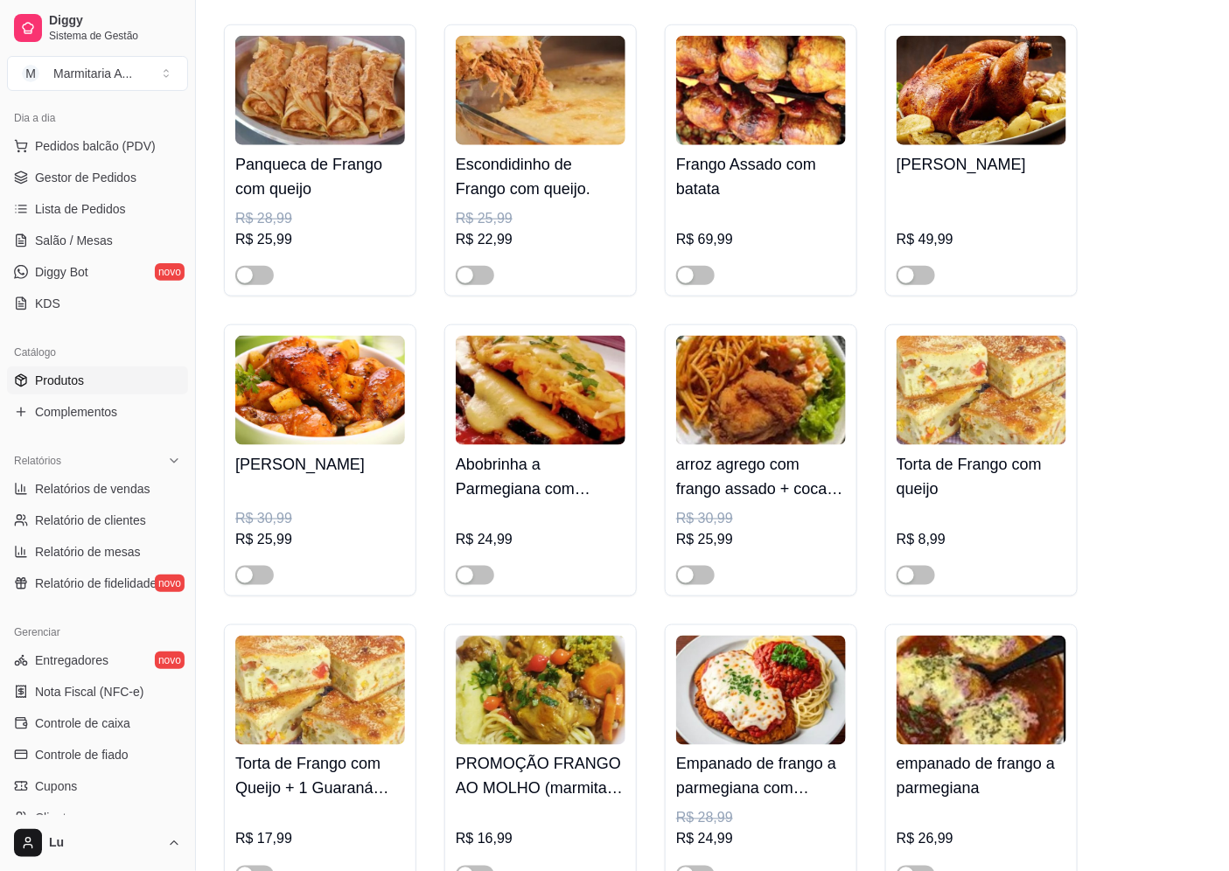
scroll to position [97, 0]
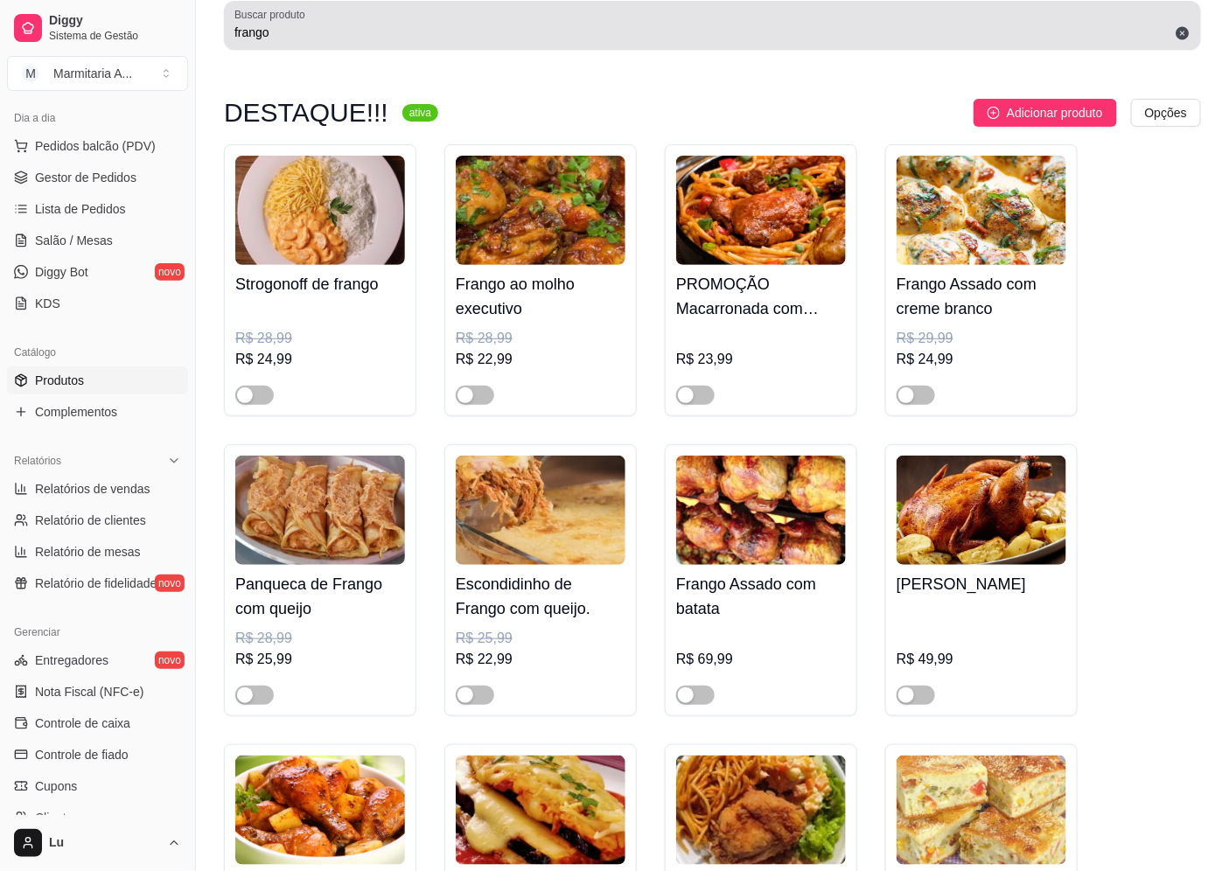
drag, startPoint x: 307, startPoint y: 13, endPoint x: 303, endPoint y: 28, distance: 15.3
click at [303, 22] on div "Buscar produto frango" at bounding box center [712, 25] width 977 height 49
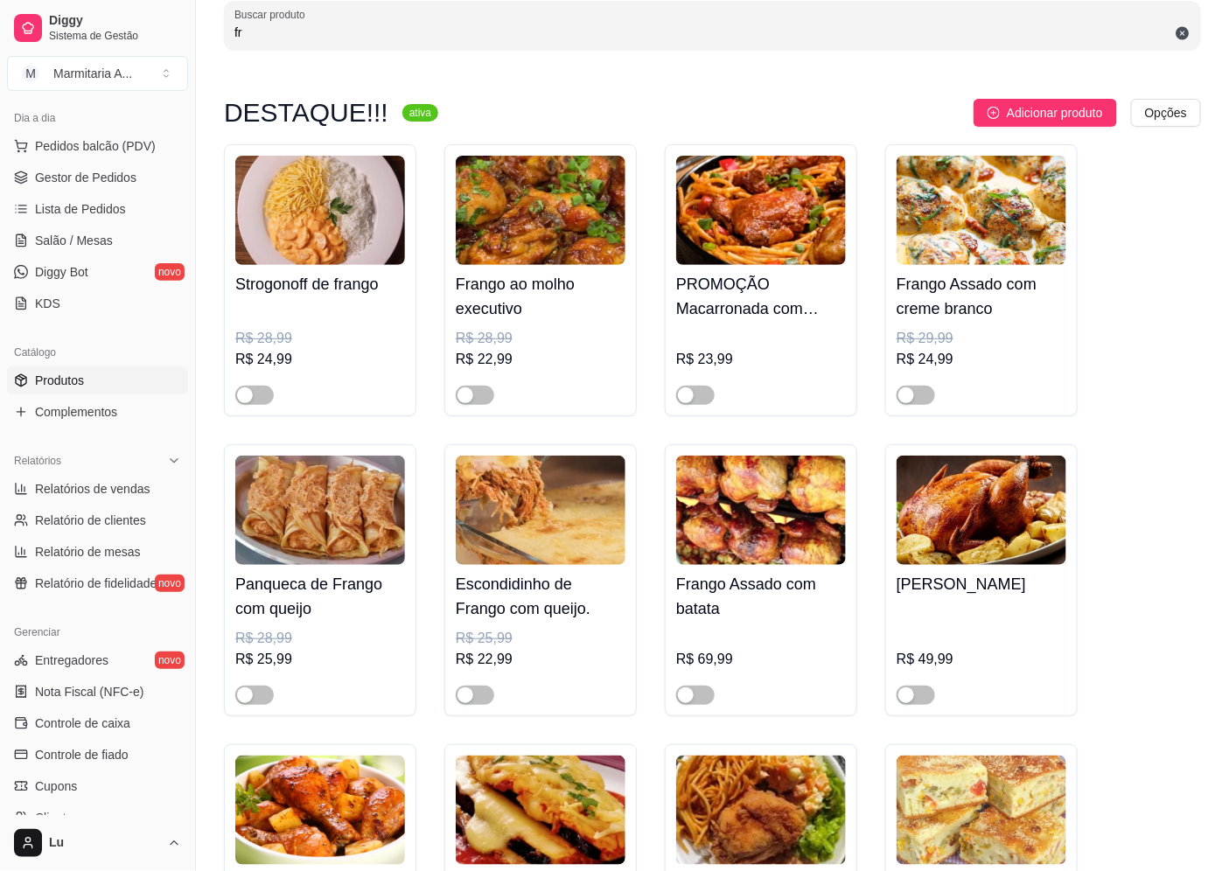
type input "f"
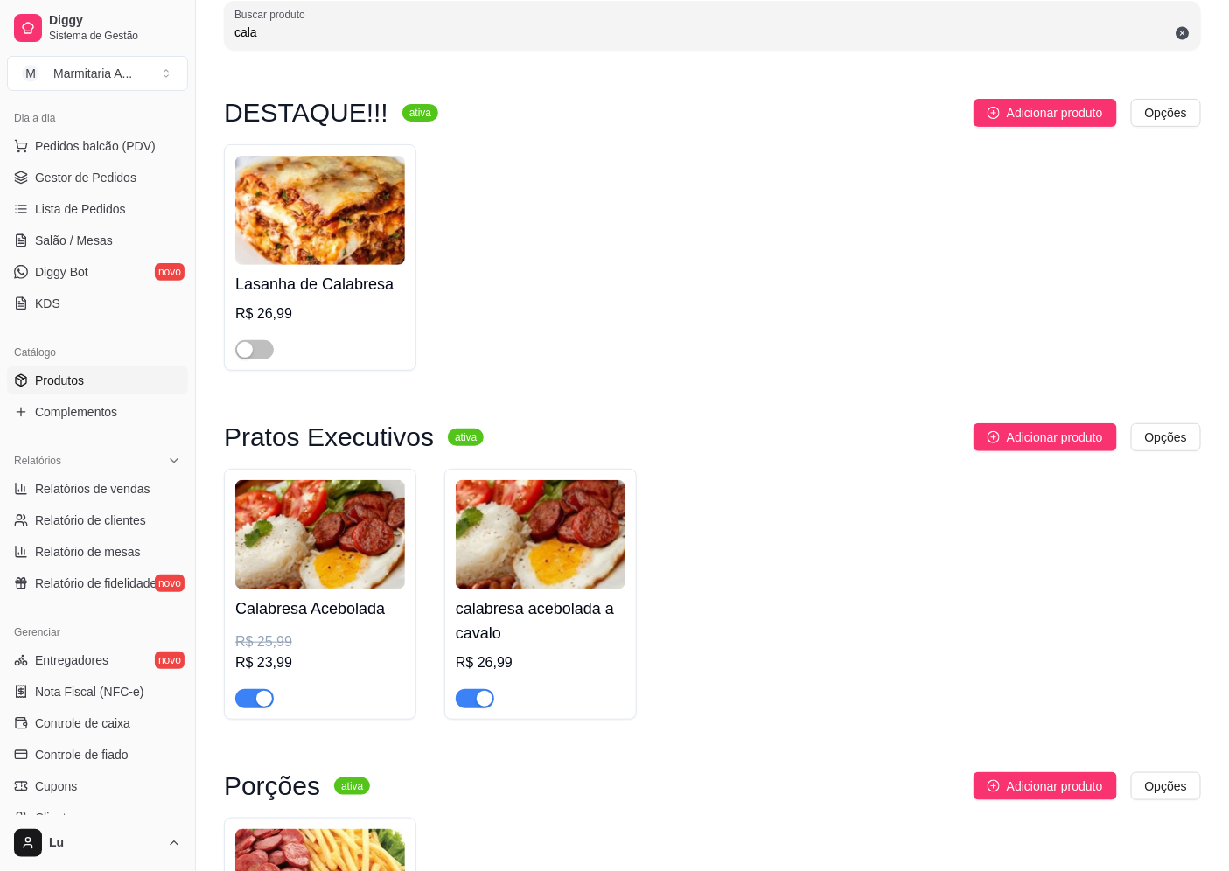
type input "cala"
drag, startPoint x: 484, startPoint y: 701, endPoint x: 405, endPoint y: 701, distance: 78.7
click at [483, 701] on div "button" at bounding box center [485, 699] width 16 height 16
click at [265, 701] on div "button" at bounding box center [264, 699] width 16 height 16
drag, startPoint x: 307, startPoint y: 30, endPoint x: 161, endPoint y: 38, distance: 146.3
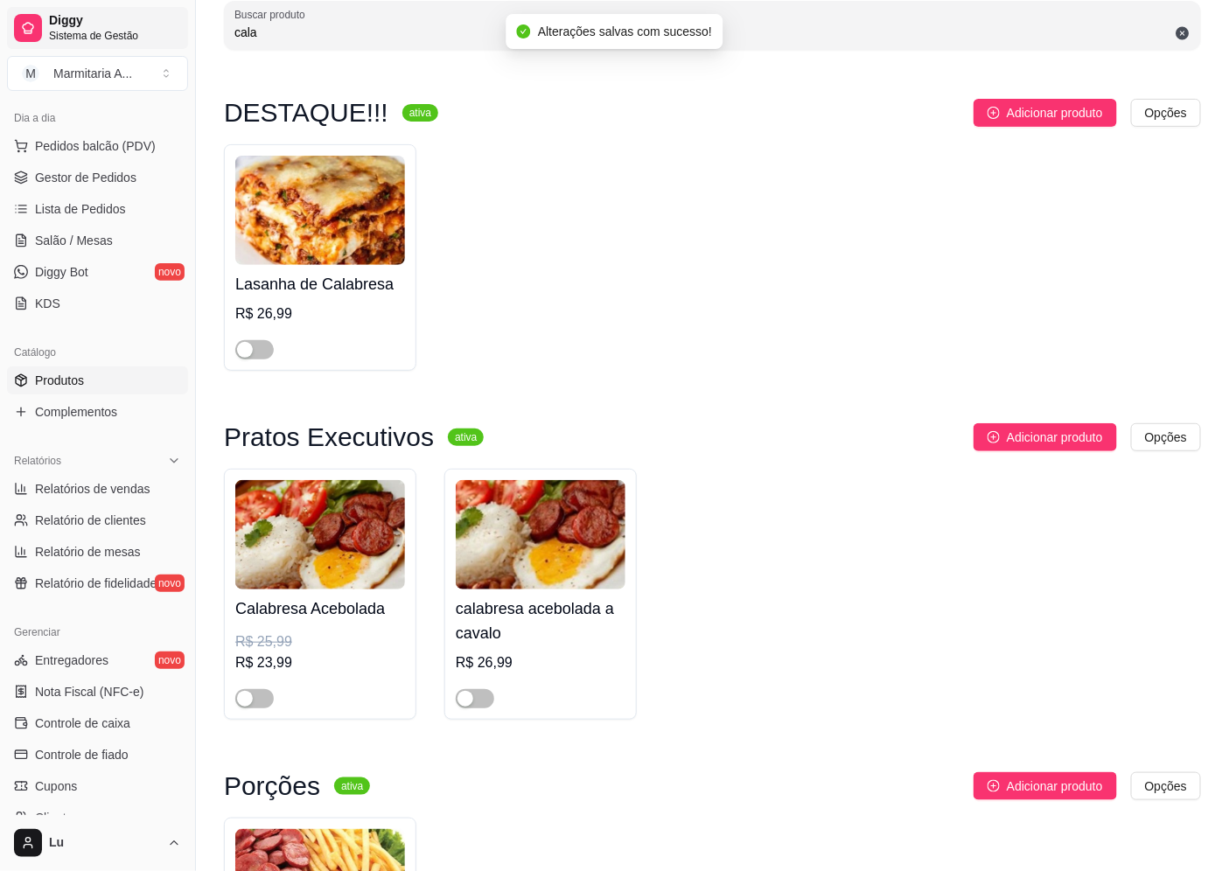
click at [161, 38] on div "Diggy Sistema de Gestão M Marmitaria A ... Loja aberta Diggy Pro até 17/10 Aces…" at bounding box center [614, 530] width 1229 height 1254
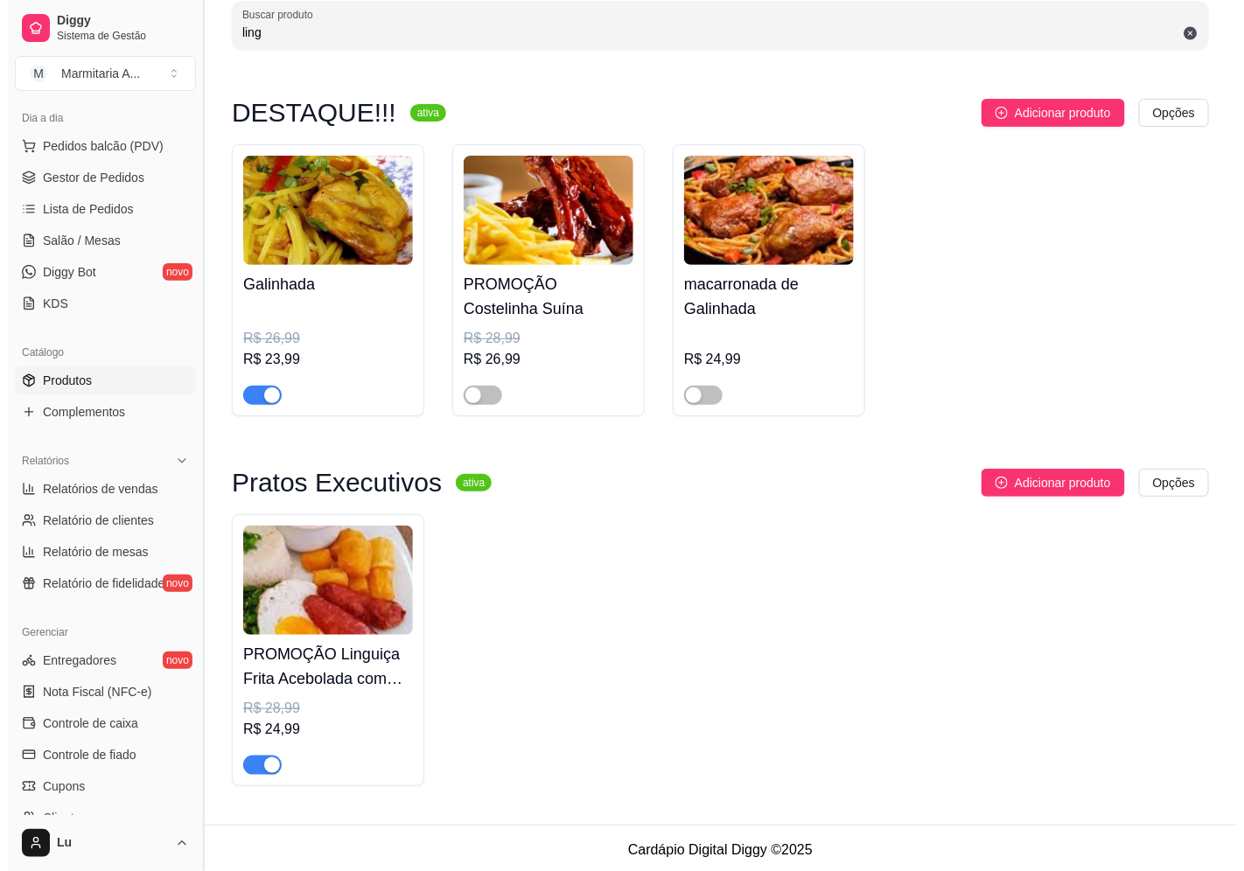
scroll to position [0, 0]
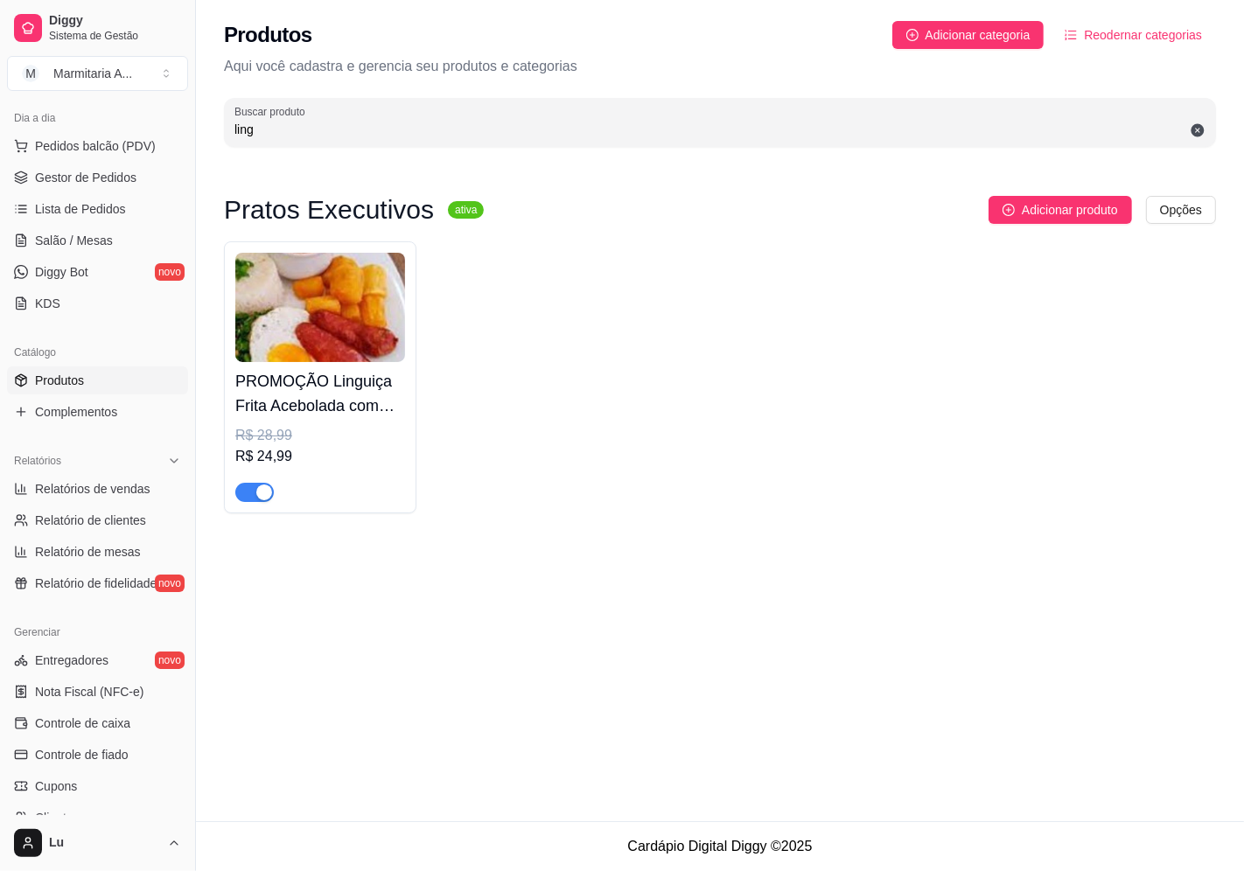
type input "ling"
drag, startPoint x: 187, startPoint y: 133, endPoint x: 131, endPoint y: 109, distance: 60.8
click at [143, 115] on div "Diggy Sistema de Gestão M Marmitaria A ... Loja aberta Diggy Pro até 17/10 Aces…" at bounding box center [622, 435] width 1244 height 871
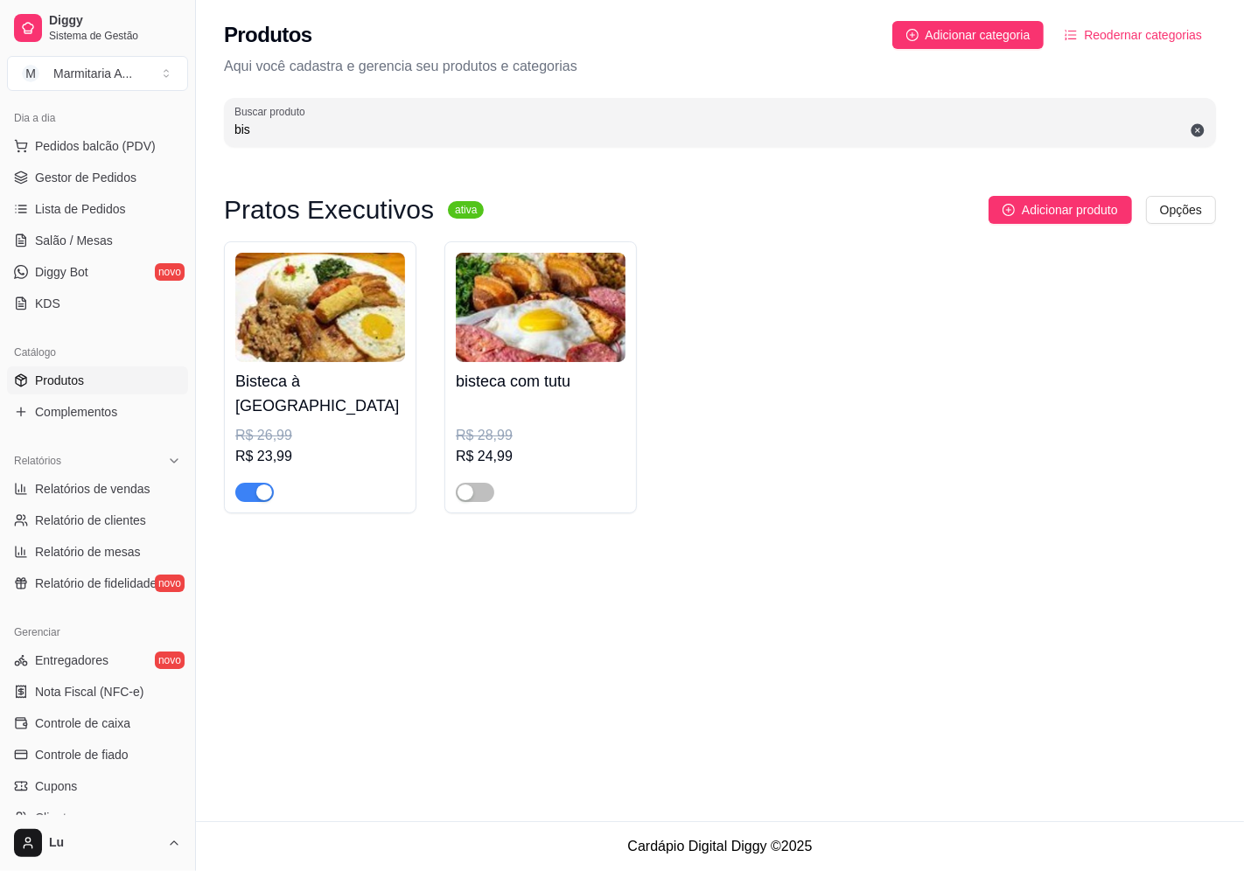
type input "bis"
click at [251, 483] on span "button" at bounding box center [254, 492] width 38 height 19
